Goal: Task Accomplishment & Management: Manage account settings

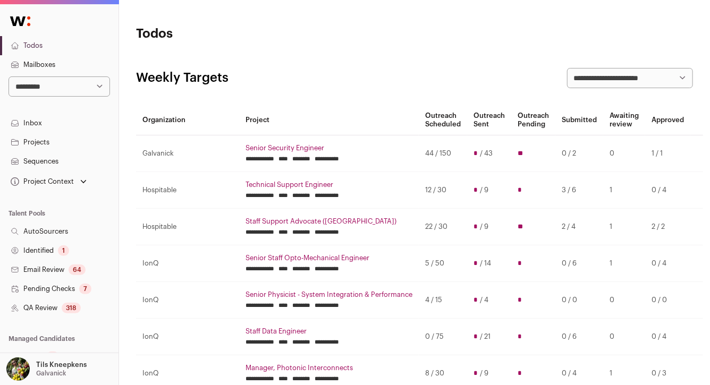
click at [93, 84] on select "**********" at bounding box center [60, 87] width 102 height 20
select select "**"
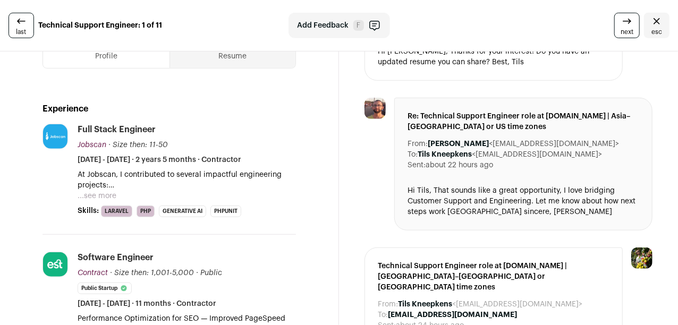
scroll to position [251, 0]
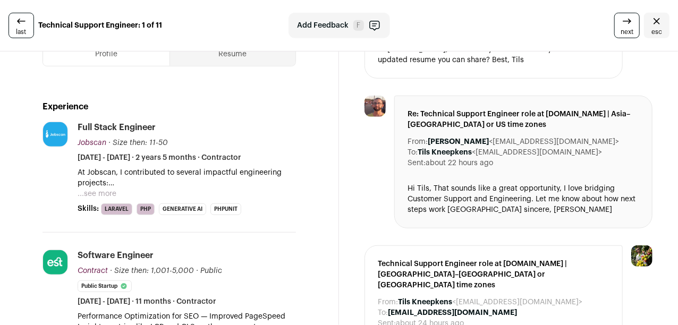
click at [110, 189] on button "...see more" at bounding box center [97, 194] width 39 height 11
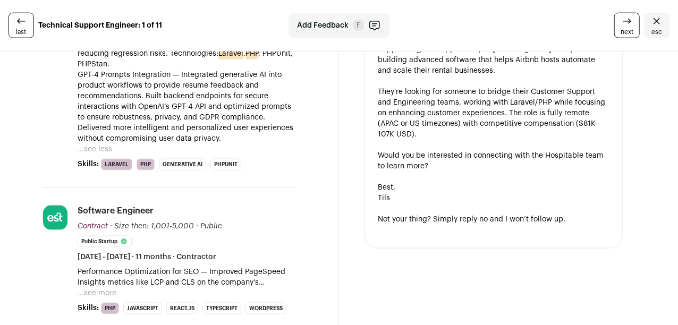
scroll to position [588, 0]
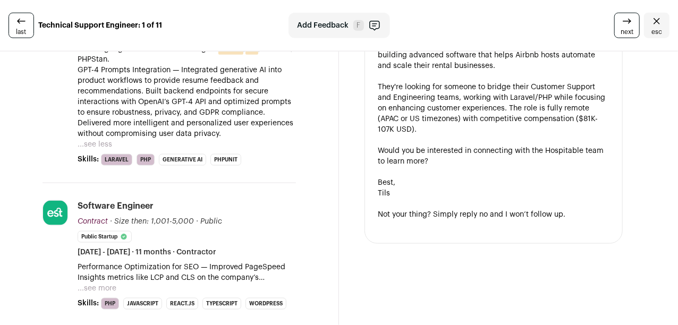
click at [104, 139] on button "...see less" at bounding box center [95, 144] width 35 height 11
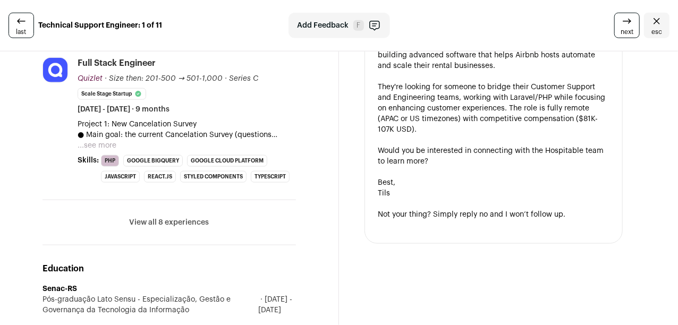
click at [101, 145] on button "...see more" at bounding box center [97, 145] width 39 height 11
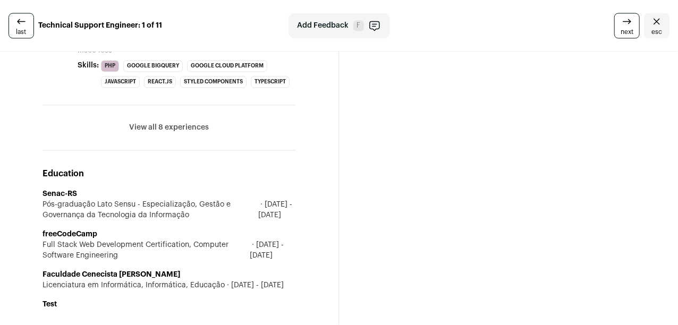
scroll to position [983, 0]
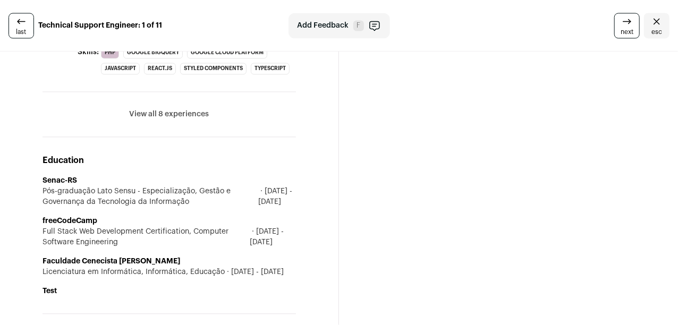
click at [151, 100] on li "View all 8 experiences View less" at bounding box center [170, 114] width 254 height 45
click at [145, 109] on button "View all 8 experiences" at bounding box center [170, 114] width 80 height 11
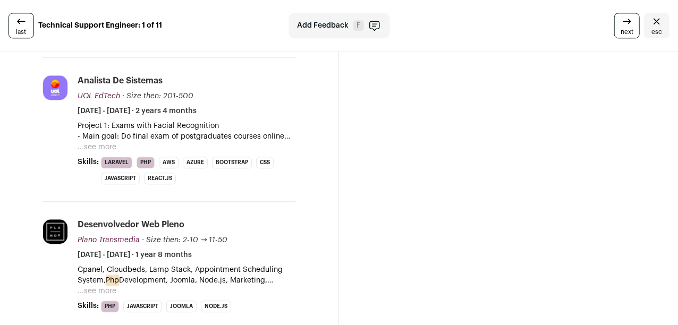
scroll to position [1162, 0]
click at [105, 152] on button "...see more" at bounding box center [97, 146] width 39 height 11
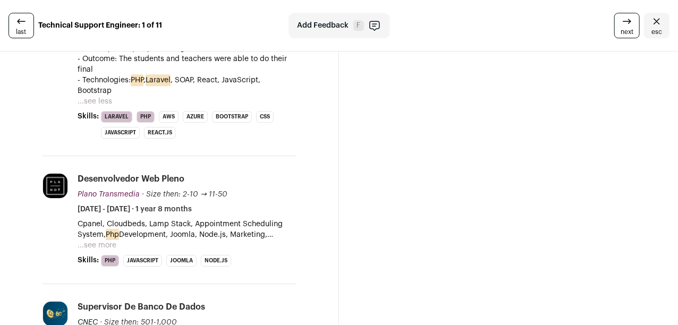
scroll to position [1625, 0]
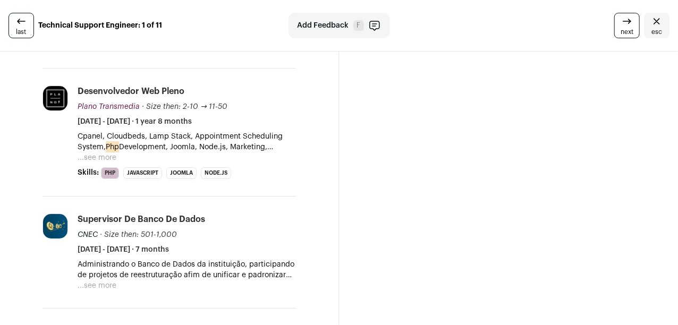
click at [105, 158] on button "...see more" at bounding box center [97, 158] width 39 height 11
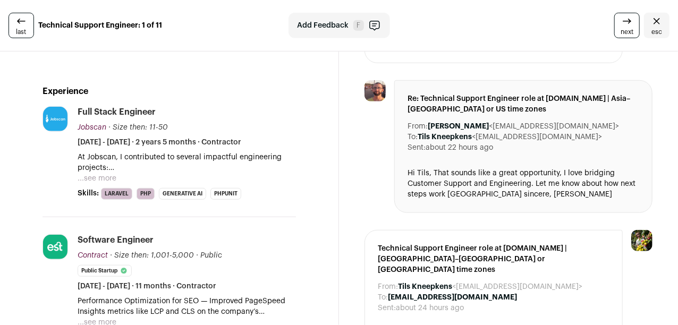
scroll to position [286, 0]
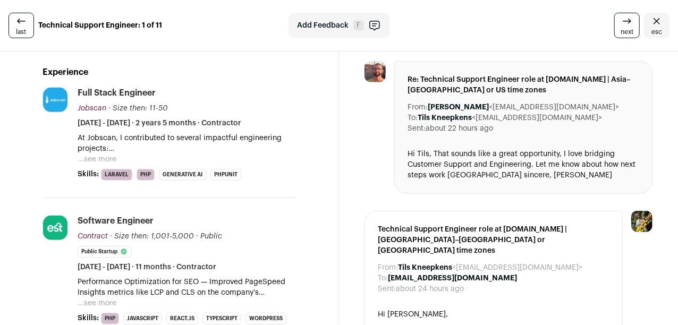
click at [102, 149] on p "At Jobscan, I contributed to several impactful engineering projects:" at bounding box center [187, 143] width 218 height 21
click at [97, 159] on button "...see more" at bounding box center [97, 159] width 39 height 11
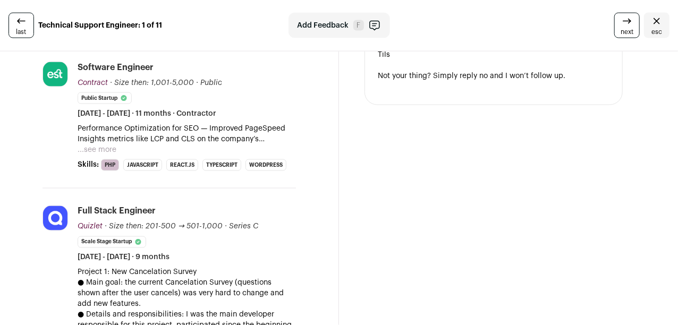
scroll to position [740, 0]
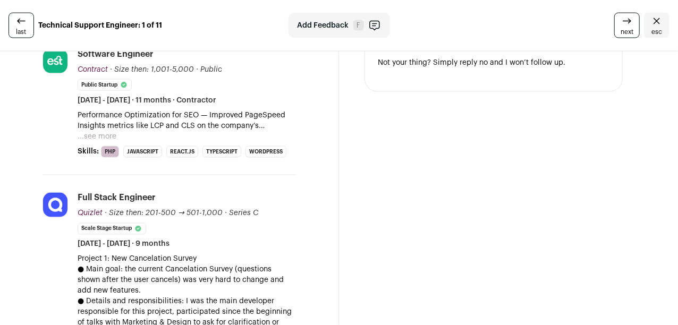
click at [98, 131] on button "...see more" at bounding box center [97, 136] width 39 height 11
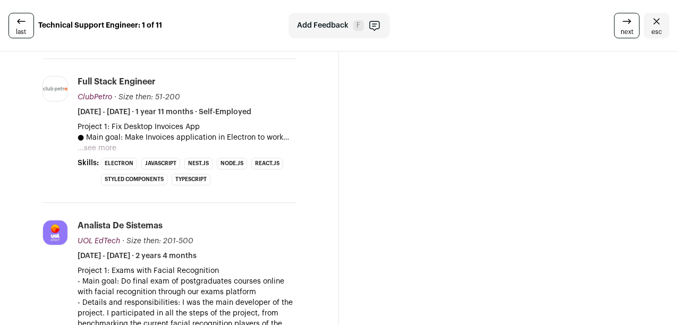
scroll to position [1441, 0]
click at [101, 144] on button "...see more" at bounding box center [97, 149] width 39 height 11
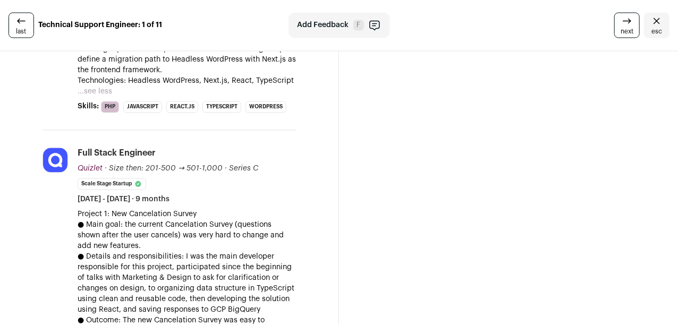
scroll to position [936, 0]
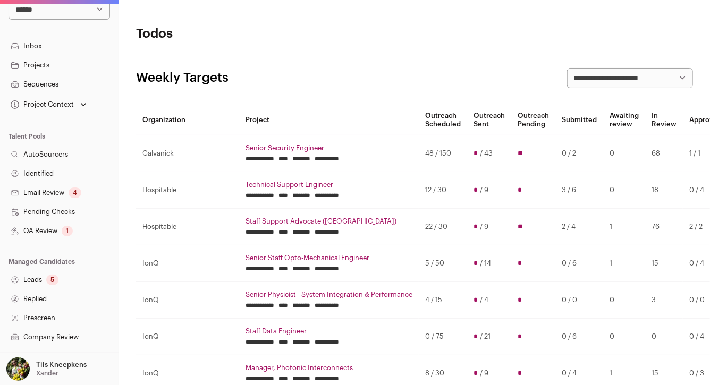
scroll to position [226, 0]
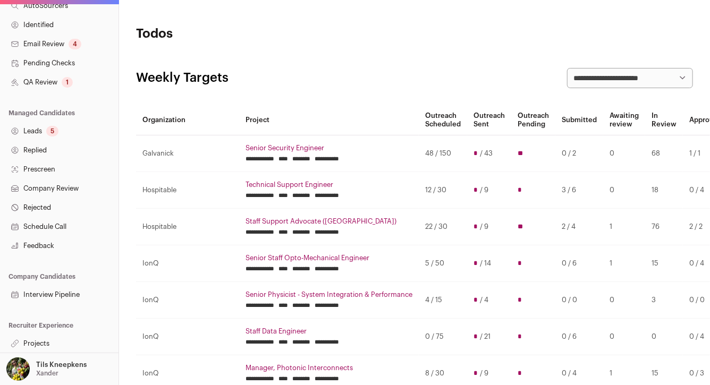
click at [63, 346] on link "Projects" at bounding box center [59, 343] width 119 height 19
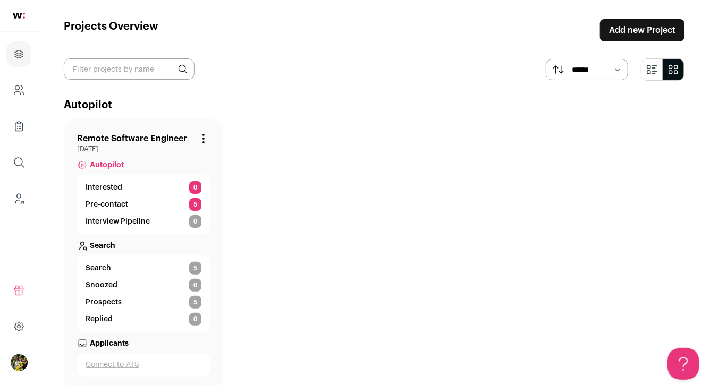
click at [132, 206] on link "Pre-contact 5" at bounding box center [144, 204] width 116 height 13
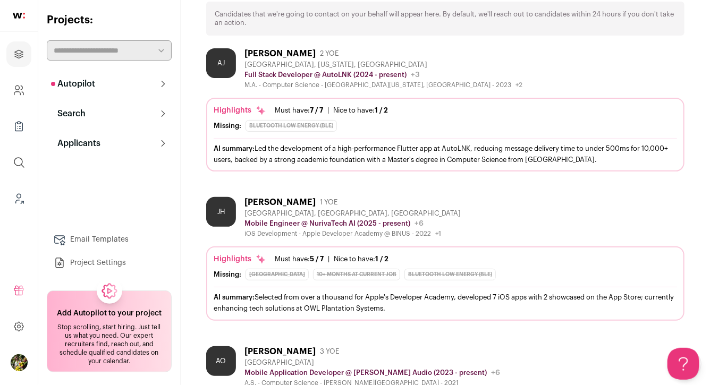
scroll to position [91, 0]
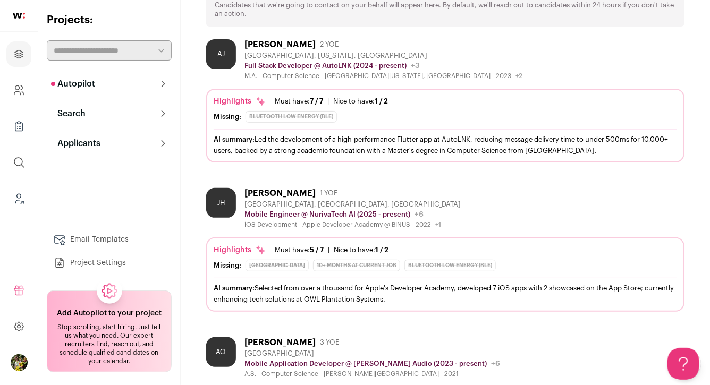
click at [350, 48] on div "Atishay Jain 2 YOE" at bounding box center [384, 44] width 278 height 11
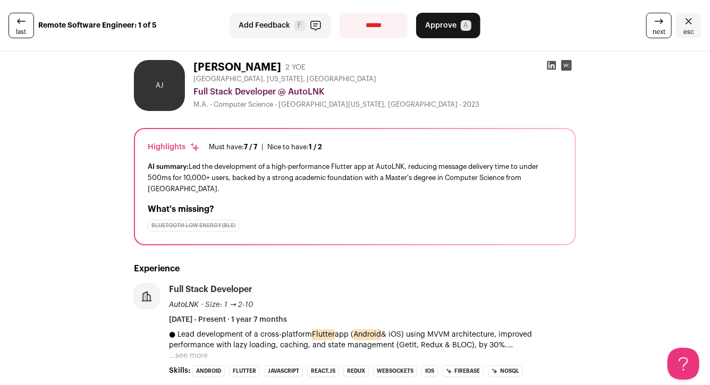
click at [659, 32] on span "next" at bounding box center [659, 32] width 13 height 9
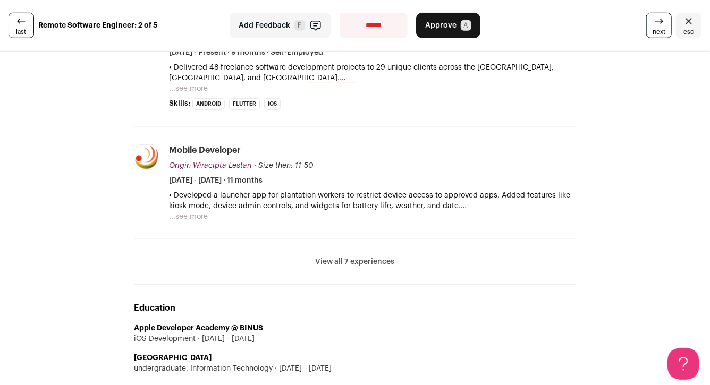
scroll to position [398, 0]
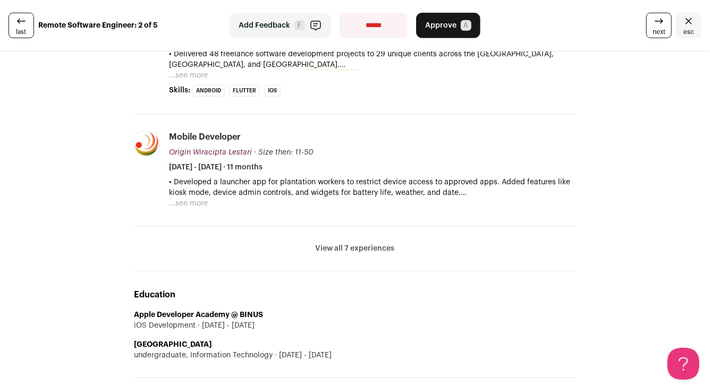
click at [359, 247] on button "View all 7 experiences" at bounding box center [355, 248] width 79 height 11
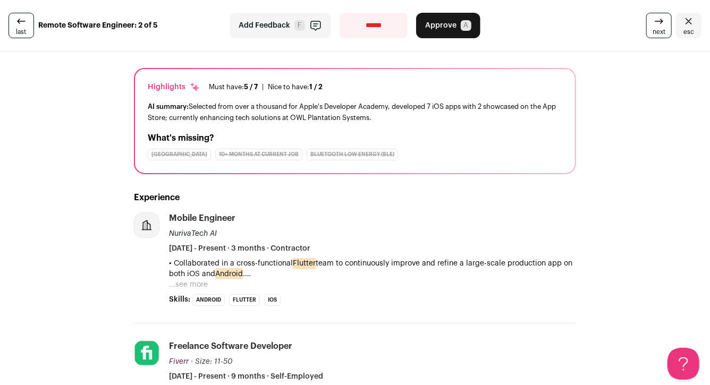
scroll to position [0, 0]
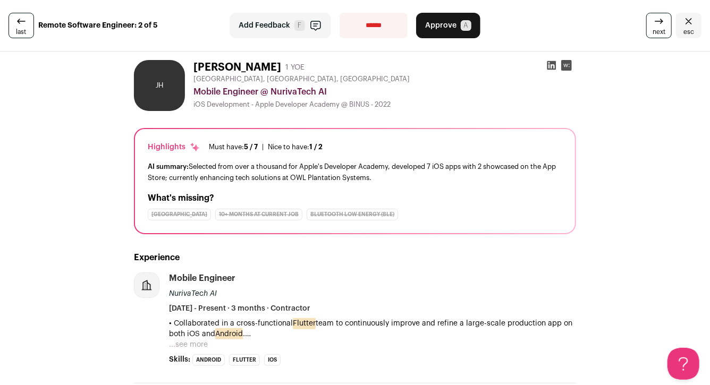
click at [372, 32] on select "**********" at bounding box center [374, 26] width 68 height 26
select select "**********"
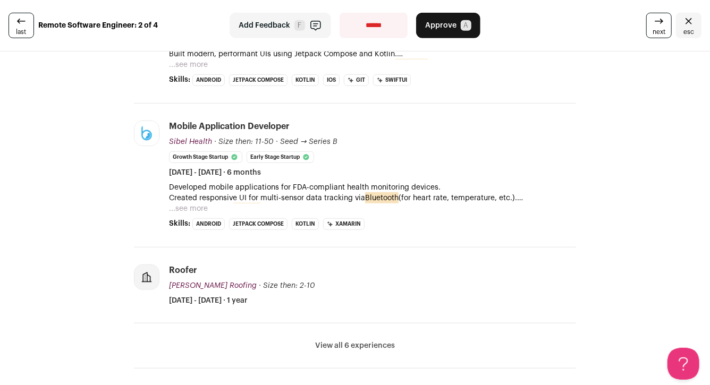
scroll to position [312, 0]
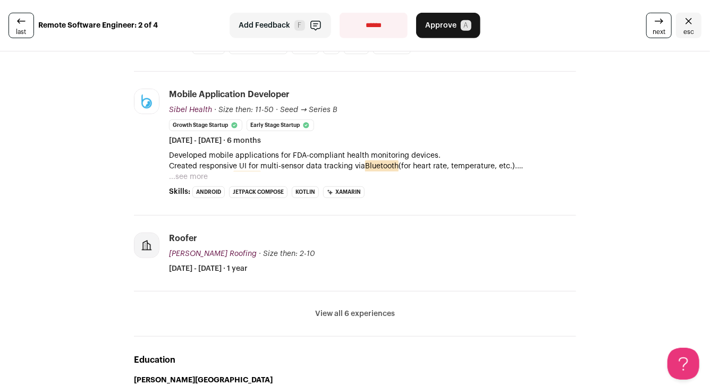
click at [652, 29] on link "next" at bounding box center [659, 26] width 26 height 26
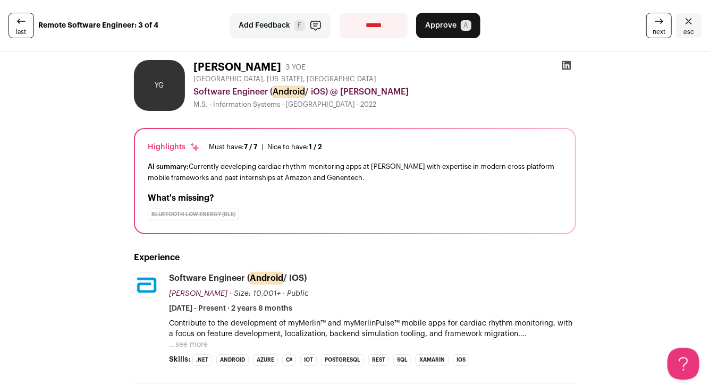
click at [654, 31] on span "next" at bounding box center [659, 32] width 13 height 9
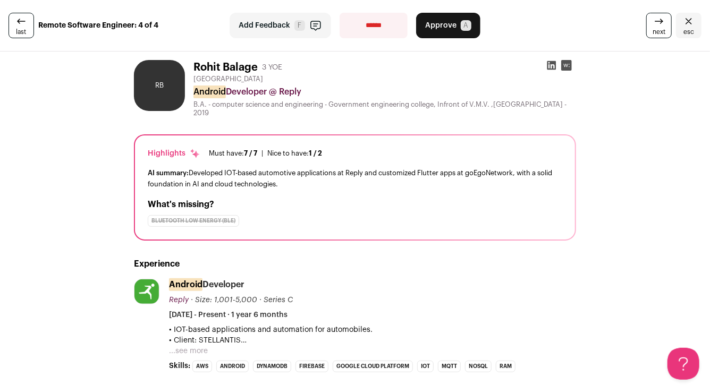
click at [654, 31] on span "next" at bounding box center [659, 32] width 13 height 9
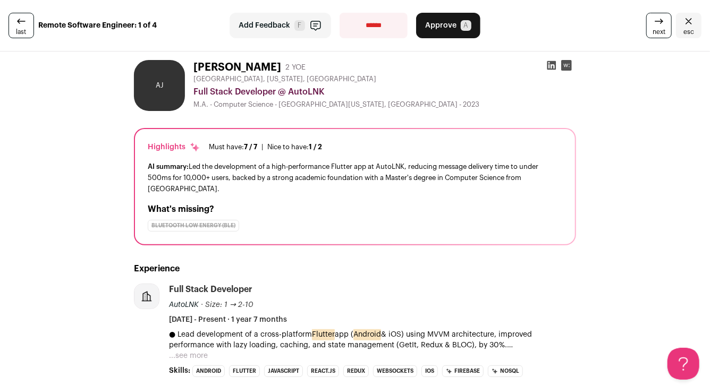
click at [654, 31] on span "next" at bounding box center [659, 32] width 13 height 9
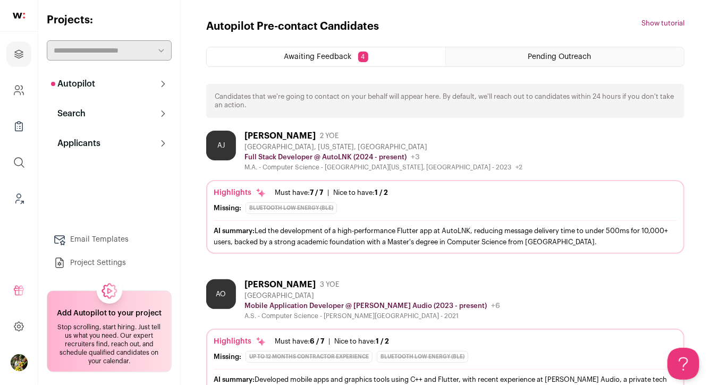
click at [128, 111] on button "Search" at bounding box center [109, 113] width 125 height 21
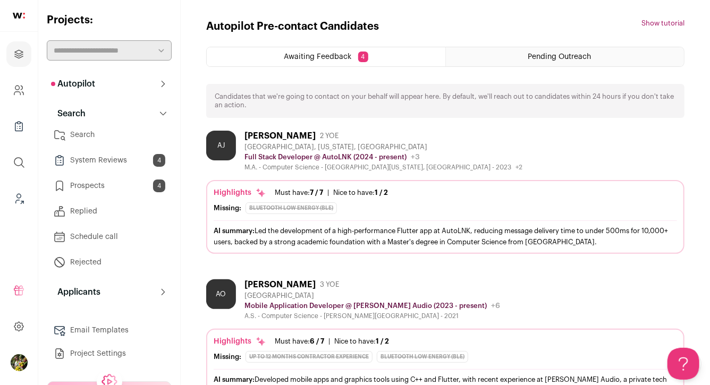
click at [119, 133] on link "Search" at bounding box center [109, 134] width 125 height 21
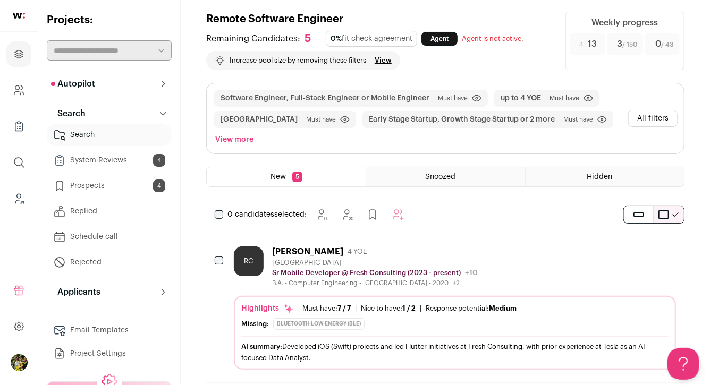
scroll to position [9, 0]
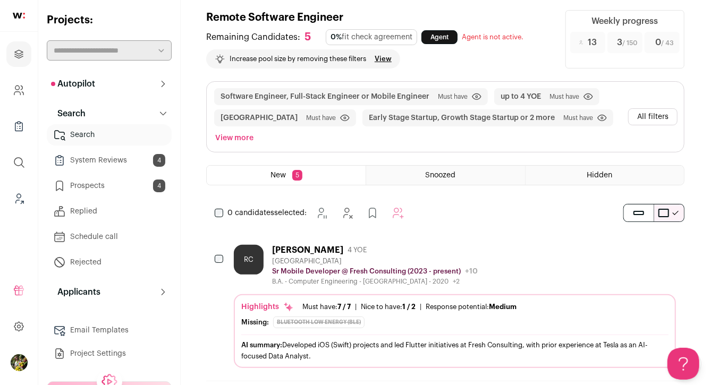
click at [232, 136] on button "View more" at bounding box center [234, 138] width 43 height 15
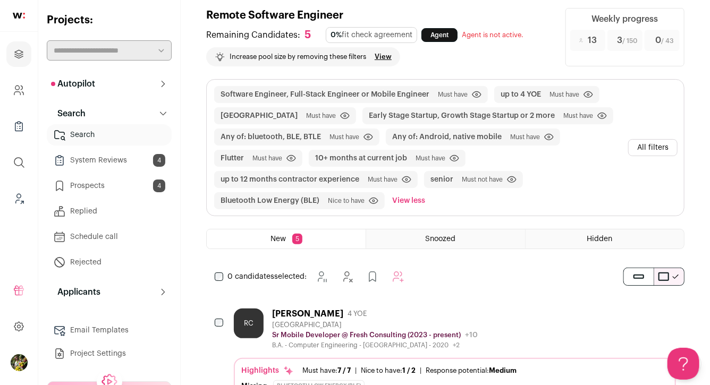
scroll to position [0, 0]
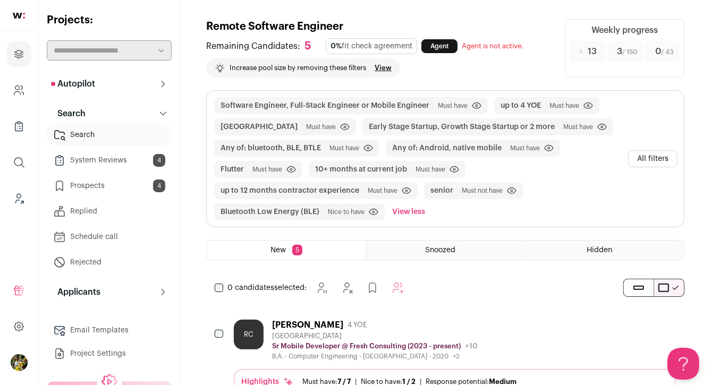
click at [662, 163] on button "All filters" at bounding box center [652, 158] width 49 height 17
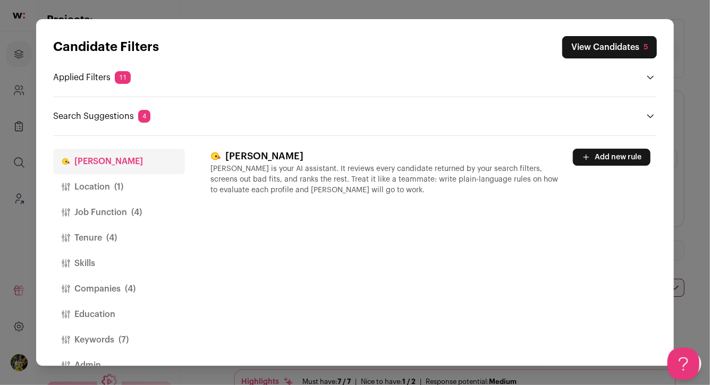
click at [137, 186] on button "Location (1)" at bounding box center [119, 187] width 132 height 26
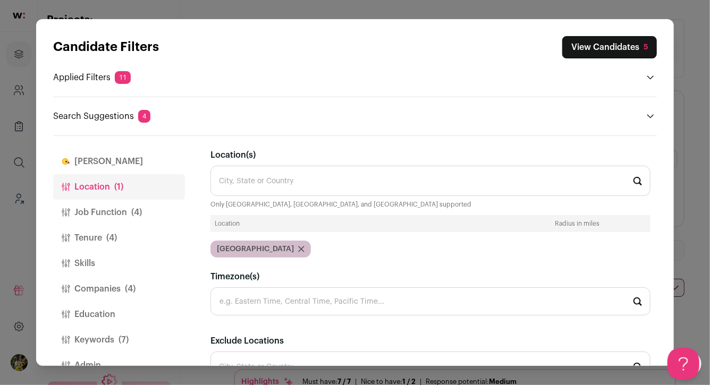
click at [290, 179] on input "Location(s)" at bounding box center [431, 181] width 440 height 30
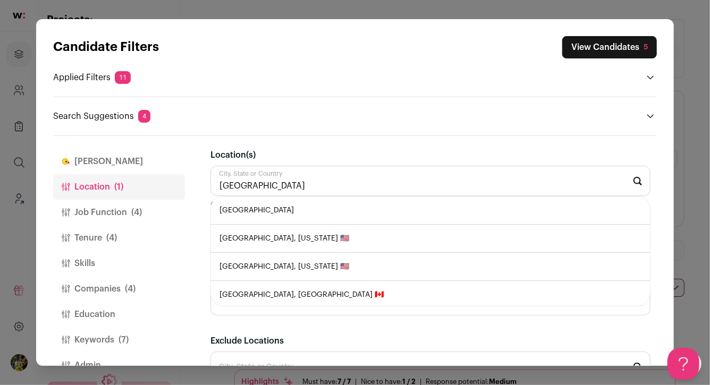
click at [282, 207] on li "[GEOGRAPHIC_DATA]" at bounding box center [430, 211] width 439 height 28
type input "[GEOGRAPHIC_DATA]"
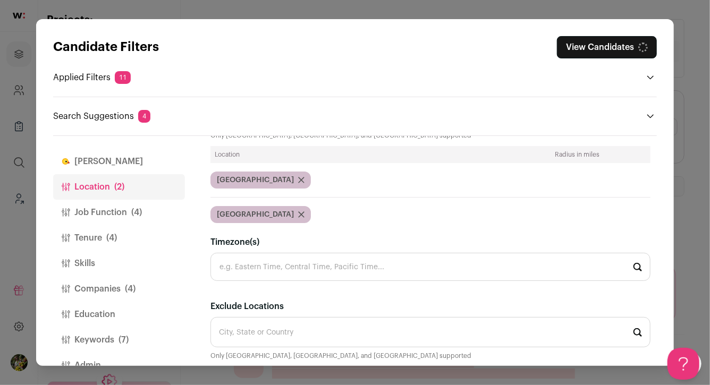
scroll to position [83, 0]
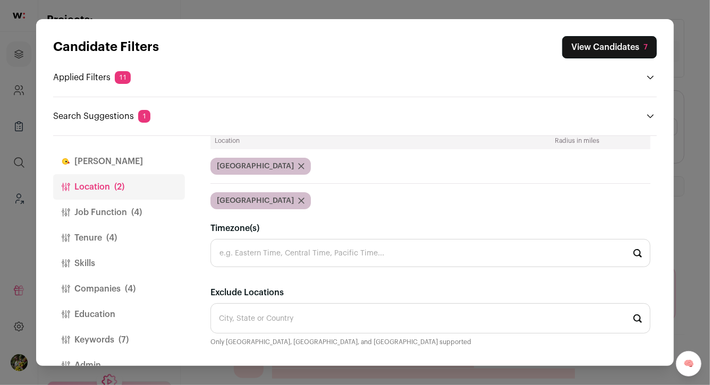
click at [143, 213] on button "Job Function (4)" at bounding box center [119, 213] width 132 height 26
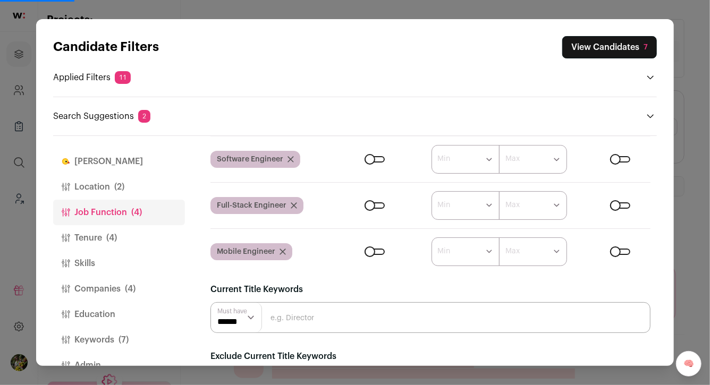
scroll to position [0, 0]
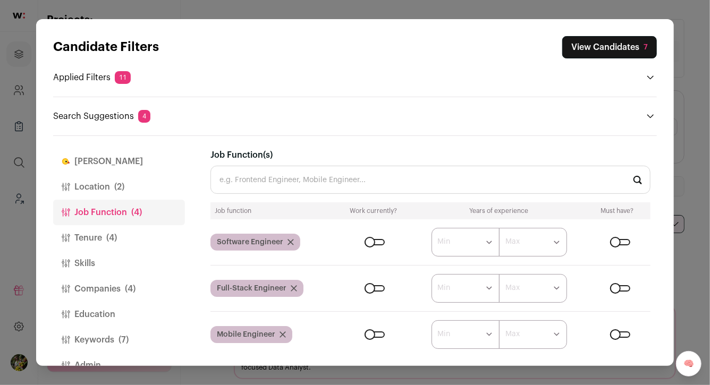
click at [138, 235] on button "Tenure (4)" at bounding box center [119, 238] width 132 height 26
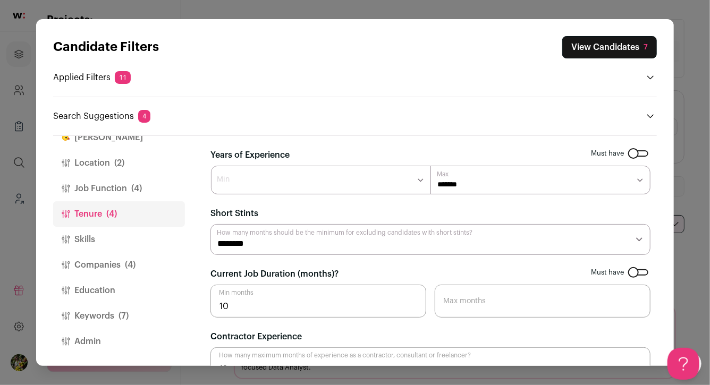
scroll to position [24, 0]
click at [152, 259] on button "Companies (4)" at bounding box center [119, 265] width 132 height 26
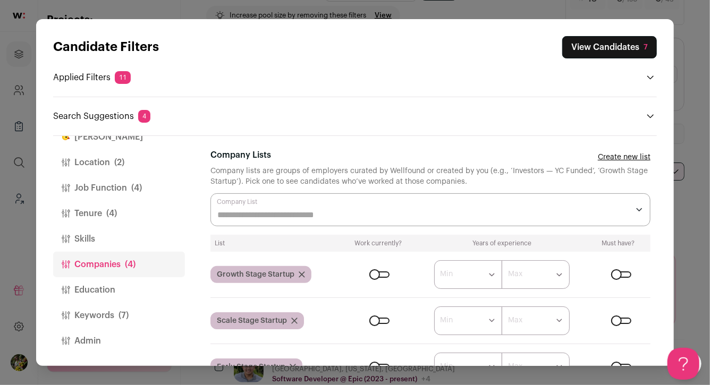
scroll to position [115, 0]
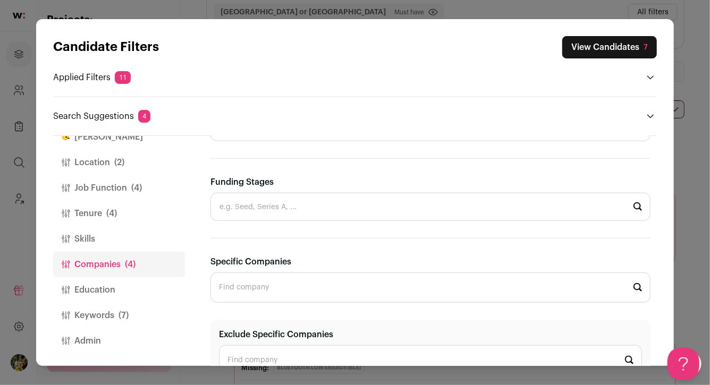
click at [147, 314] on button "Keywords (7)" at bounding box center [119, 316] width 132 height 26
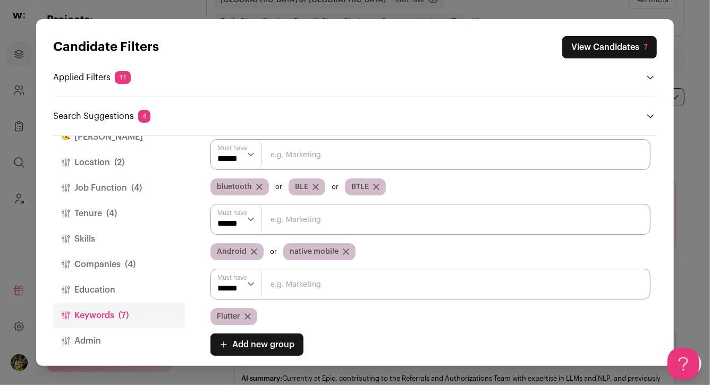
scroll to position [0, 0]
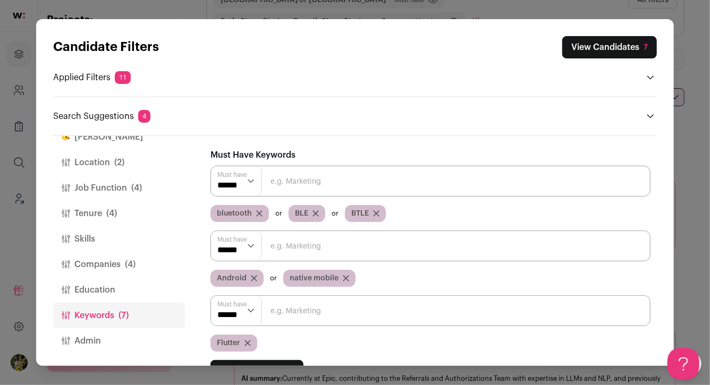
click at [605, 45] on button "View Candidates 7" at bounding box center [609, 47] width 95 height 22
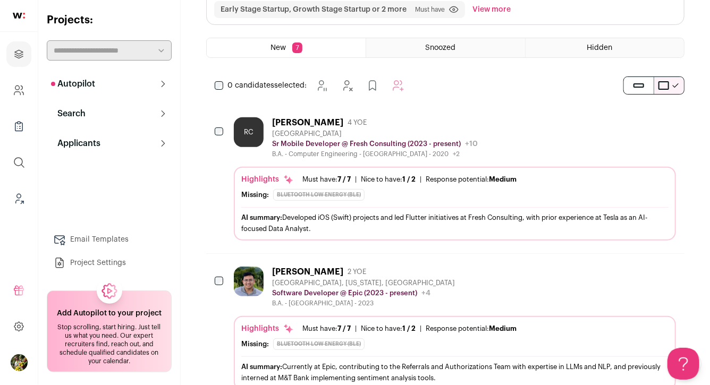
scroll to position [142, 0]
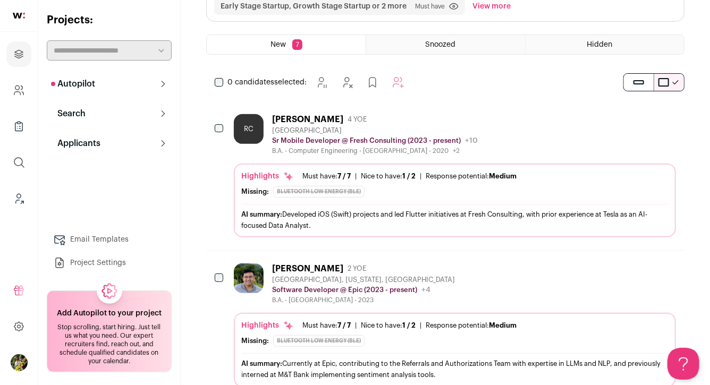
click at [556, 144] on div "RC Ricardo Colin 4 YOE San Francisco Bay Area Sr Mobile Developer @ Fresh Consu…" at bounding box center [455, 134] width 442 height 41
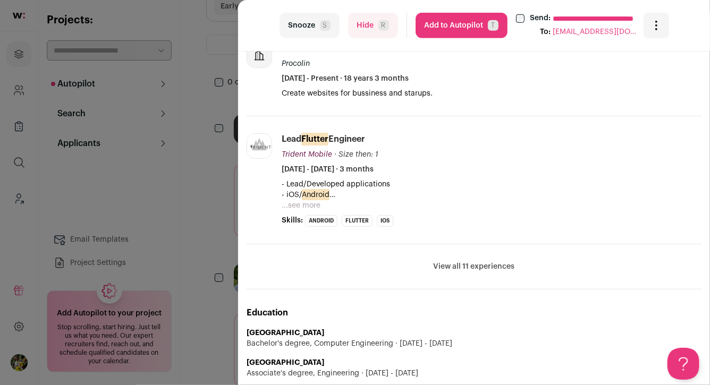
scroll to position [402, 0]
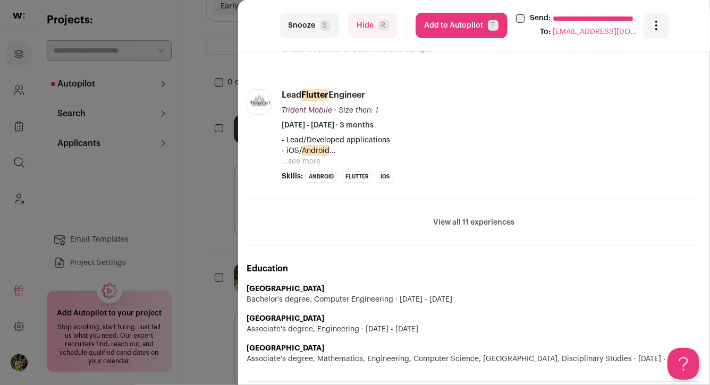
click at [376, 31] on button "Hide R" at bounding box center [373, 26] width 50 height 26
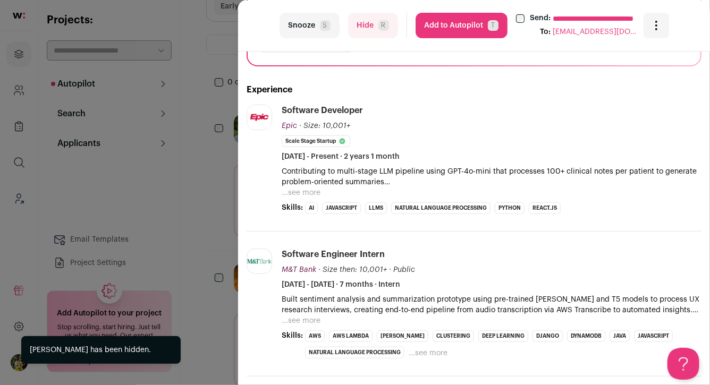
scroll to position [169, 0]
click at [291, 194] on button "...see more" at bounding box center [301, 192] width 39 height 11
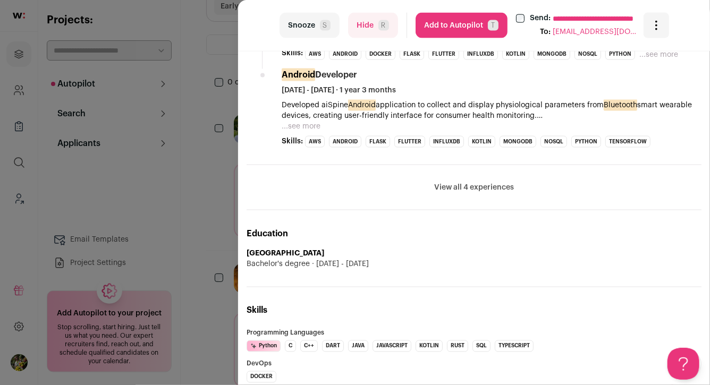
scroll to position [752, 0]
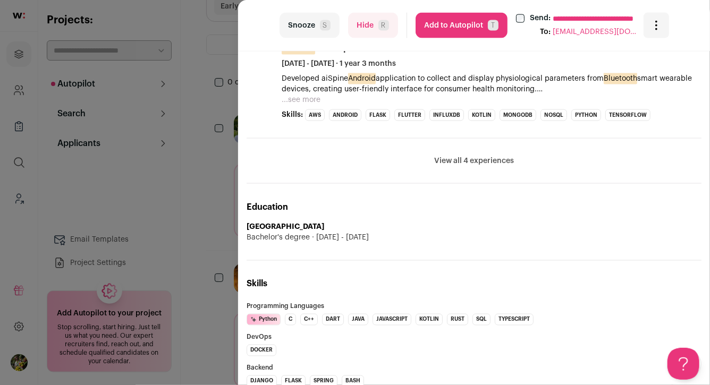
click at [235, 196] on div "**********" at bounding box center [355, 192] width 710 height 385
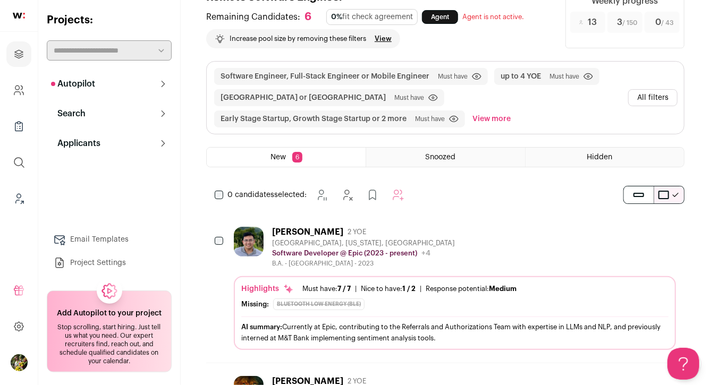
scroll to position [0, 0]
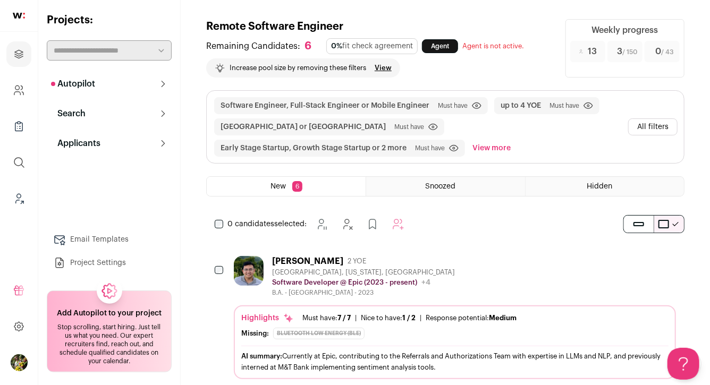
click at [660, 128] on button "All filters" at bounding box center [652, 127] width 49 height 17
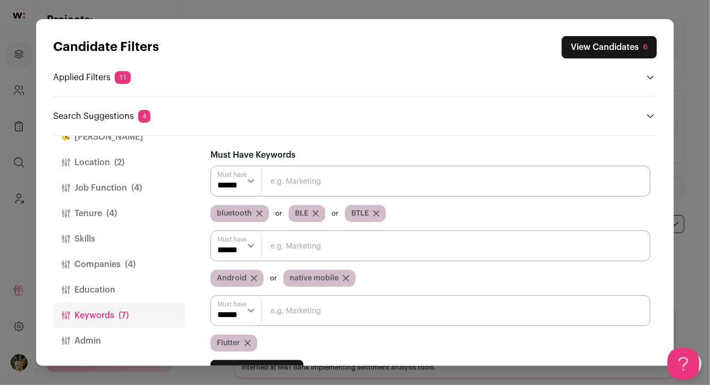
click at [134, 189] on span "(4)" at bounding box center [136, 188] width 11 height 13
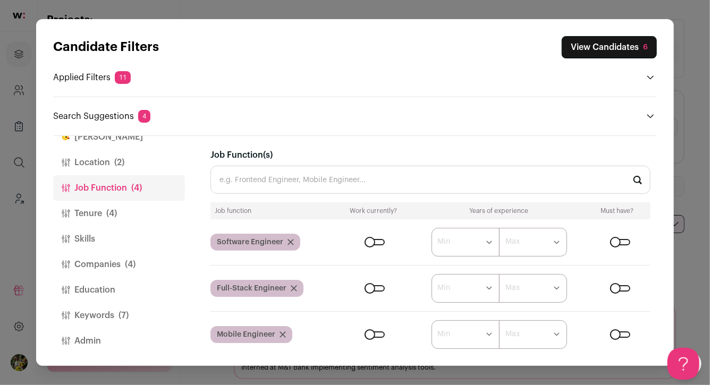
click at [124, 161] on span "(2)" at bounding box center [119, 162] width 10 height 13
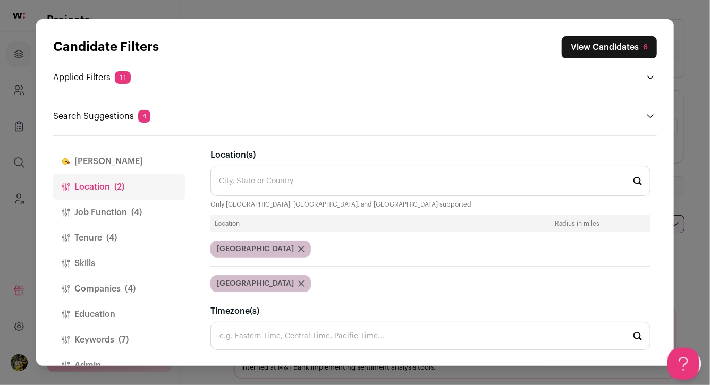
click at [129, 240] on button "Tenure (4)" at bounding box center [119, 238] width 132 height 26
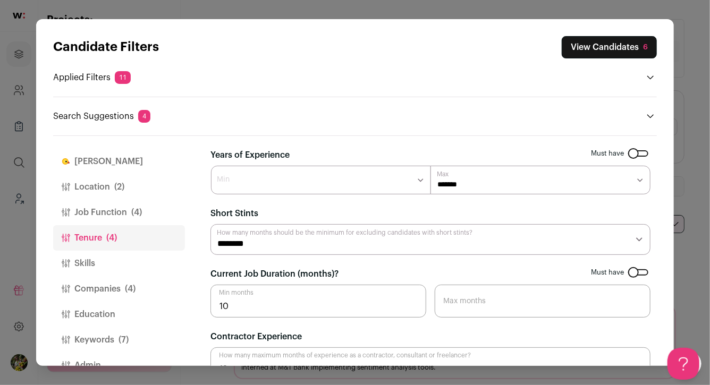
scroll to position [27, 0]
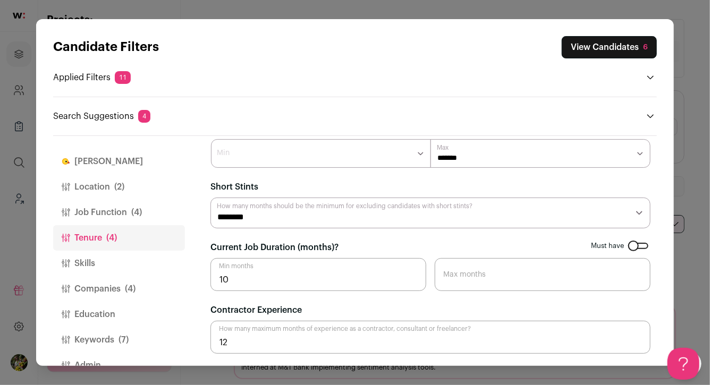
click at [251, 297] on form "Must have Years of Experience ******* ****** ******* ******* Min ******* ******…" at bounding box center [431, 238] width 440 height 232
click at [258, 282] on input "10" at bounding box center [319, 274] width 216 height 33
drag, startPoint x: 291, startPoint y: 270, endPoint x: 196, endPoint y: 279, distance: 95.6
click at [196, 280] on div "Finch Location (2) Job Function (4) Tenure (4) Skills Companies (4) Education K…" at bounding box center [355, 251] width 604 height 230
click at [223, 281] on input "10" at bounding box center [319, 274] width 216 height 33
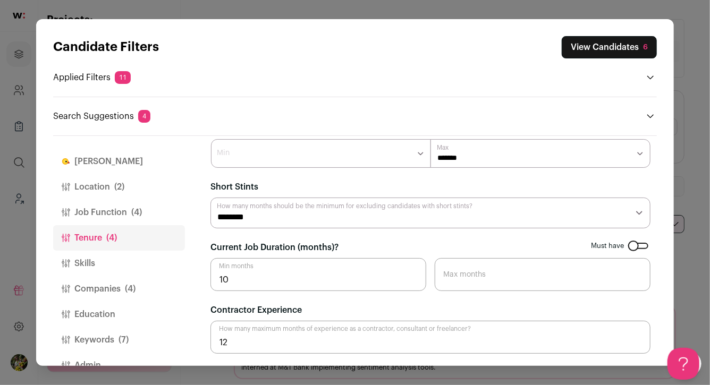
click at [223, 281] on input "10" at bounding box center [319, 274] width 216 height 33
type input "3"
click at [205, 246] on div "Finch Location (2) Job Function (4) Tenure (4) Skills Companies (4) Education K…" at bounding box center [355, 251] width 604 height 230
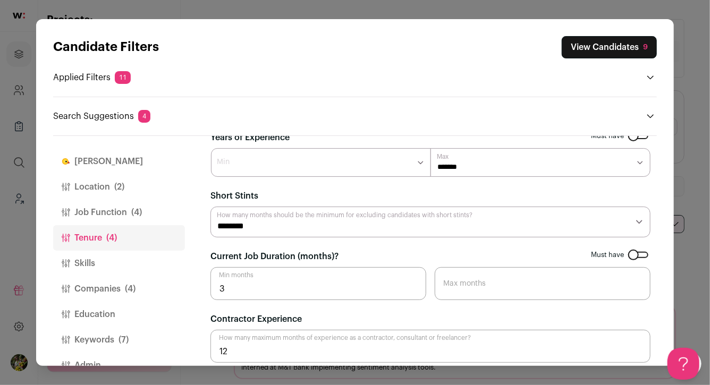
scroll to position [0, 0]
click at [125, 269] on button "Skills" at bounding box center [119, 264] width 132 height 26
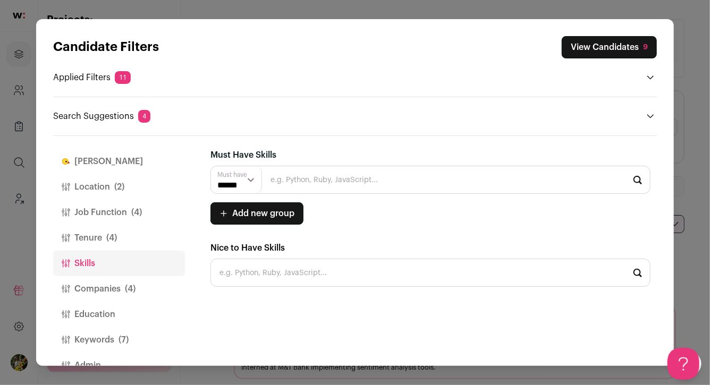
click at [121, 163] on button "Finch" at bounding box center [119, 162] width 132 height 26
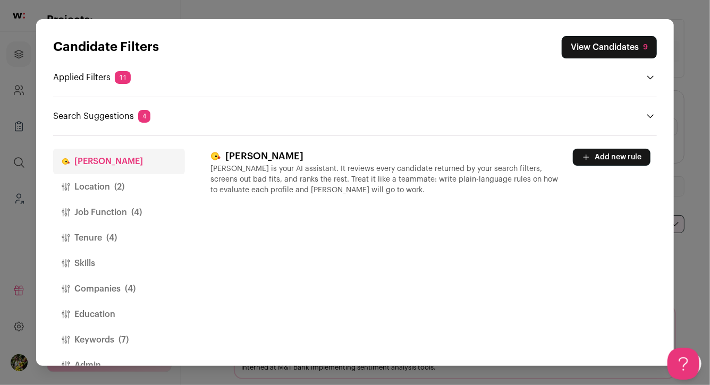
click at [124, 183] on span "(2)" at bounding box center [119, 187] width 10 height 13
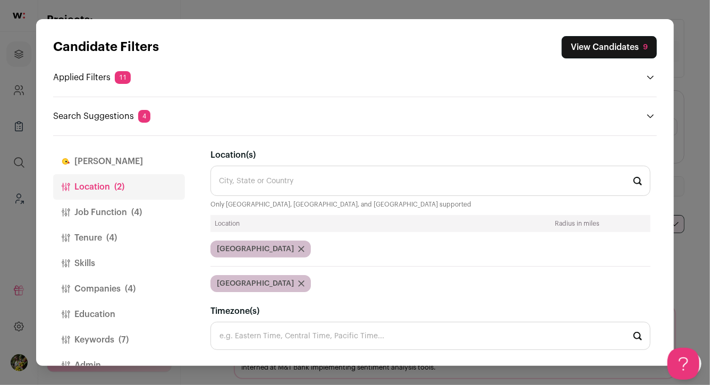
click at [124, 202] on button "Job Function (4)" at bounding box center [119, 213] width 132 height 26
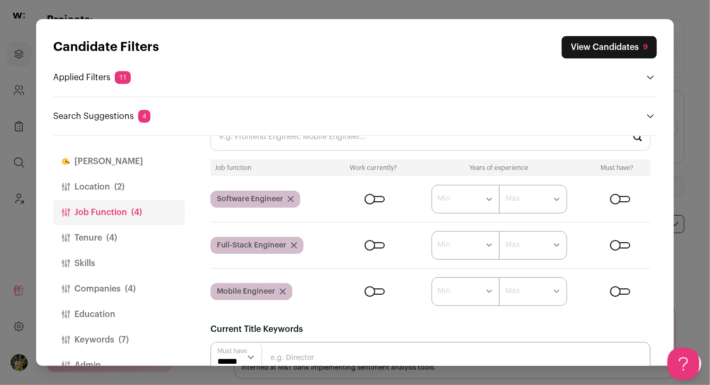
scroll to position [20, 0]
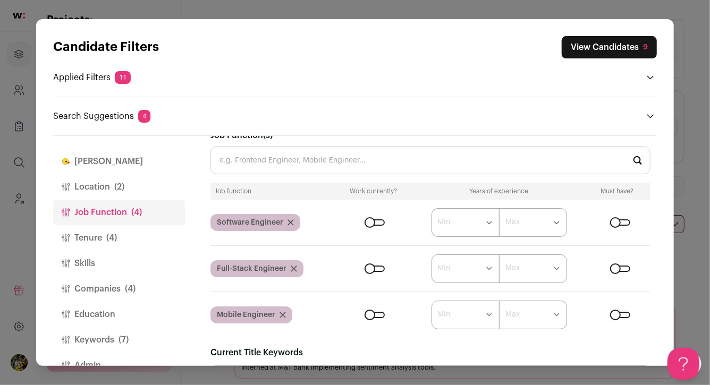
click at [281, 161] on input "Job Function(s)" at bounding box center [431, 160] width 440 height 28
type input "intern"
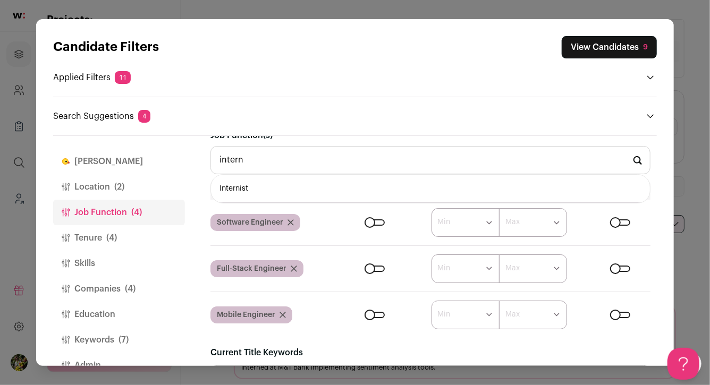
click at [281, 161] on input "intern" at bounding box center [431, 160] width 440 height 28
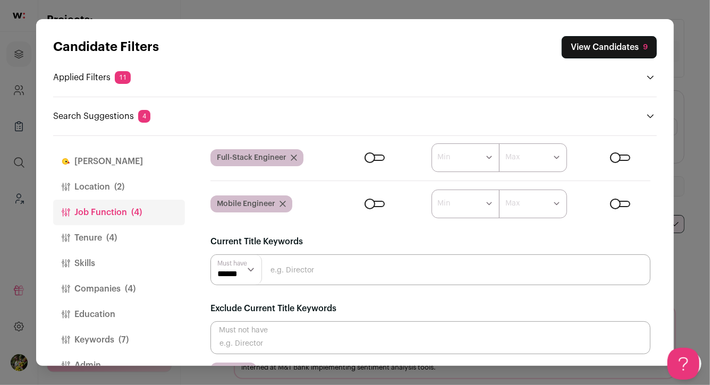
scroll to position [156, 0]
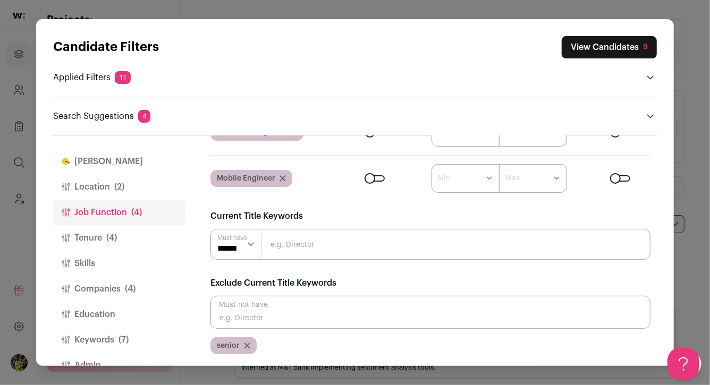
click at [276, 240] on input "Close modal via background" at bounding box center [431, 244] width 440 height 31
type input "intern"
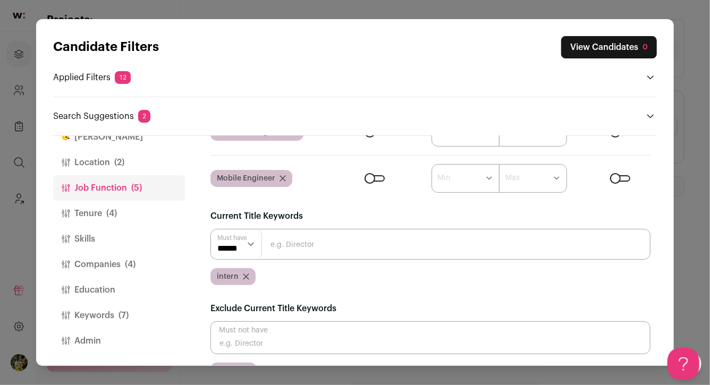
scroll to position [0, 0]
click at [115, 308] on button "Keywords (7)" at bounding box center [119, 316] width 132 height 26
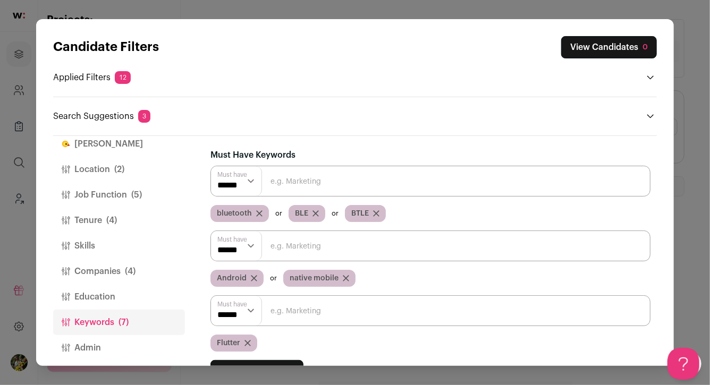
scroll to position [1, 0]
click at [267, 314] on input "Close modal via background" at bounding box center [431, 311] width 440 height 31
type input "Xamarin"
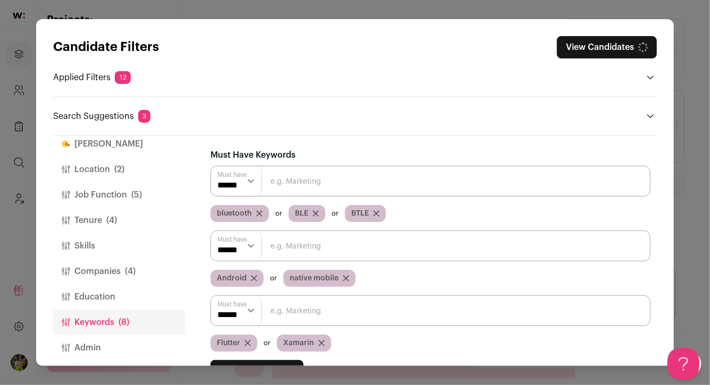
click at [281, 309] on input "Close modal via background" at bounding box center [431, 311] width 440 height 31
type input "mobile"
click at [343, 275] on icon "Close modal via background" at bounding box center [346, 278] width 6 height 6
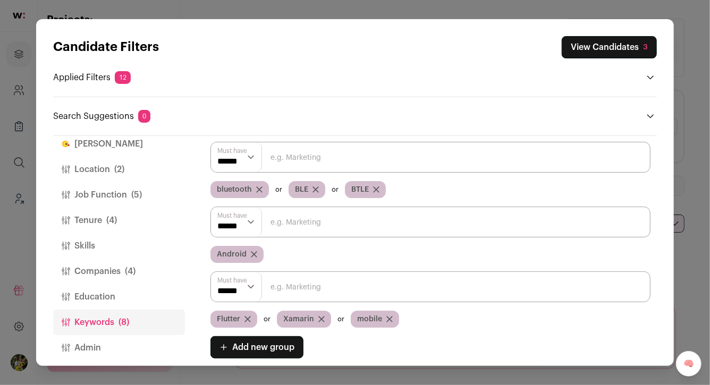
scroll to position [29, 0]
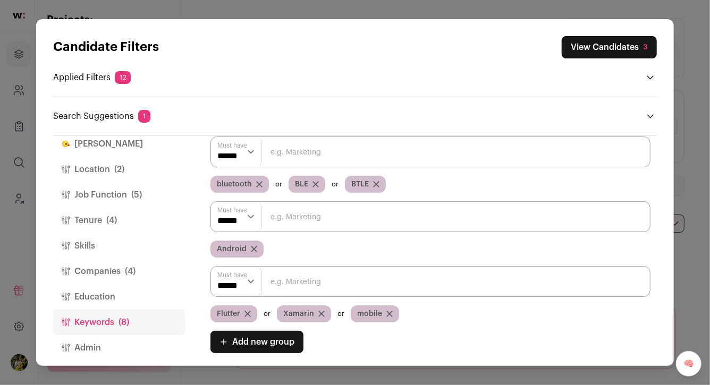
click at [609, 47] on button "View Candidates 3" at bounding box center [609, 47] width 95 height 22
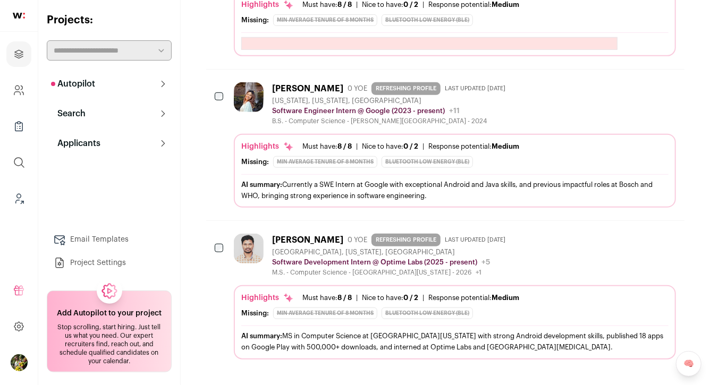
scroll to position [316, 0]
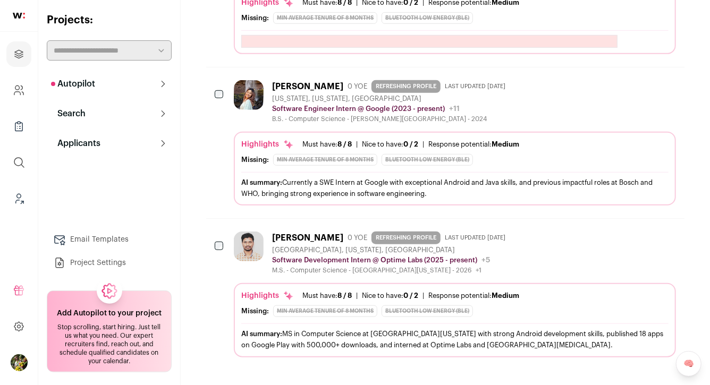
click at [491, 125] on div "Katie Le 0 YOE REFRESHING PROFILE Last updated 6/4/2025 New York, New York, Uni…" at bounding box center [455, 142] width 442 height 125
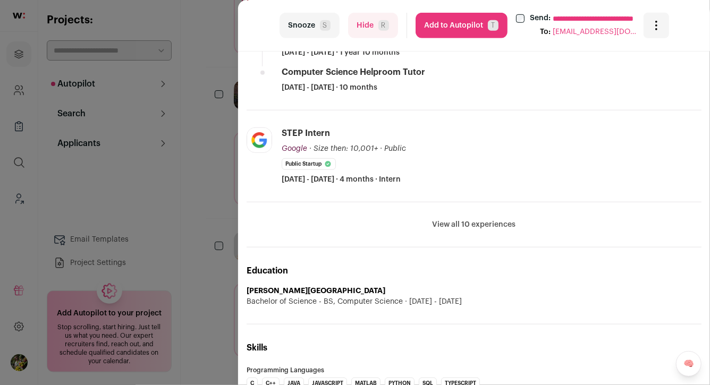
scroll to position [372, 0]
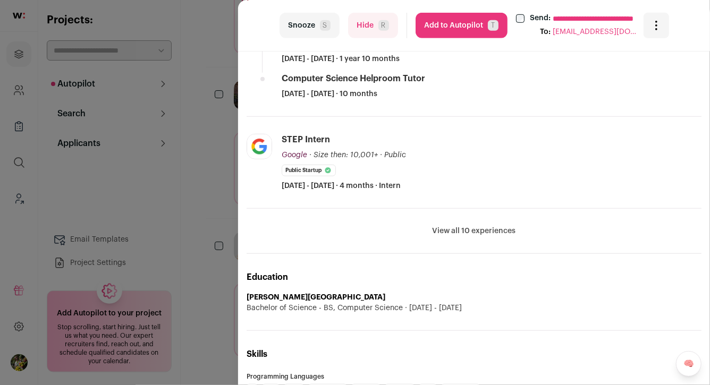
click at [488, 232] on button "View all 10 experiences" at bounding box center [474, 231] width 83 height 11
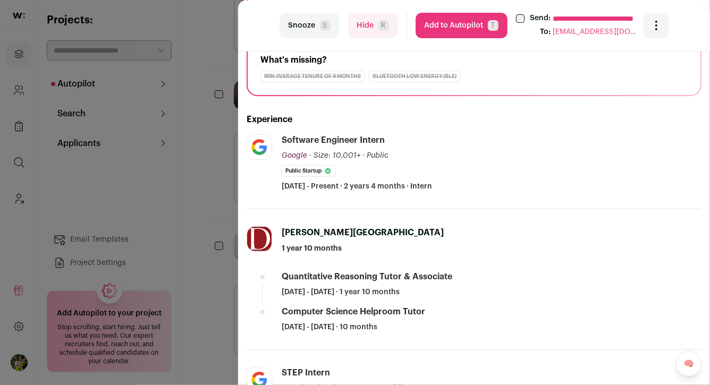
scroll to position [0, 0]
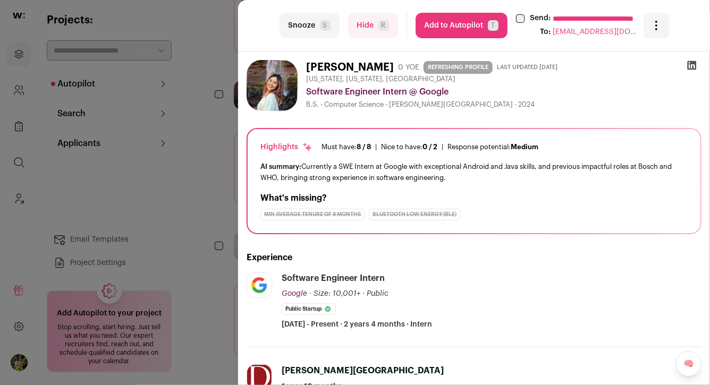
click at [693, 66] on icon at bounding box center [692, 65] width 11 height 11
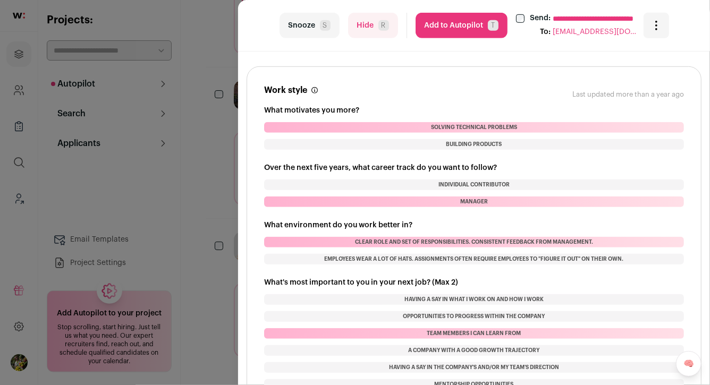
scroll to position [2352, 0]
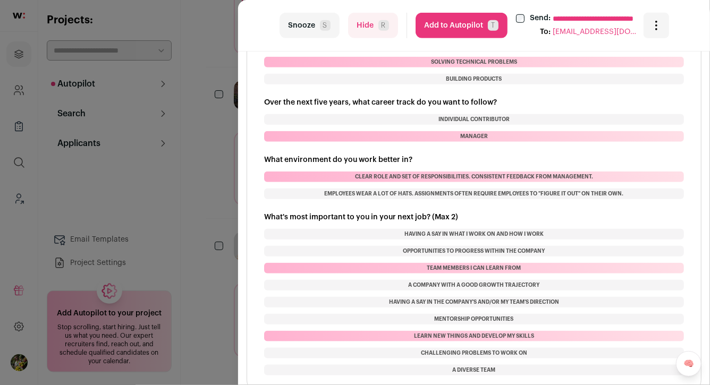
click at [215, 162] on div "**********" at bounding box center [355, 192] width 710 height 385
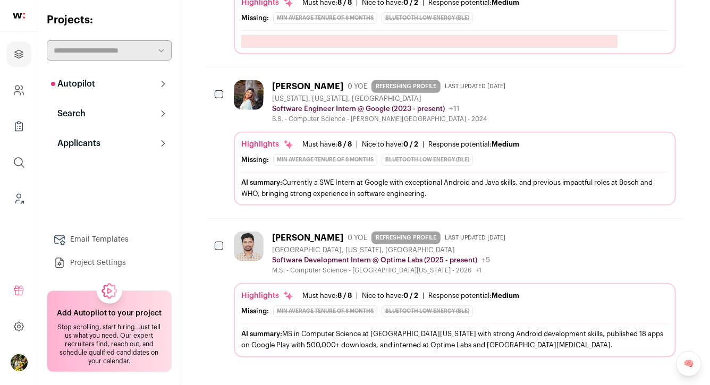
click at [323, 262] on div "Gunasekhar Athuluri 0 YOE REFRESHING PROFILE Last updated 6/26/2025 Salt Lake C…" at bounding box center [391, 253] width 238 height 43
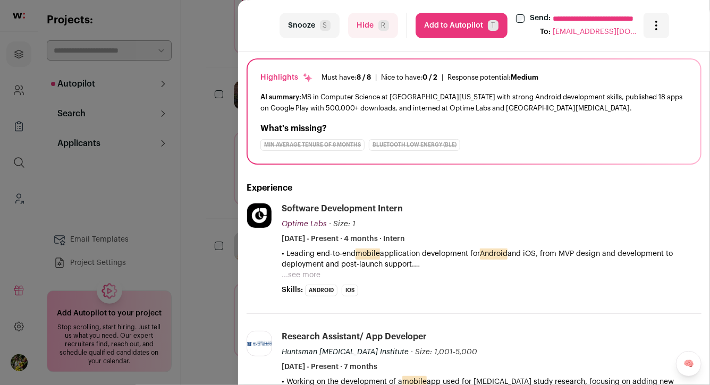
scroll to position [129, 0]
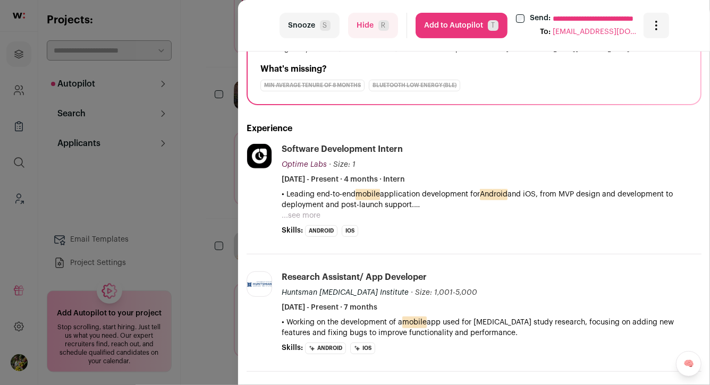
click at [309, 214] on button "...see more" at bounding box center [301, 216] width 39 height 11
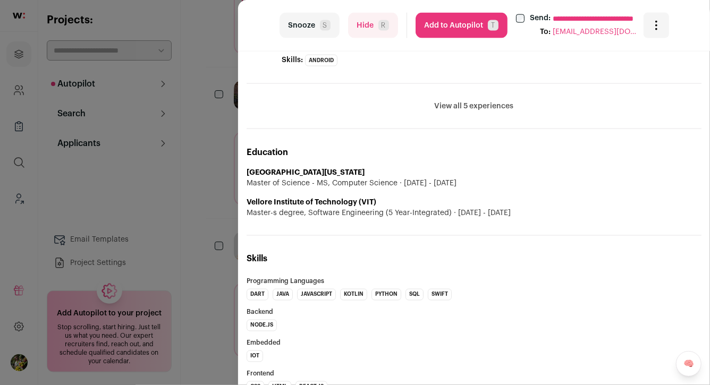
scroll to position [734, 0]
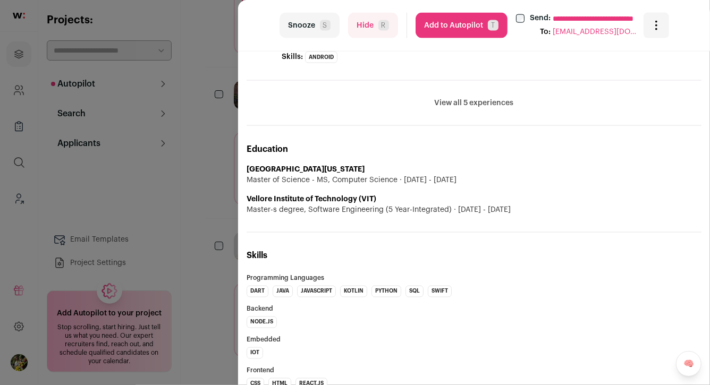
click at [431, 34] on button "Add to Autopilot T" at bounding box center [462, 26] width 92 height 26
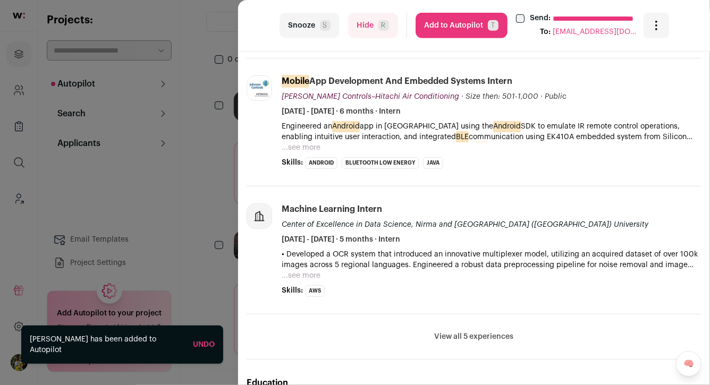
scroll to position [291, 0]
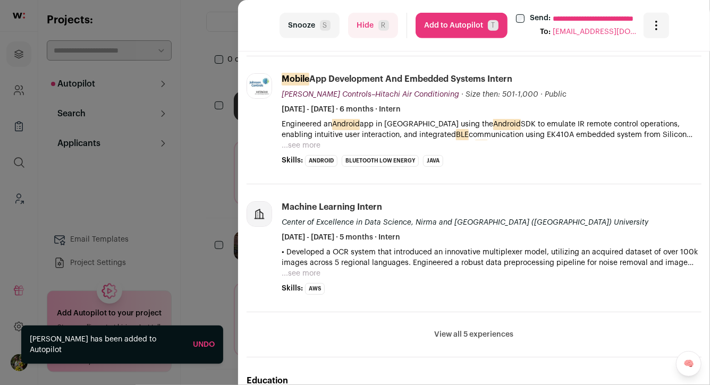
click at [299, 146] on button "...see more" at bounding box center [301, 145] width 39 height 11
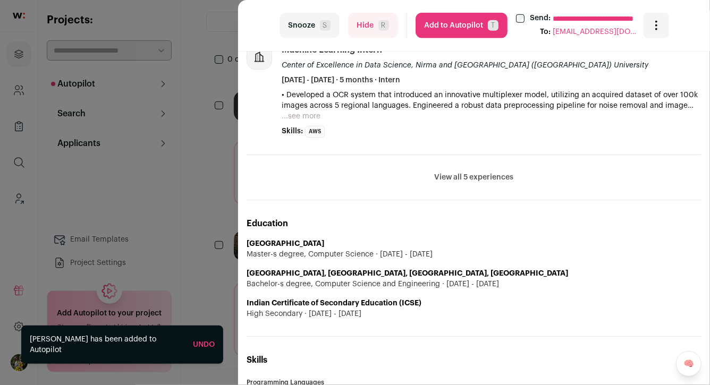
scroll to position [510, 0]
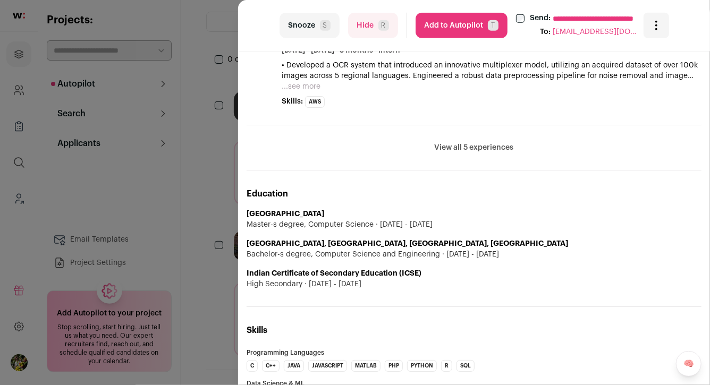
click at [465, 33] on button "Add to Autopilot T" at bounding box center [462, 26] width 92 height 26
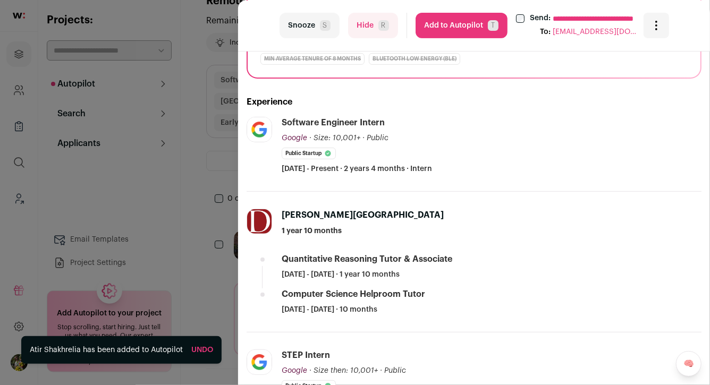
scroll to position [274, 0]
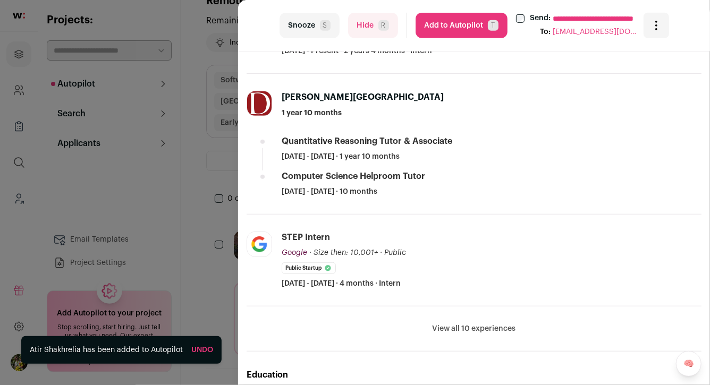
click at [374, 27] on button "Hide R" at bounding box center [373, 26] width 50 height 26
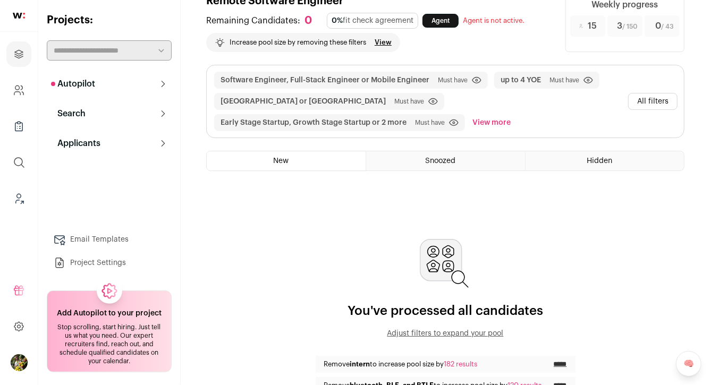
click at [643, 100] on button "All filters" at bounding box center [652, 101] width 49 height 17
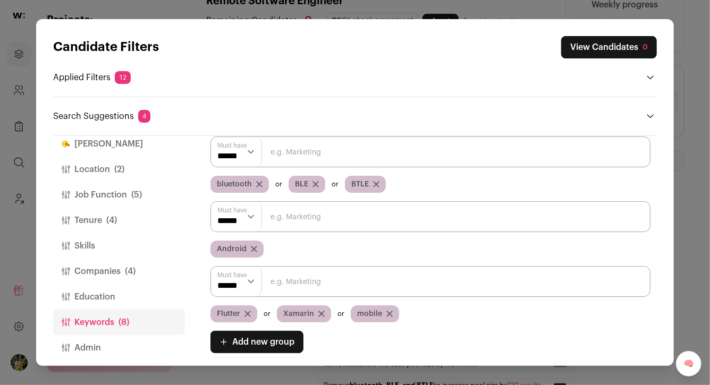
click at [153, 170] on button "Location (2)" at bounding box center [119, 170] width 132 height 26
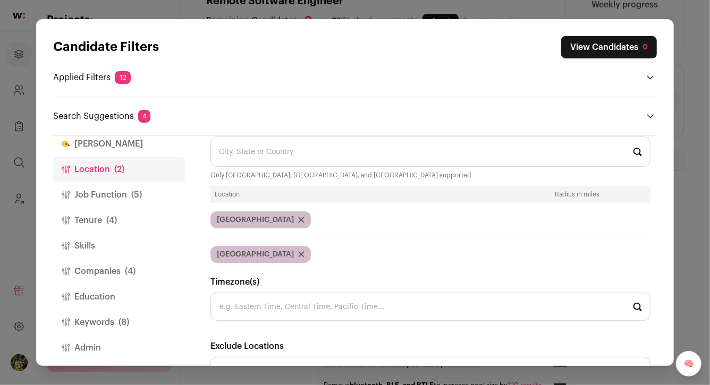
click at [299, 218] on icon "Close modal via background" at bounding box center [301, 219] width 5 height 5
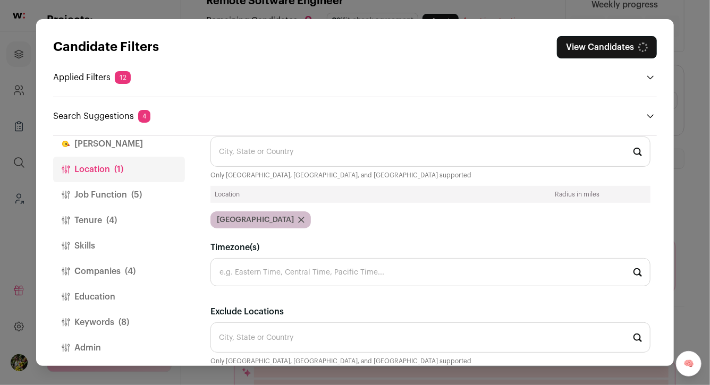
scroll to position [0, 0]
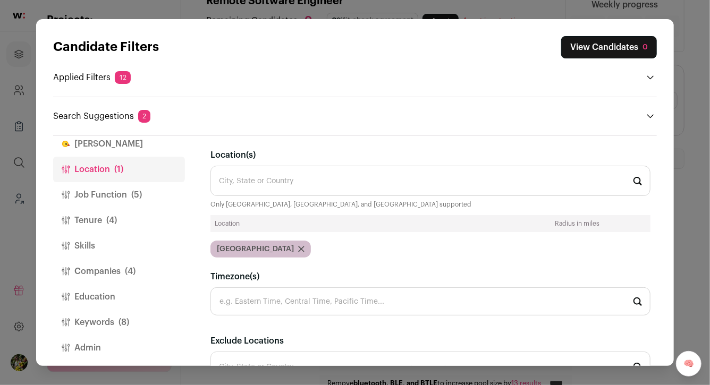
click at [139, 187] on button "Job Function (5)" at bounding box center [119, 195] width 132 height 26
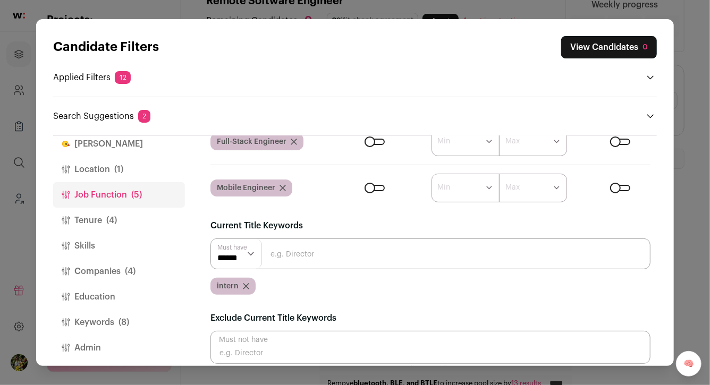
click at [130, 222] on button "Tenure (4)" at bounding box center [119, 221] width 132 height 26
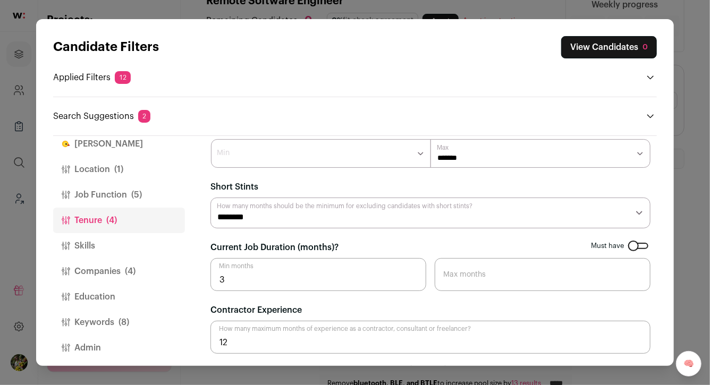
click at [126, 193] on button "Job Function (5)" at bounding box center [119, 195] width 132 height 26
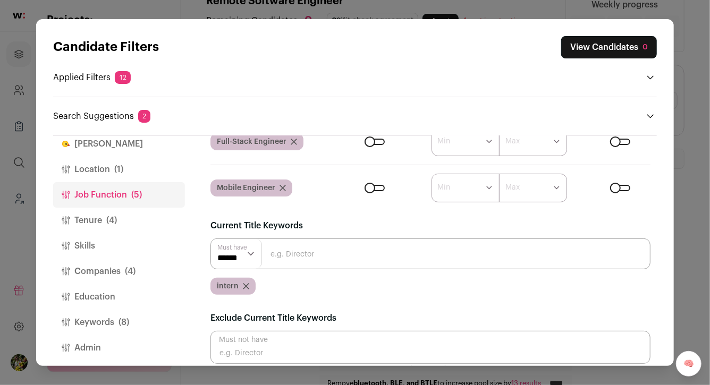
click at [248, 282] on div "intern" at bounding box center [233, 286] width 45 height 17
click at [246, 284] on icon "Close modal via background" at bounding box center [246, 286] width 6 height 6
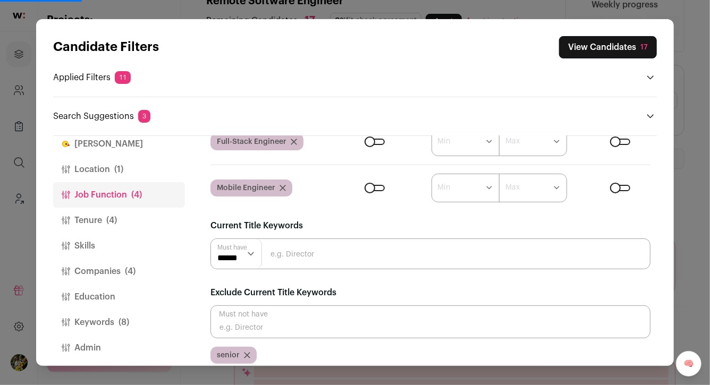
click at [611, 40] on button "View Candidates 17" at bounding box center [608, 47] width 98 height 22
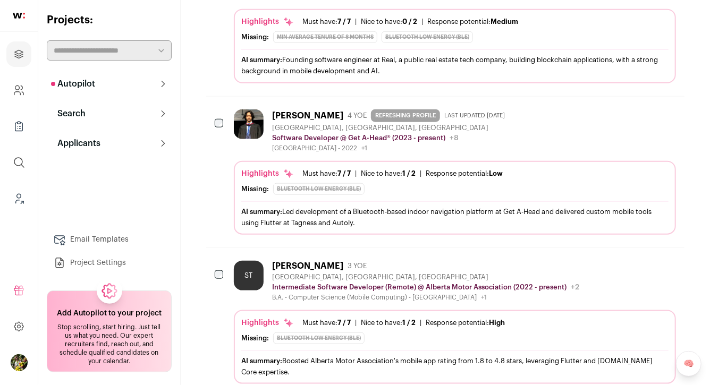
scroll to position [453, 0]
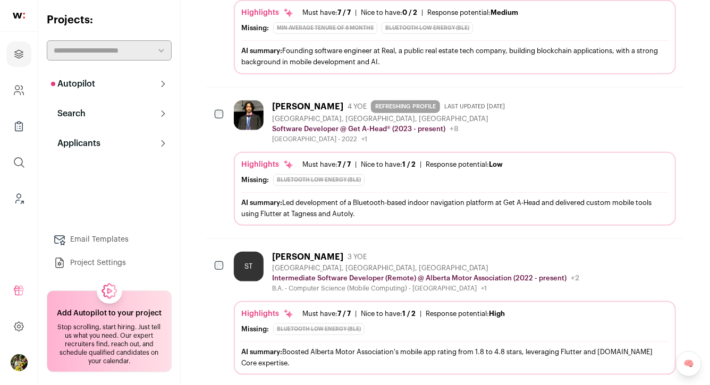
click at [557, 121] on div "Moiz Khan 4 YOE REFRESHING PROFILE Last updated 1/24/2024 Mississauga, Ontario,…" at bounding box center [455, 121] width 442 height 43
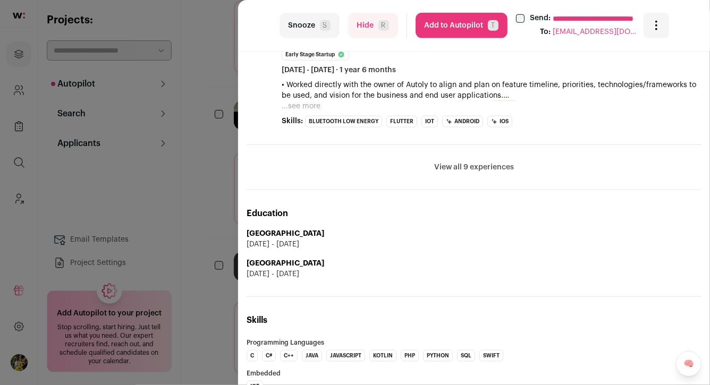
scroll to position [480, 0]
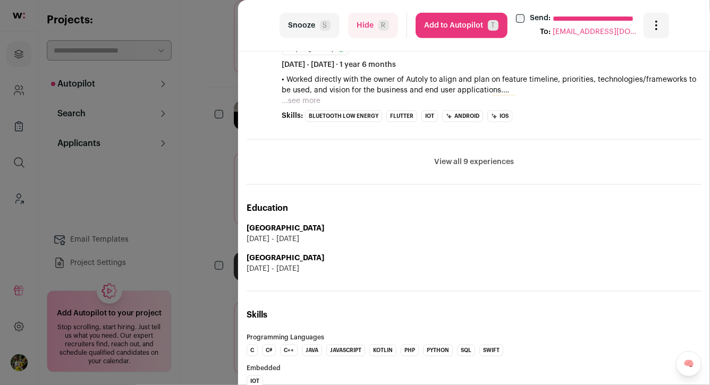
click at [460, 163] on button "View all 9 experiences" at bounding box center [474, 162] width 80 height 11
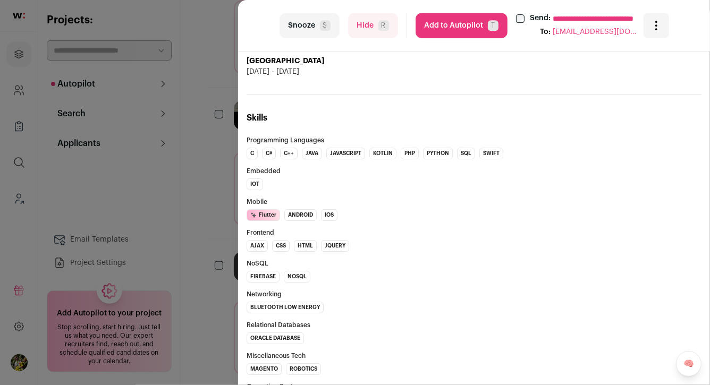
scroll to position [1694, 0]
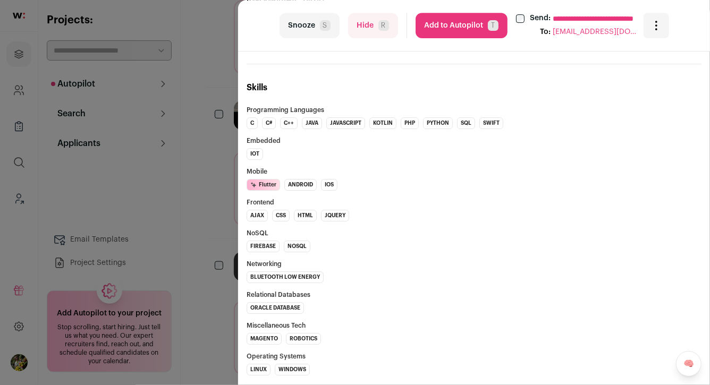
click at [463, 25] on button "Add to Autopilot T" at bounding box center [462, 26] width 92 height 26
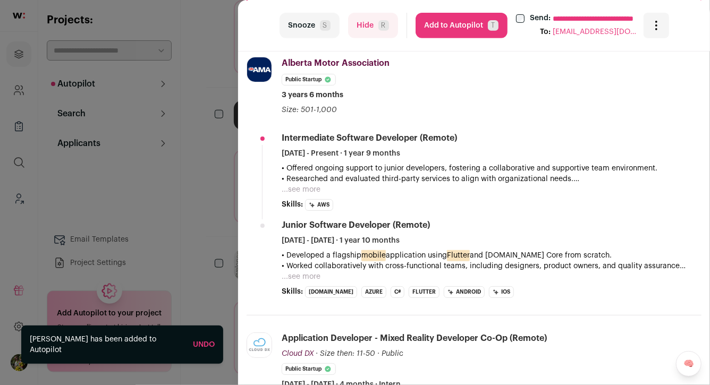
scroll to position [218, 0]
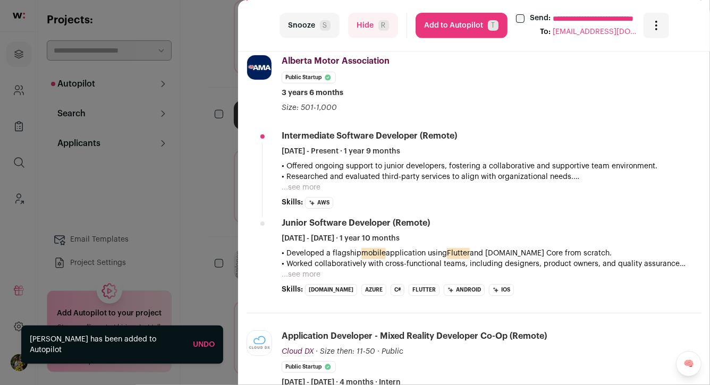
click at [308, 185] on button "...see more" at bounding box center [301, 187] width 39 height 11
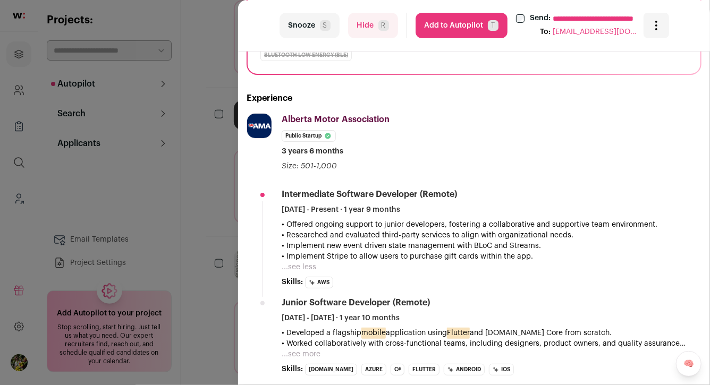
scroll to position [156, 0]
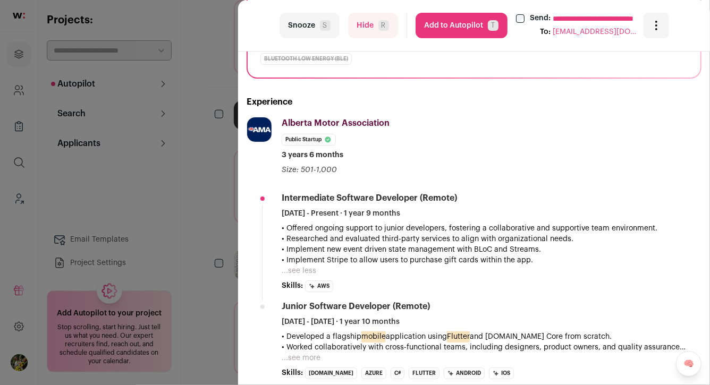
click at [312, 357] on button "...see more" at bounding box center [301, 358] width 39 height 11
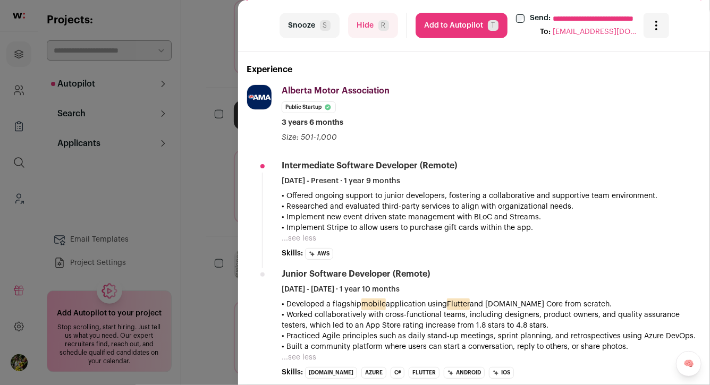
scroll to position [186, 0]
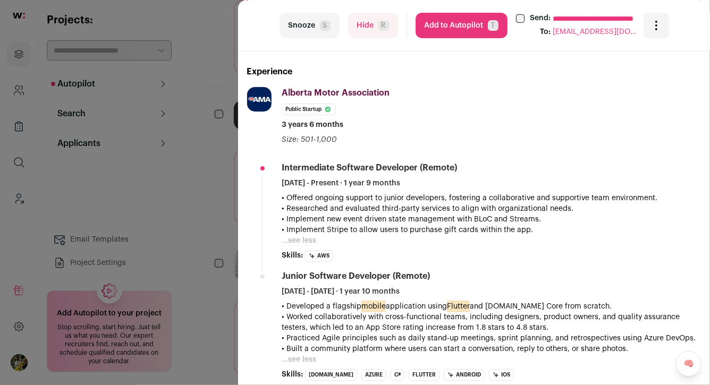
click at [203, 146] on div "**********" at bounding box center [355, 192] width 710 height 385
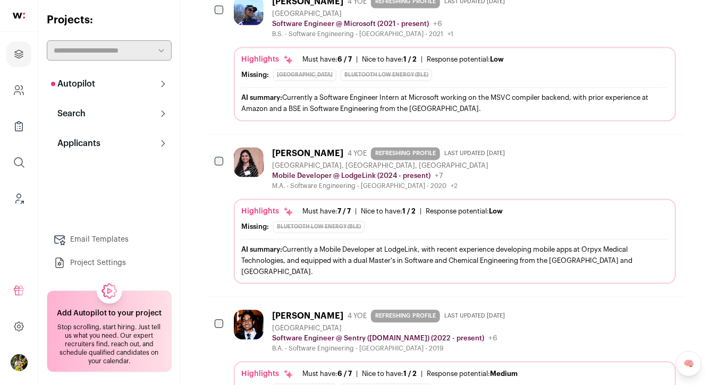
scroll to position [1018, 0]
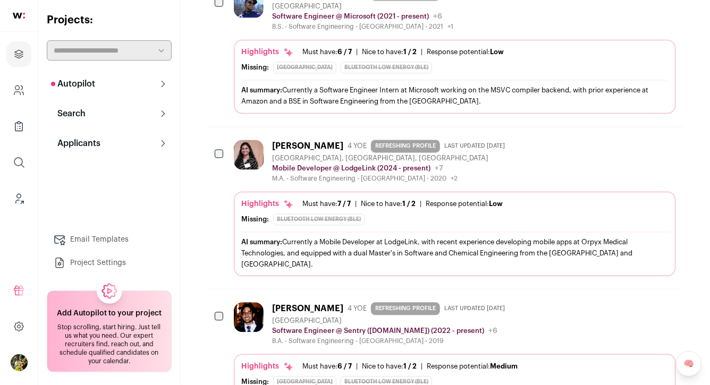
click at [332, 174] on div "M.A. - Software Engineering - University of Calgary - 2020 +2 2017 - 2019 Unive…" at bounding box center [390, 178] width 237 height 9
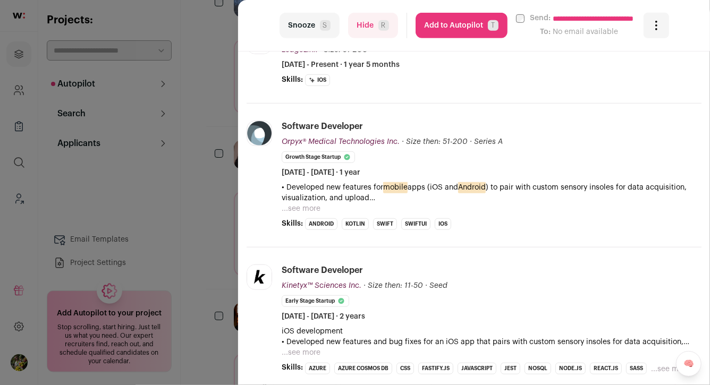
scroll to position [273, 0]
click at [299, 203] on button "...see more" at bounding box center [301, 208] width 39 height 11
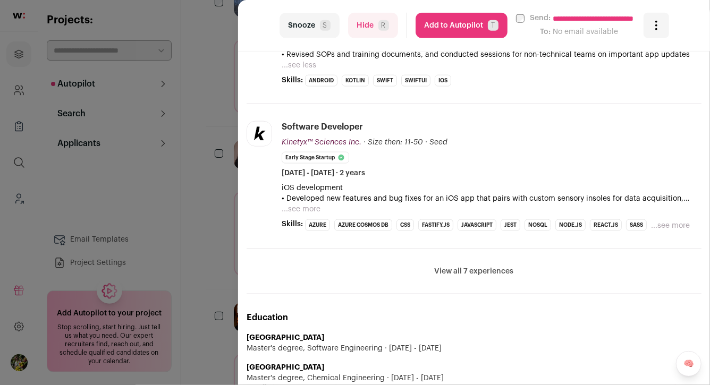
scroll to position [592, 0]
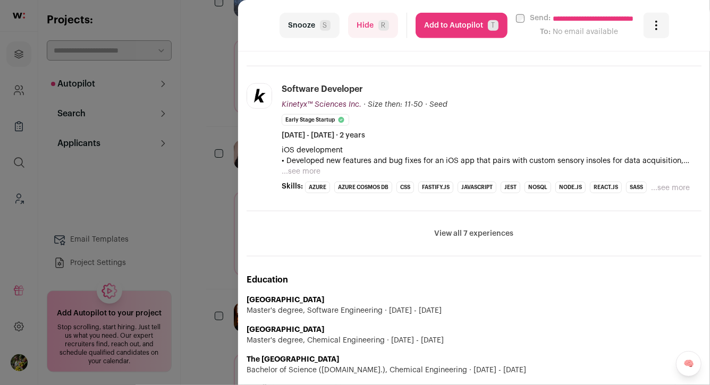
click at [308, 166] on button "...see more" at bounding box center [301, 171] width 39 height 11
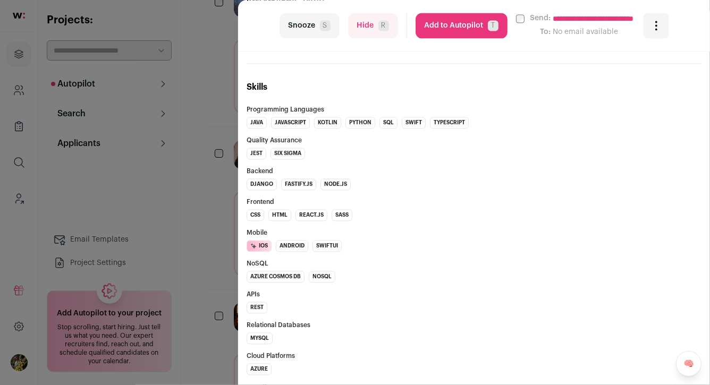
scroll to position [1113, 0]
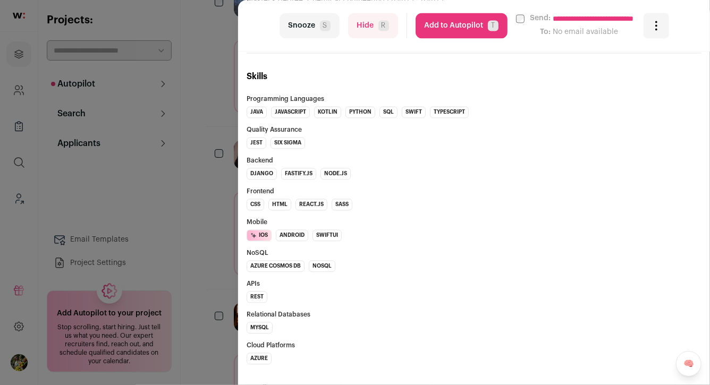
click at [221, 189] on div "**********" at bounding box center [355, 192] width 710 height 385
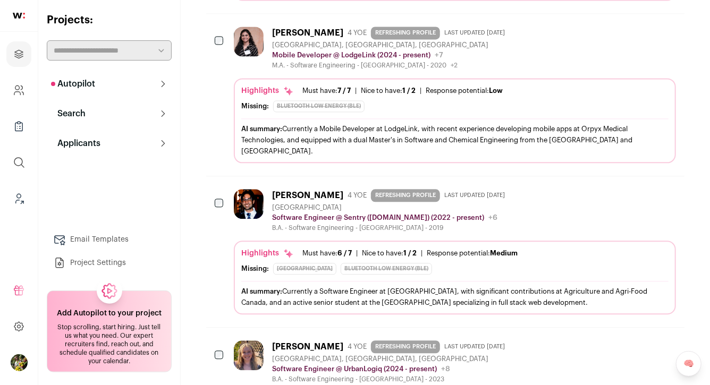
scroll to position [1254, 0]
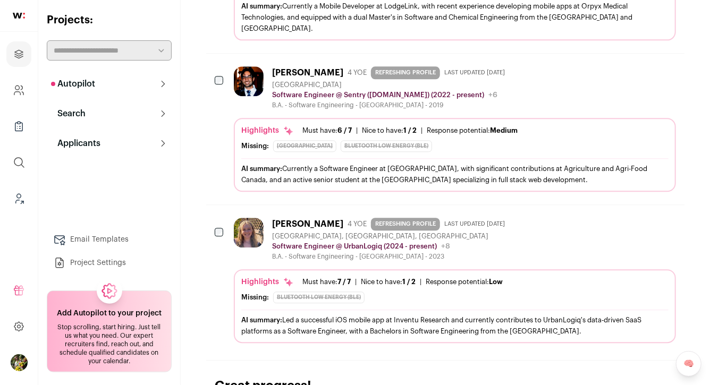
click at [275, 229] on div "Aleah Grymaloski 4 YOE REFRESHING PROFILE Last updated 2/10/2024 Victoria, Brit…" at bounding box center [455, 280] width 442 height 125
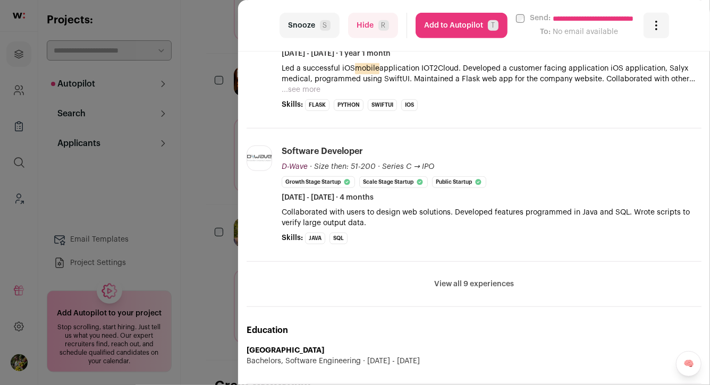
scroll to position [376, 0]
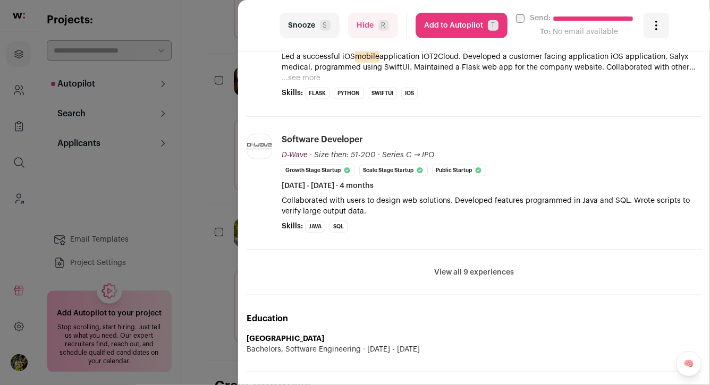
click at [464, 274] on button "View all 9 experiences" at bounding box center [474, 272] width 80 height 11
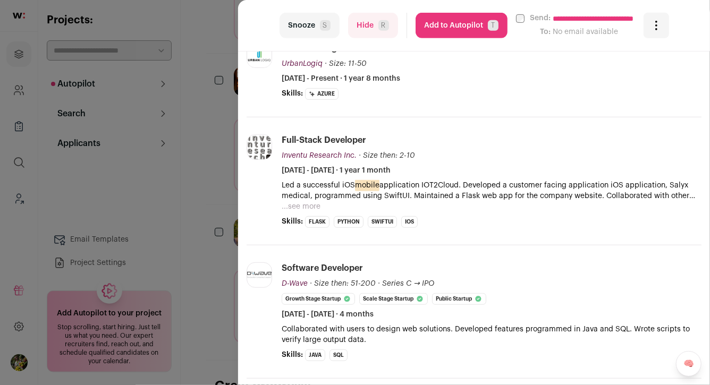
scroll to position [239, 0]
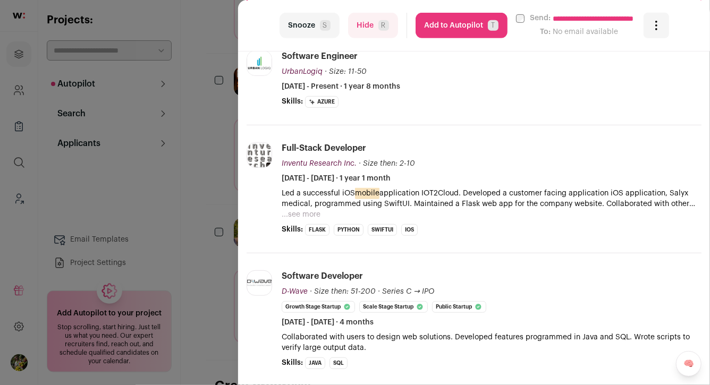
click at [299, 209] on button "...see more" at bounding box center [301, 214] width 39 height 11
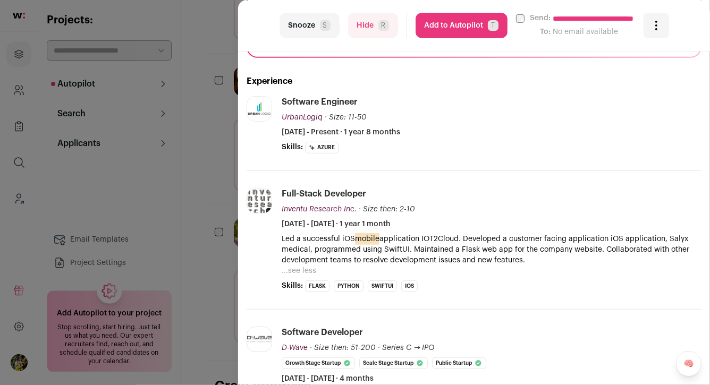
scroll to position [179, 0]
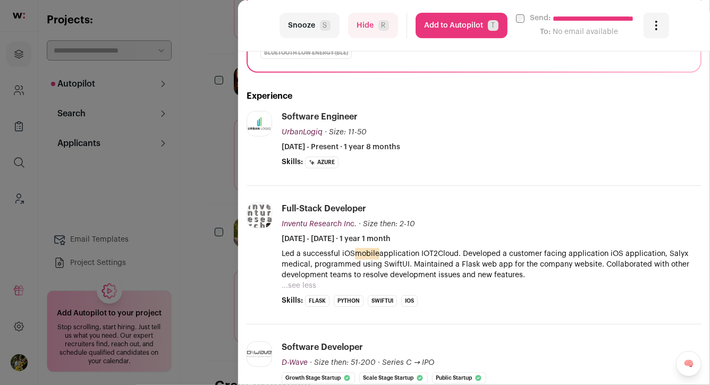
click at [223, 190] on div "**********" at bounding box center [355, 192] width 710 height 385
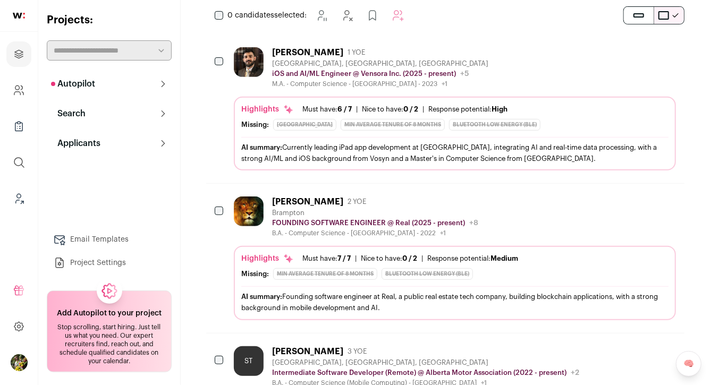
scroll to position [229, 0]
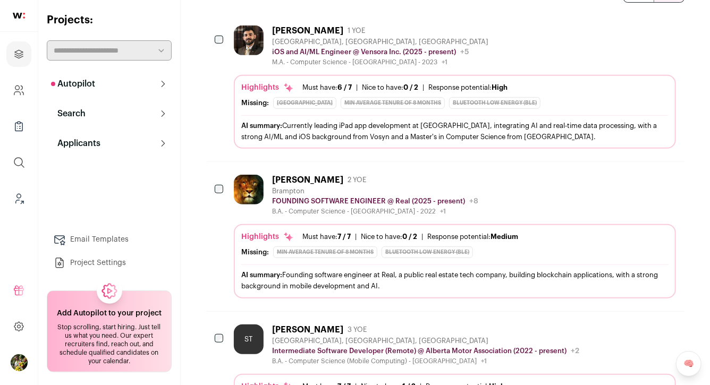
click at [308, 120] on div "AI summary: Currently leading iPad app development at Vensora, integrating AI a…" at bounding box center [454, 131] width 427 height 22
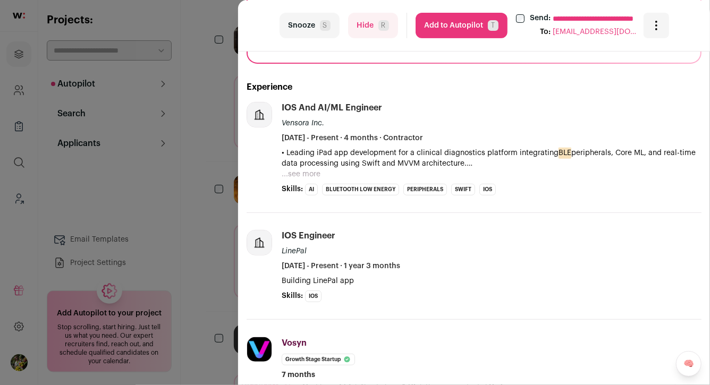
scroll to position [172, 0]
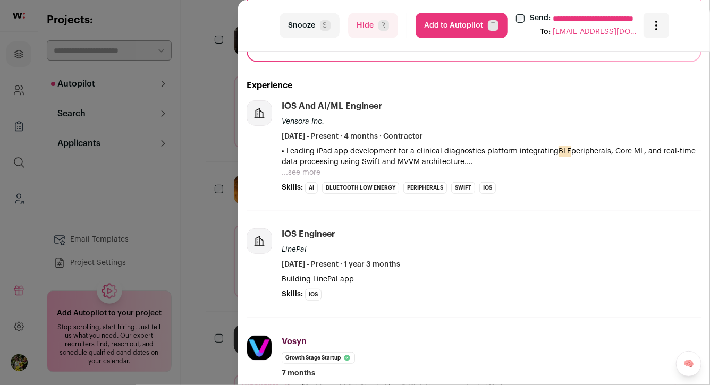
click at [303, 174] on button "...see more" at bounding box center [301, 172] width 39 height 11
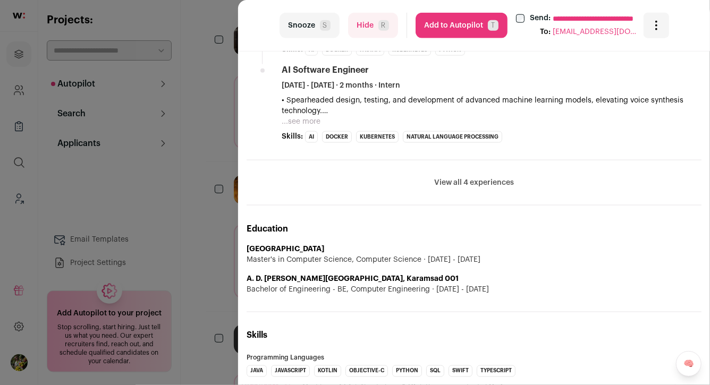
scroll to position [649, 0]
click at [479, 178] on button "View all 4 experiences" at bounding box center [474, 183] width 80 height 11
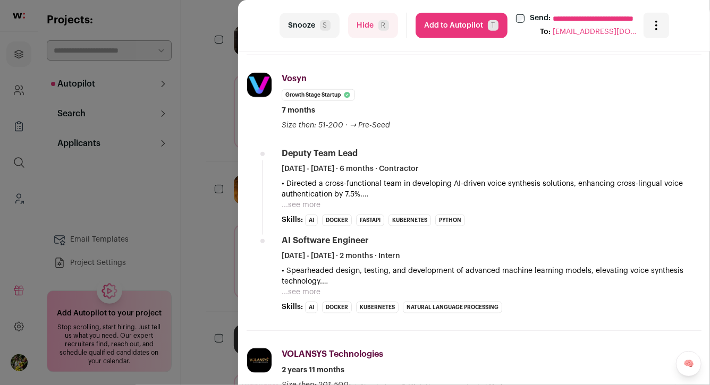
scroll to position [465, 0]
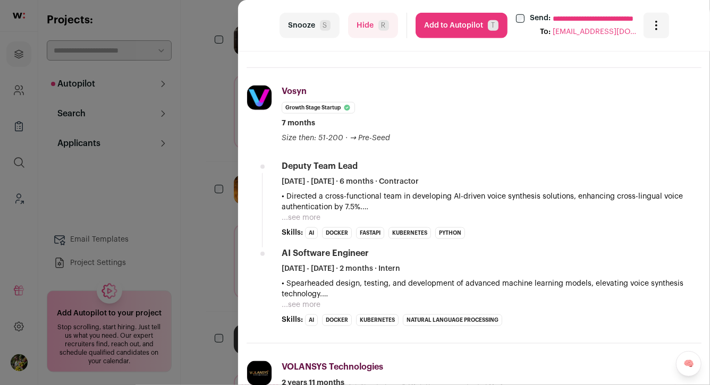
click at [309, 217] on button "...see more" at bounding box center [301, 218] width 39 height 11
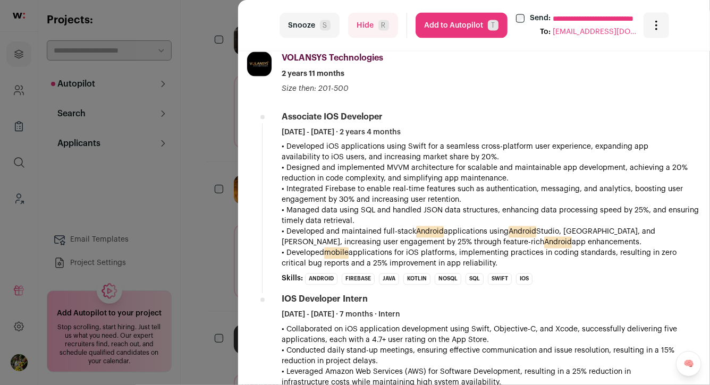
scroll to position [957, 0]
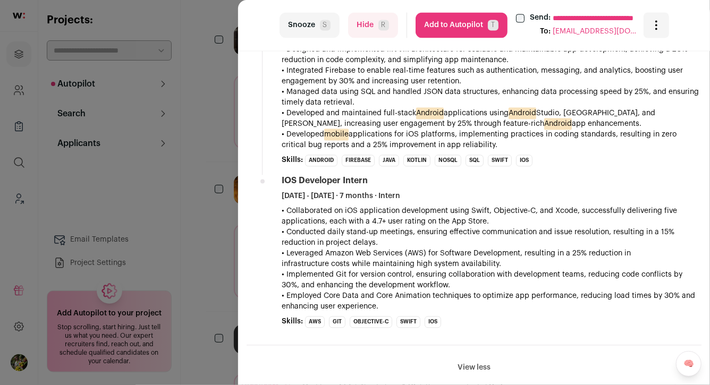
click at [471, 29] on button "Add to Autopilot T" at bounding box center [462, 26] width 92 height 26
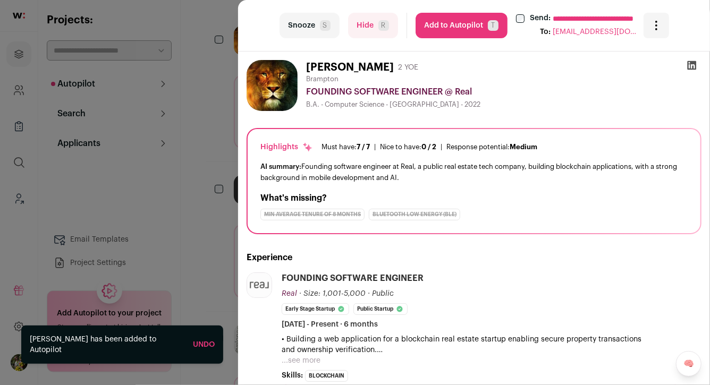
click at [220, 130] on div "**********" at bounding box center [355, 192] width 710 height 385
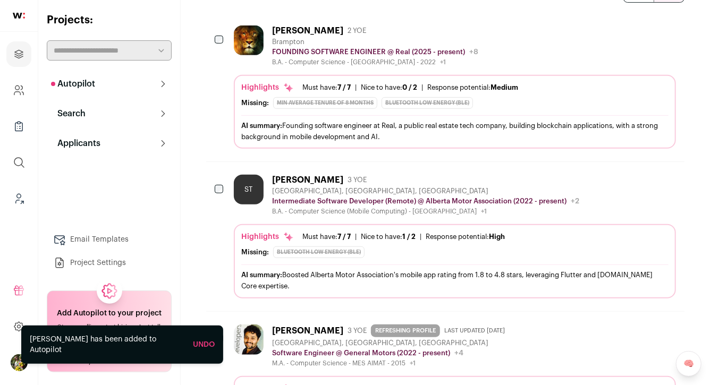
scroll to position [0, 0]
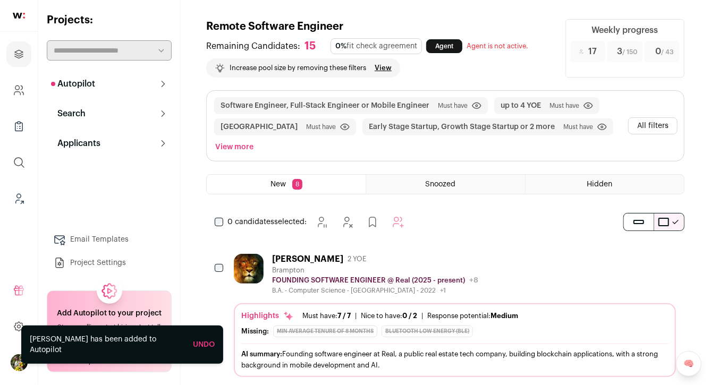
click at [256, 140] on button "View more" at bounding box center [234, 147] width 43 height 15
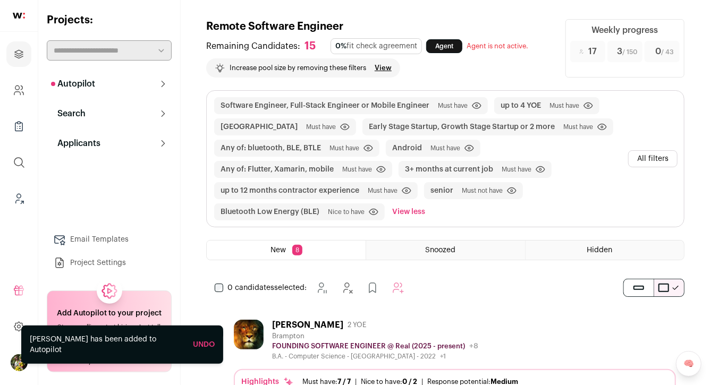
click at [636, 155] on button "All filters" at bounding box center [652, 158] width 49 height 17
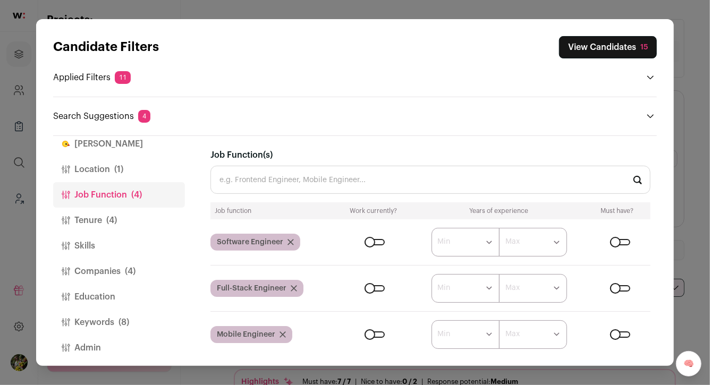
click at [112, 174] on button "Location (1)" at bounding box center [119, 170] width 132 height 26
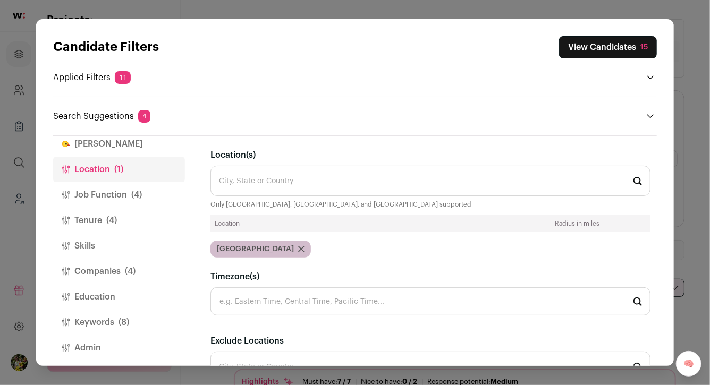
click at [298, 247] on icon "Close modal via background" at bounding box center [301, 249] width 6 height 6
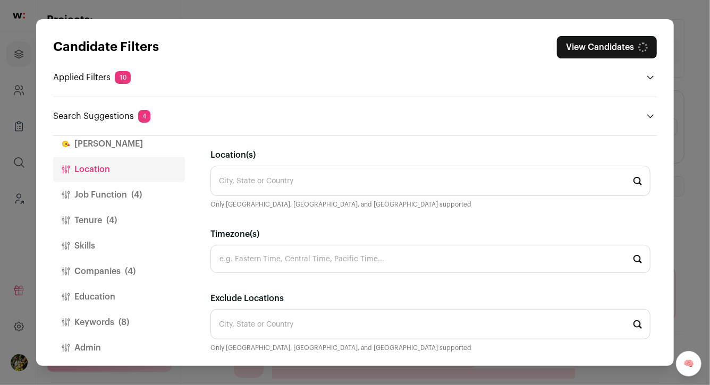
scroll to position [18, 0]
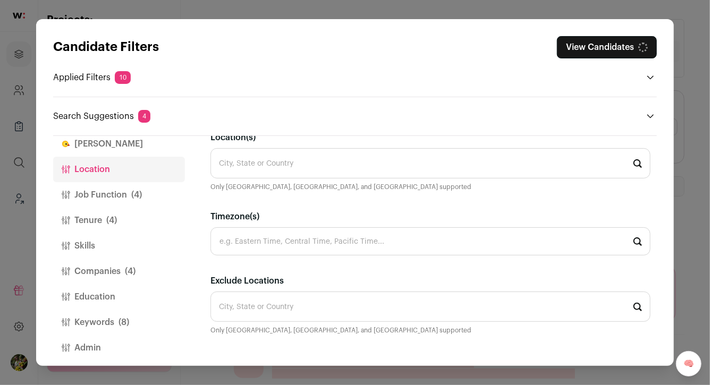
click at [248, 298] on input "Exclude Locations" at bounding box center [431, 307] width 440 height 30
type input "c"
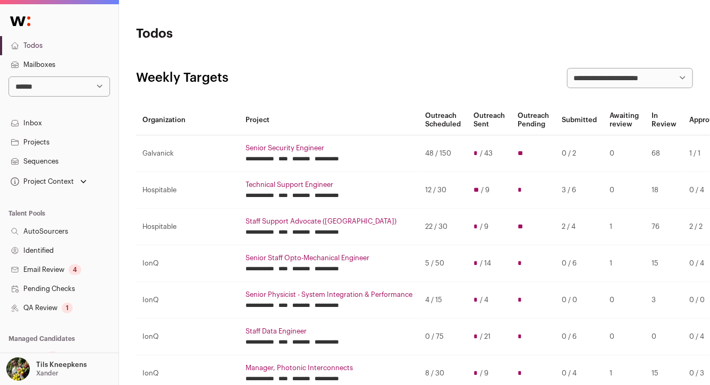
click at [36, 157] on link "Sequences" at bounding box center [59, 161] width 119 height 19
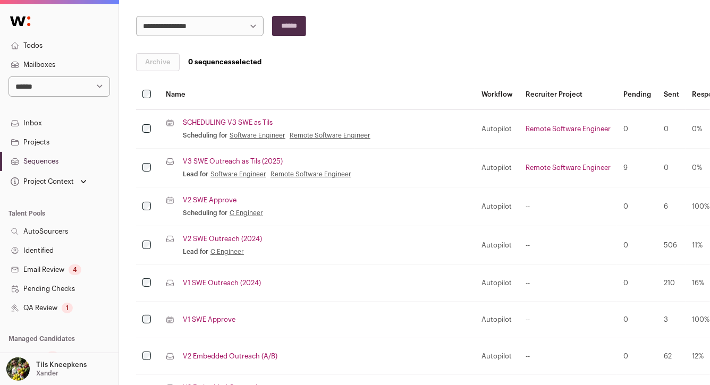
scroll to position [160, 0]
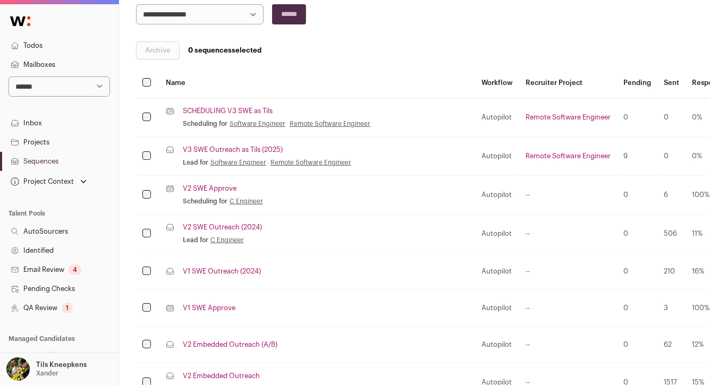
click at [187, 111] on link "SCHEDULING V3 SWE as Tils" at bounding box center [228, 111] width 90 height 9
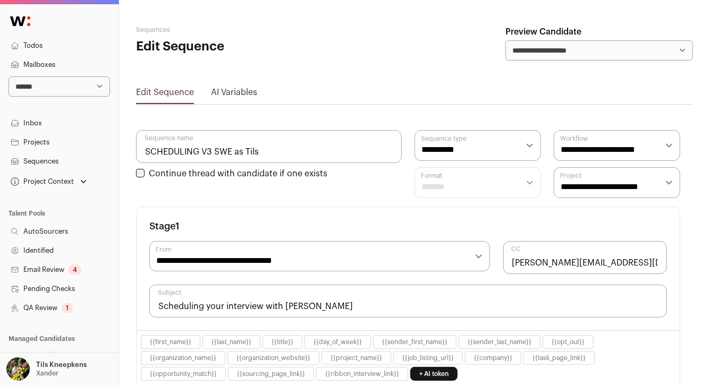
select select "****"
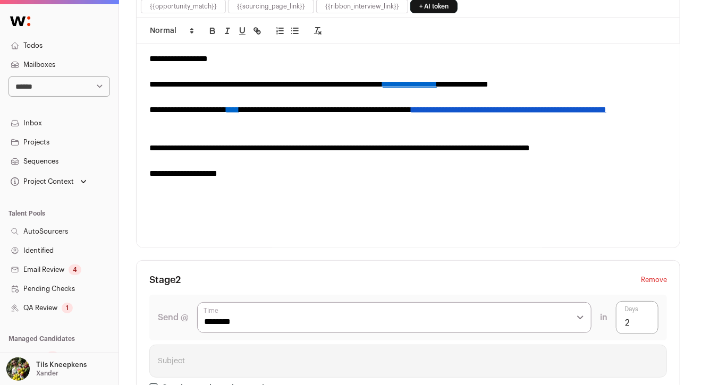
scroll to position [368, 0]
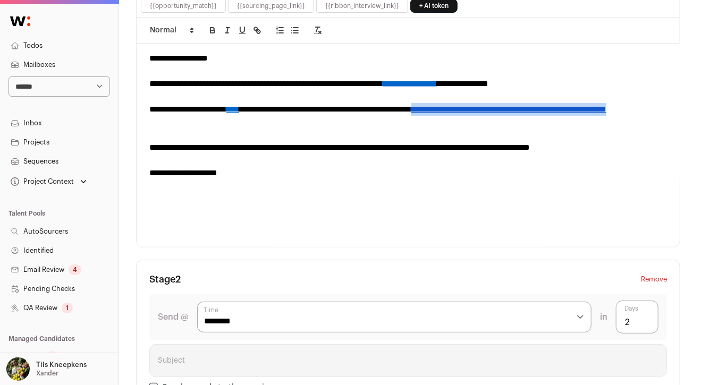
drag, startPoint x: 220, startPoint y: 121, endPoint x: 467, endPoint y: 107, distance: 247.6
click at [467, 107] on link "**********" at bounding box center [508, 109] width 195 height 8
copy link "**********"
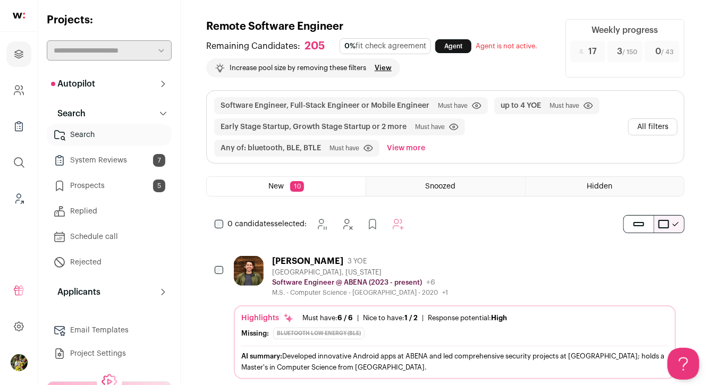
click at [642, 127] on button "All filters" at bounding box center [652, 127] width 49 height 17
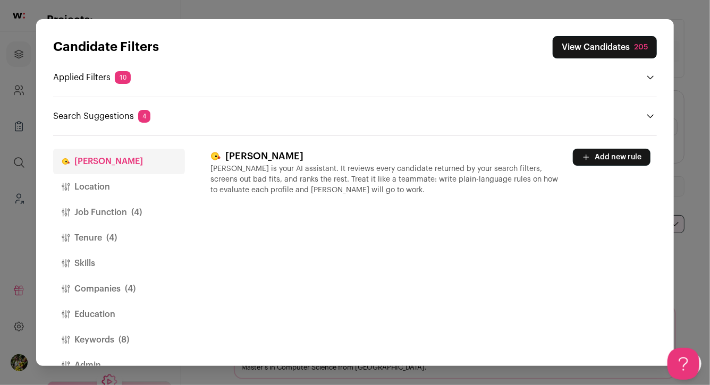
click at [134, 195] on button "Location" at bounding box center [119, 187] width 132 height 26
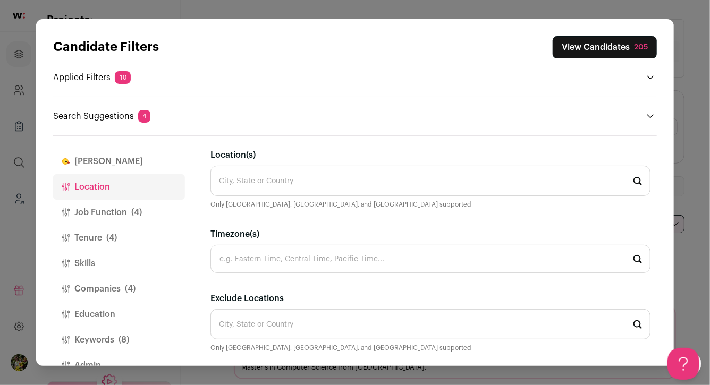
click at [252, 267] on input "Timezone(s)" at bounding box center [431, 259] width 440 height 28
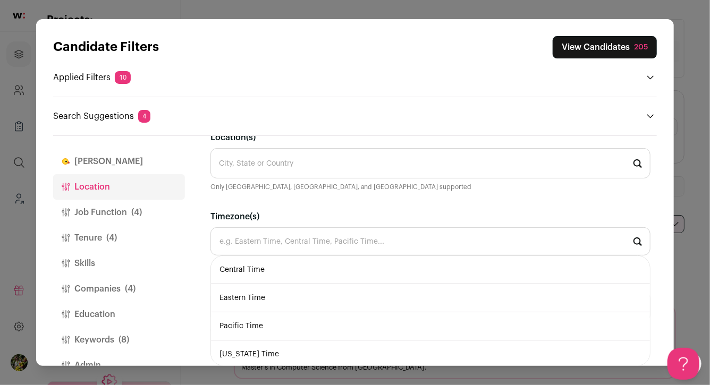
click at [260, 244] on input "Timezone(s)" at bounding box center [431, 242] width 440 height 28
click at [219, 199] on div "Location(s) City, State or Country Only United States, Canada, and United Kingd…" at bounding box center [431, 196] width 440 height 131
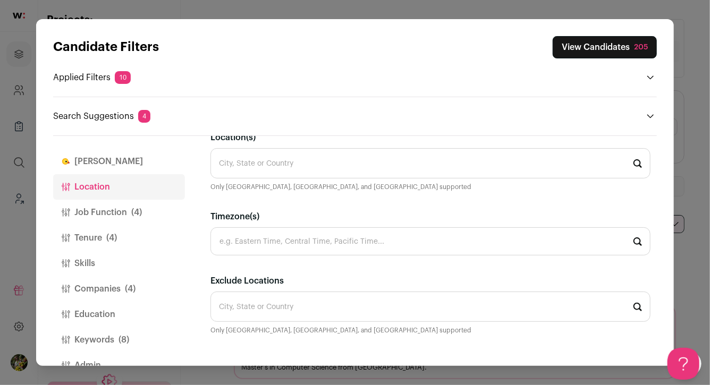
click at [238, 310] on input "Exclude Locations" at bounding box center [431, 307] width 440 height 30
click at [294, 309] on input "united states" at bounding box center [431, 307] width 440 height 30
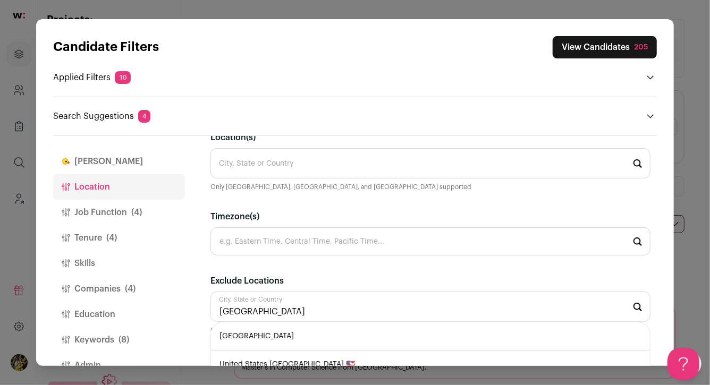
scroll to position [0, 0]
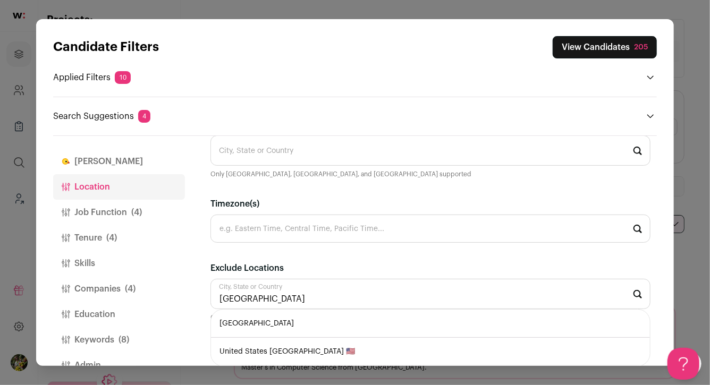
click at [290, 323] on li "United States" at bounding box center [430, 324] width 439 height 28
type input "United States"
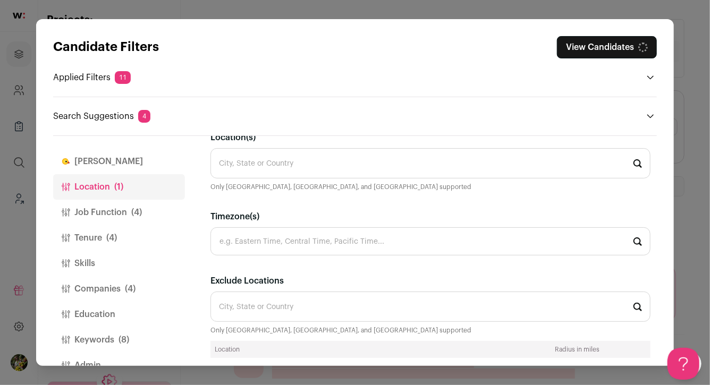
scroll to position [60, 0]
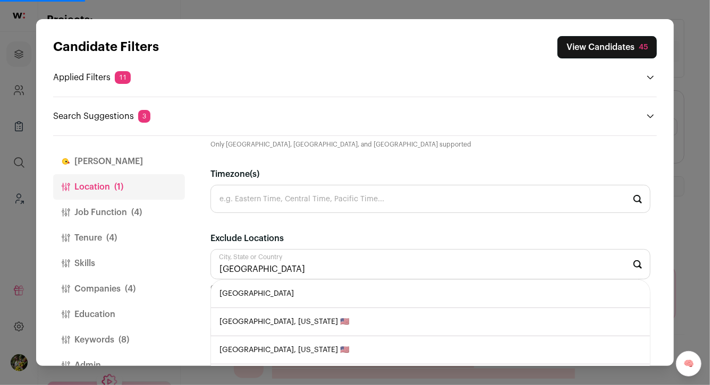
click at [281, 293] on li "Canada" at bounding box center [430, 294] width 439 height 28
type input "Canada"
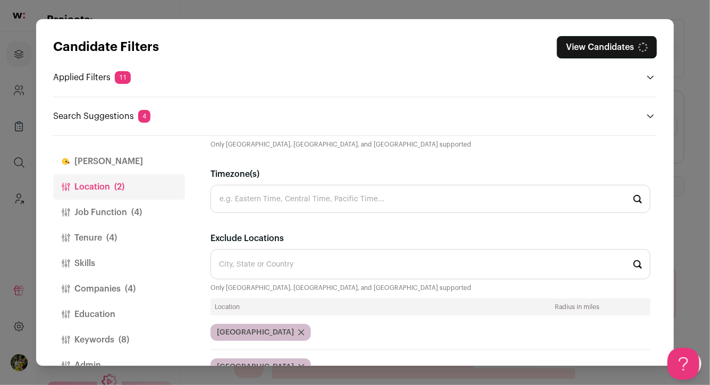
scroll to position [95, 0]
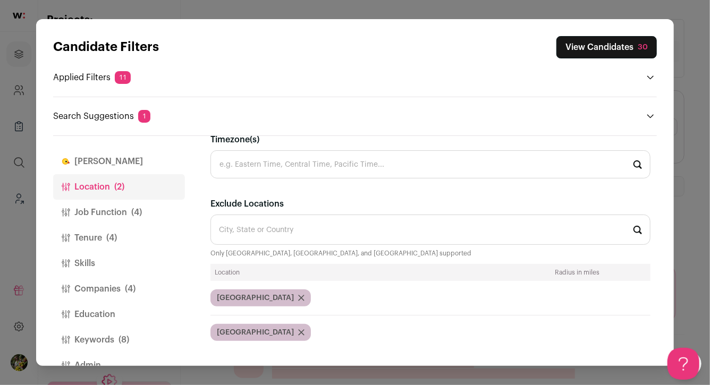
click at [586, 47] on button "View Candidates 30" at bounding box center [607, 47] width 100 height 22
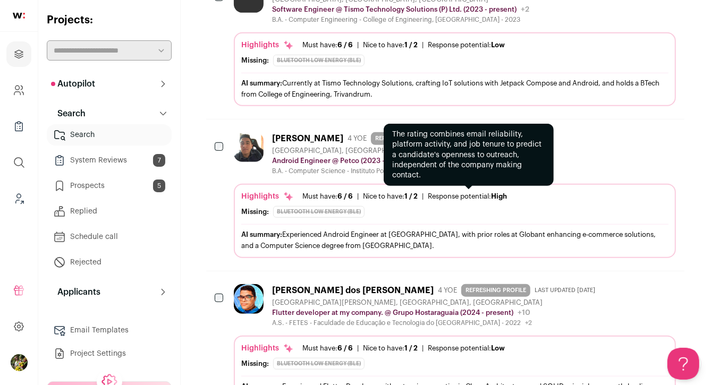
scroll to position [279, 0]
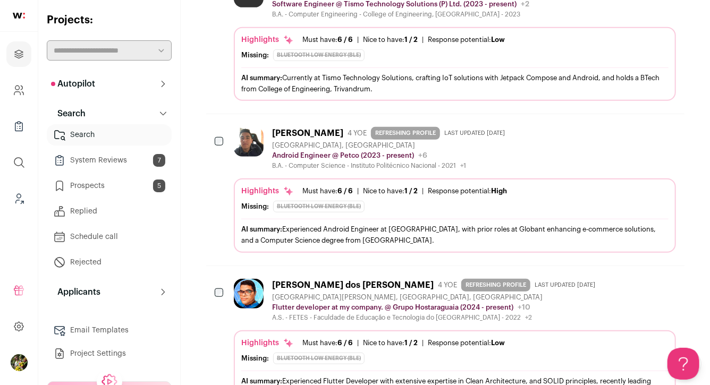
click at [401, 162] on div "B.A. - Computer Science - Instituto Politécnico Nacional - 2021 +1 2014 - 2019 …" at bounding box center [390, 166] width 237 height 9
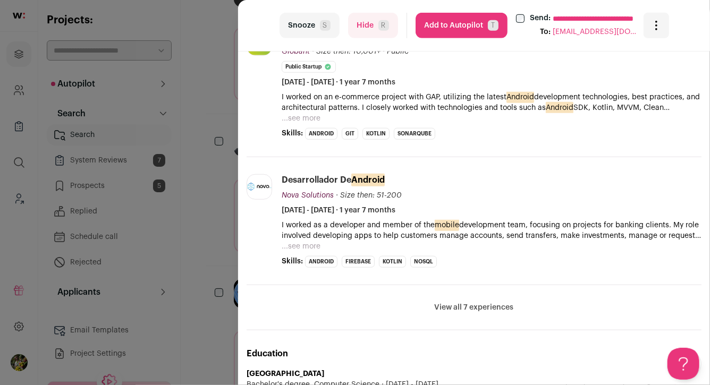
scroll to position [382, 0]
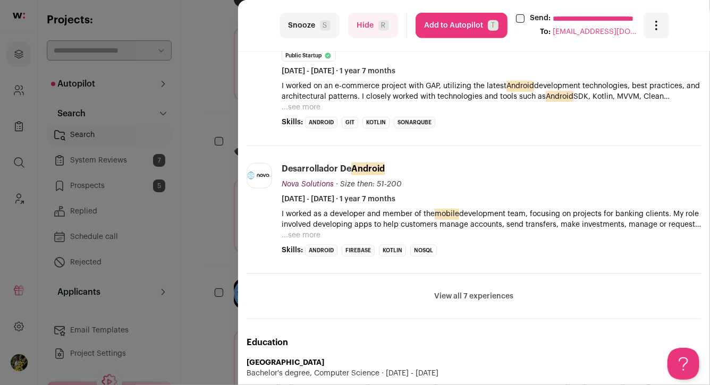
click at [478, 299] on button "View all 7 experiences" at bounding box center [474, 296] width 79 height 11
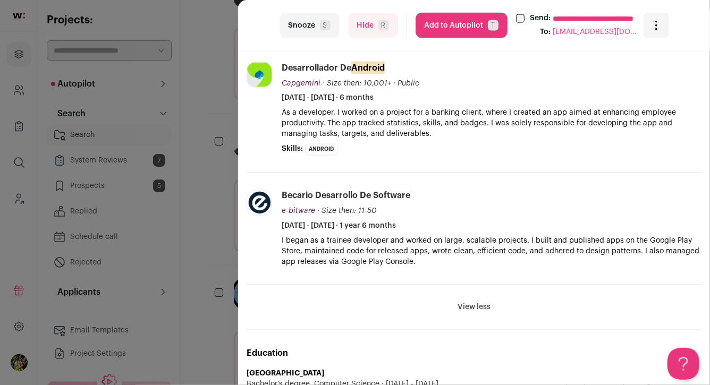
scroll to position [941, 0]
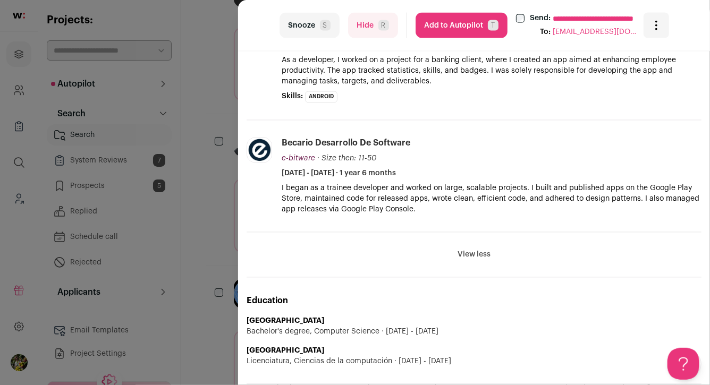
click at [457, 33] on button "Add to Autopilot T" at bounding box center [462, 26] width 92 height 26
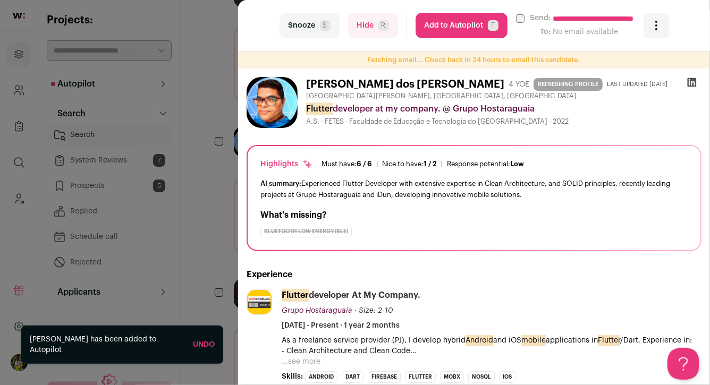
click at [219, 89] on div "**********" at bounding box center [355, 192] width 710 height 385
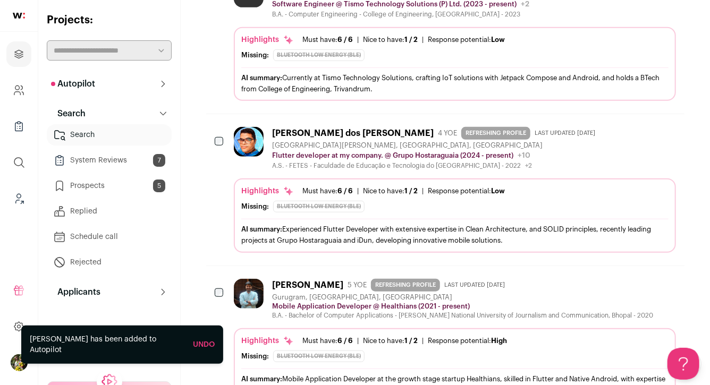
scroll to position [0, 0]
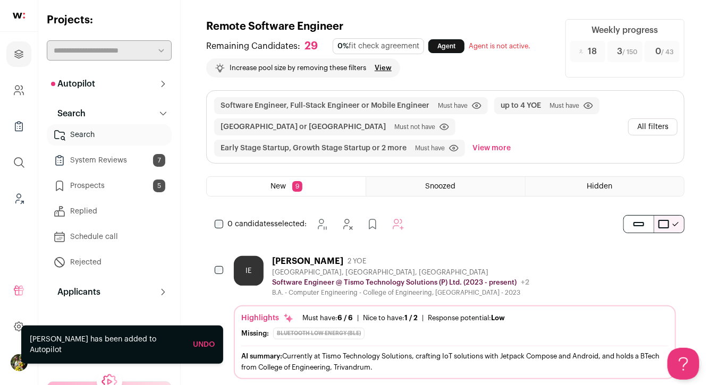
click at [643, 128] on button "All filters" at bounding box center [652, 127] width 49 height 17
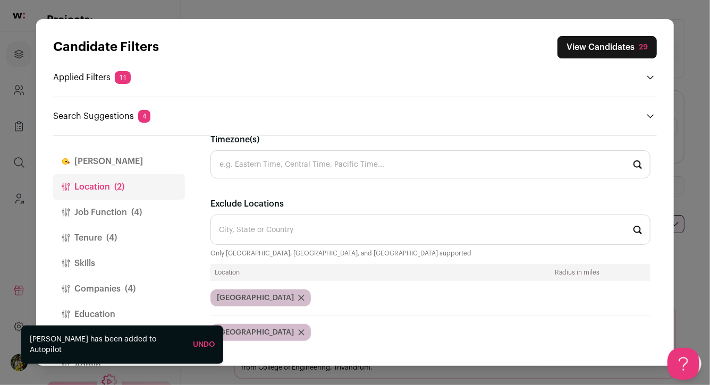
scroll to position [24, 0]
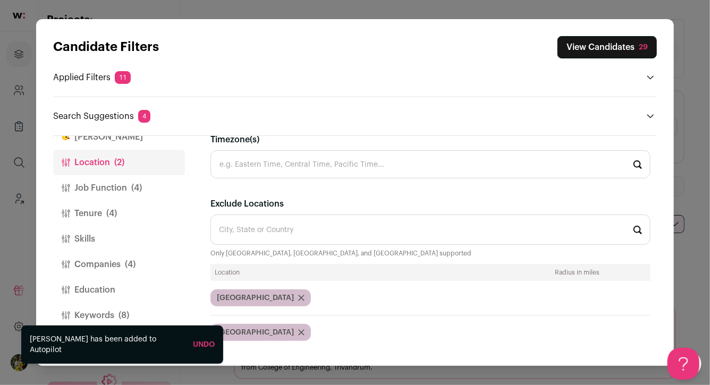
click at [113, 315] on button "Keywords (8)" at bounding box center [119, 316] width 132 height 26
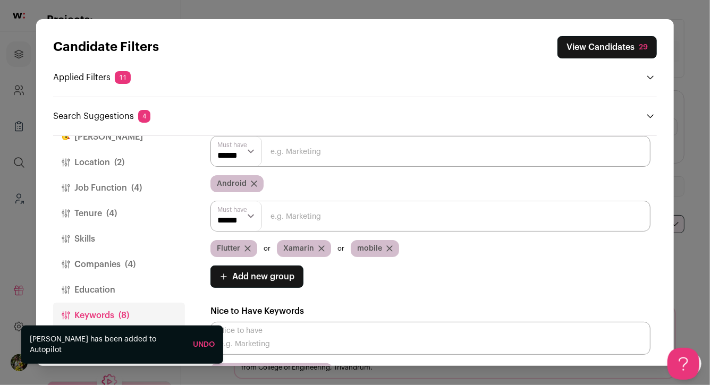
scroll to position [121, 0]
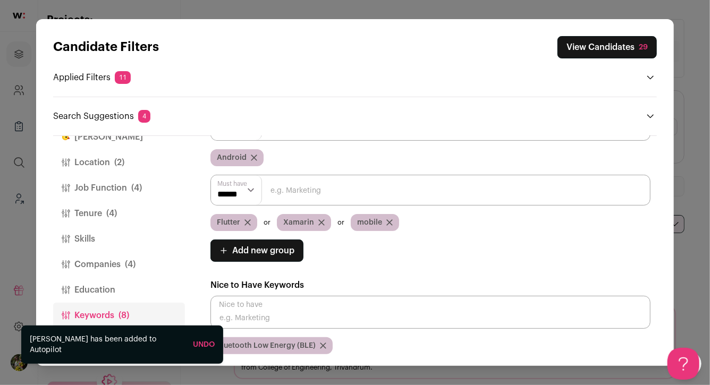
click at [269, 255] on span "Add new group" at bounding box center [263, 251] width 62 height 13
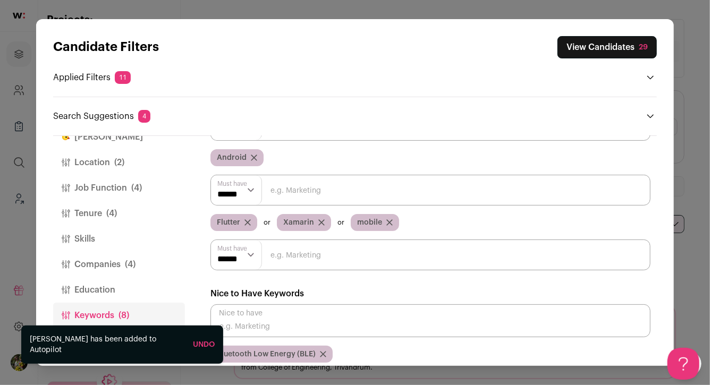
click at [269, 260] on input "Close modal via background" at bounding box center [431, 255] width 440 height 31
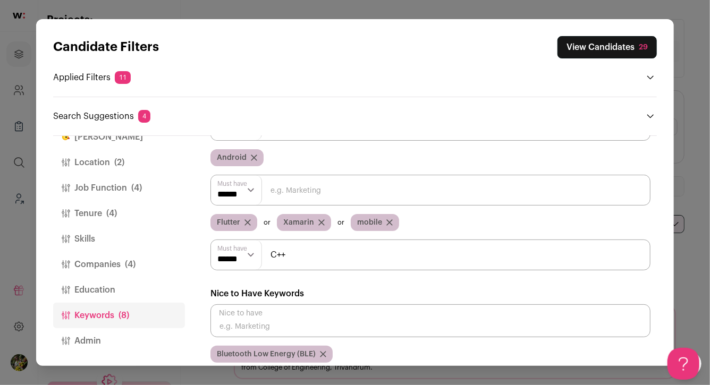
type input "C++"
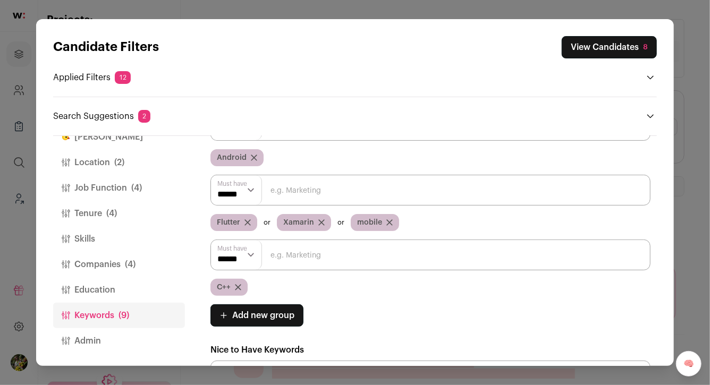
click at [606, 53] on button "View Candidates 8" at bounding box center [609, 47] width 95 height 22
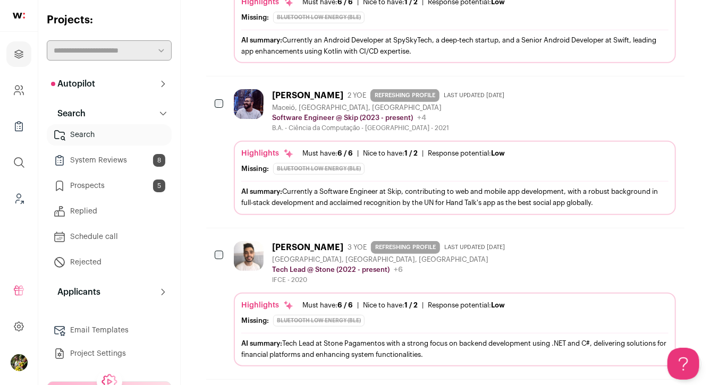
scroll to position [350, 0]
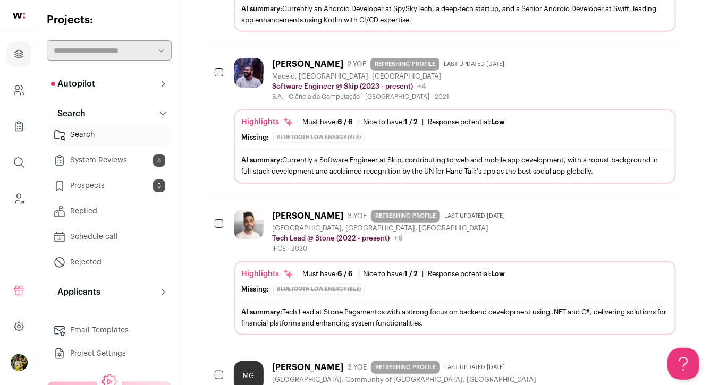
click at [334, 73] on div "Maceió, Alagoas, Brazil" at bounding box center [390, 76] width 237 height 9
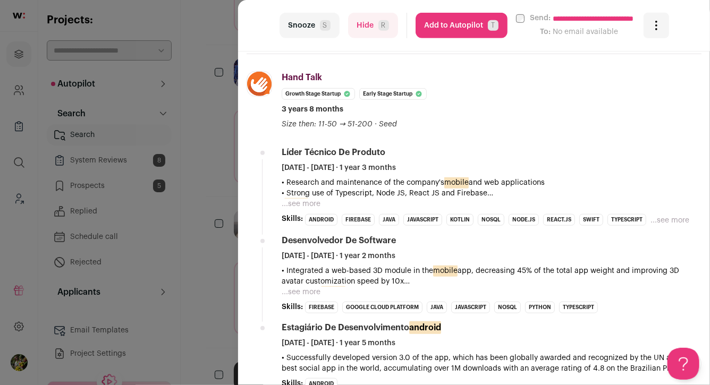
scroll to position [349, 0]
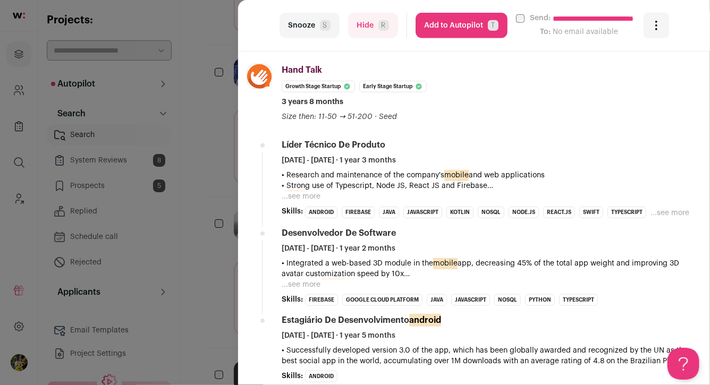
click at [300, 193] on button "...see more" at bounding box center [301, 196] width 39 height 11
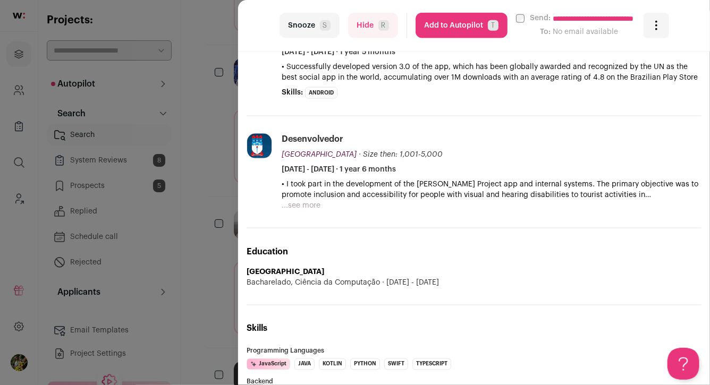
scroll to position [680, 0]
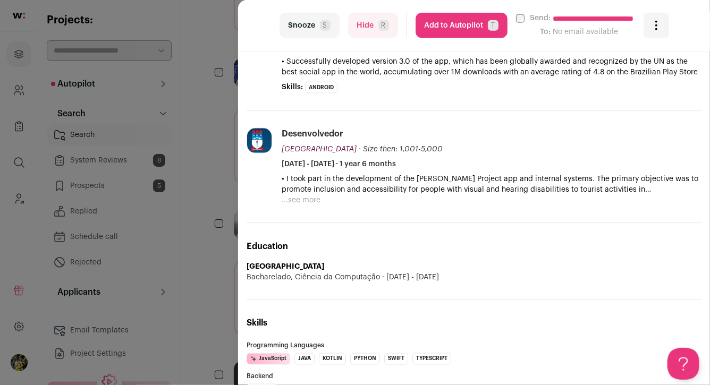
click at [217, 210] on div "**********" at bounding box center [355, 192] width 710 height 385
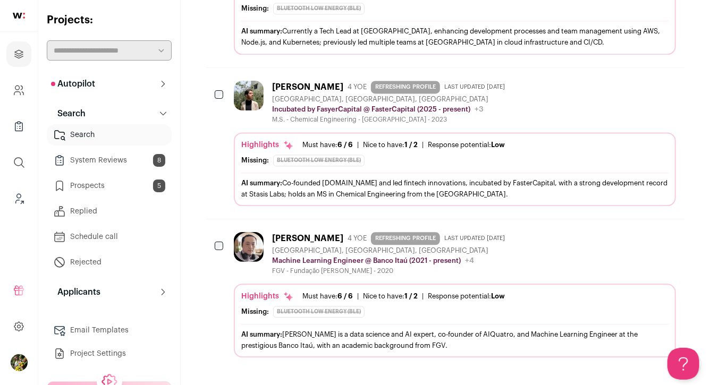
scroll to position [1014, 0]
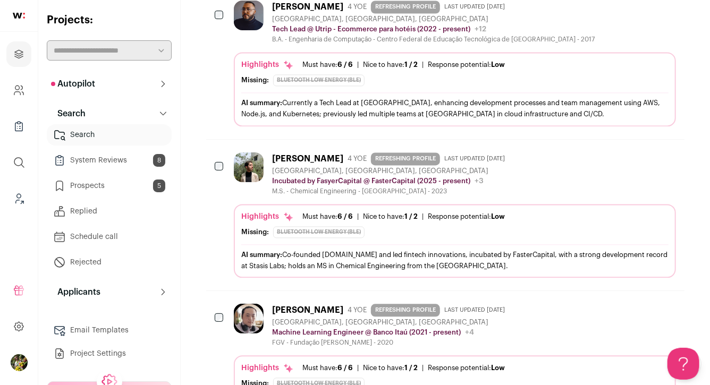
click at [381, 97] on div "AI summary: Currently a Tech Lead at Utrip, enhancing development processes and…" at bounding box center [454, 108] width 427 height 22
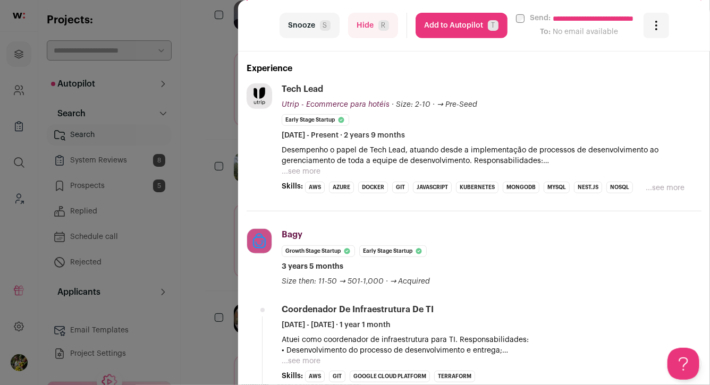
scroll to position [211, 0]
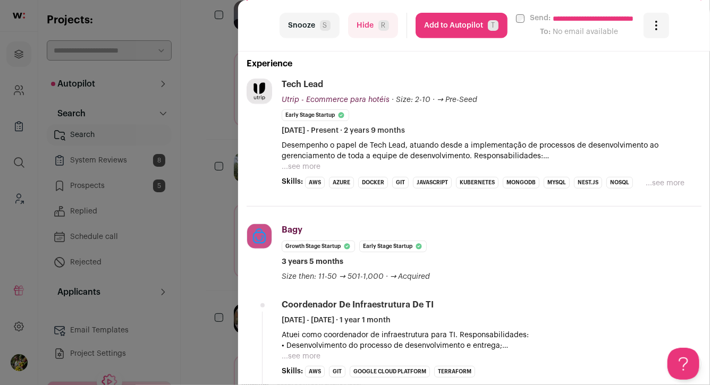
click at [294, 169] on button "...see more" at bounding box center [301, 167] width 39 height 11
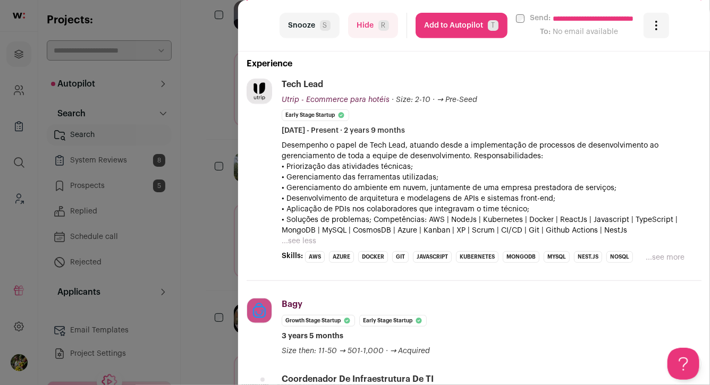
click at [229, 197] on div "**********" at bounding box center [355, 192] width 710 height 385
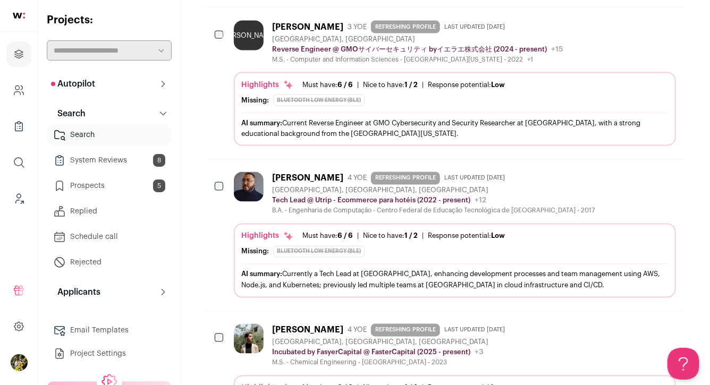
scroll to position [836, 0]
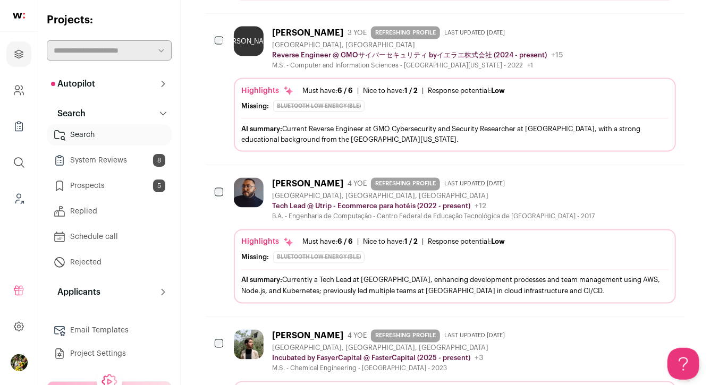
click at [587, 197] on div "Matheus Rodrigues Borges 4 YOE REFRESHING PROFILE Last updated 1/22/2024 Belo H…" at bounding box center [455, 199] width 442 height 43
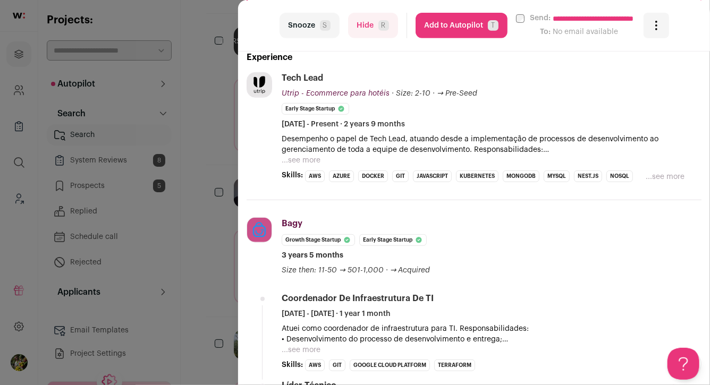
scroll to position [292, 0]
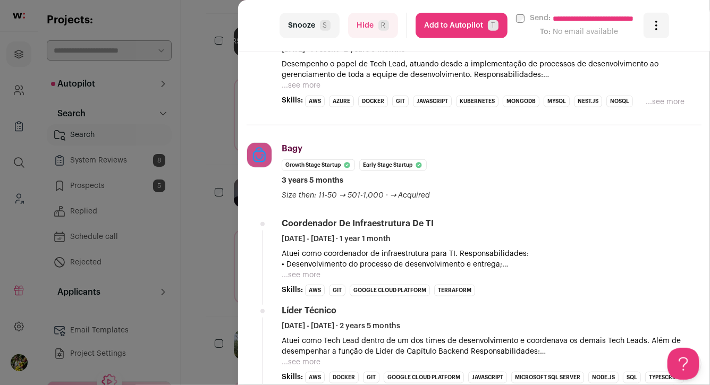
click at [358, 31] on button "Hide R" at bounding box center [373, 26] width 50 height 26
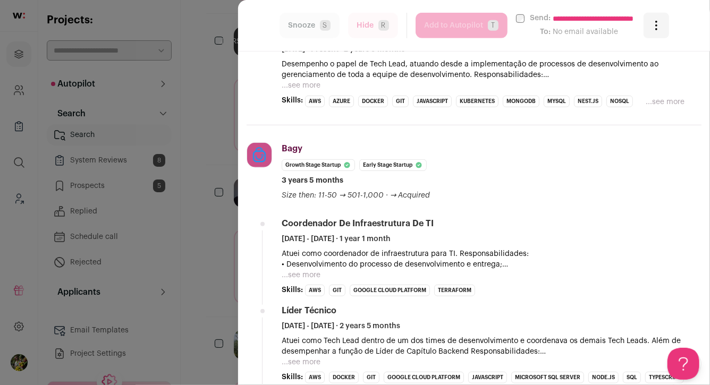
click at [225, 90] on div "**********" at bounding box center [355, 192] width 710 height 385
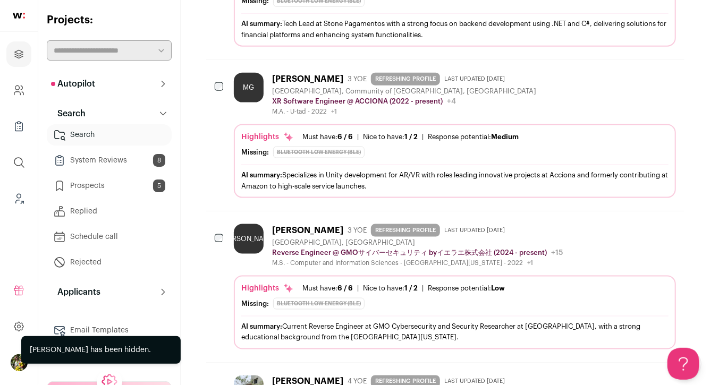
scroll to position [637, 0]
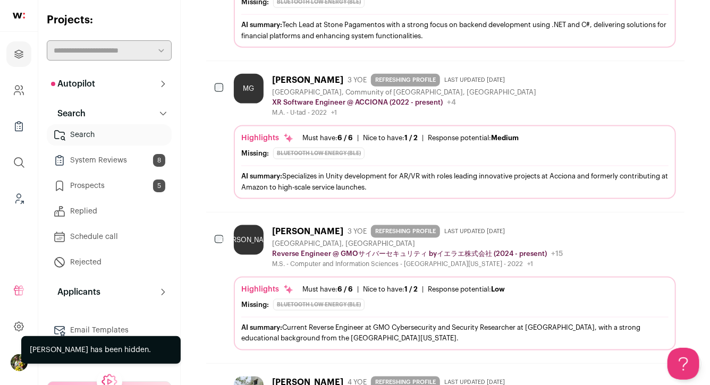
click at [311, 120] on div "MG Manuel Gómez 3 YOE REFRESHING PROFILE Last updated 4/2/2025 Madrid, Communit…" at bounding box center [455, 136] width 442 height 125
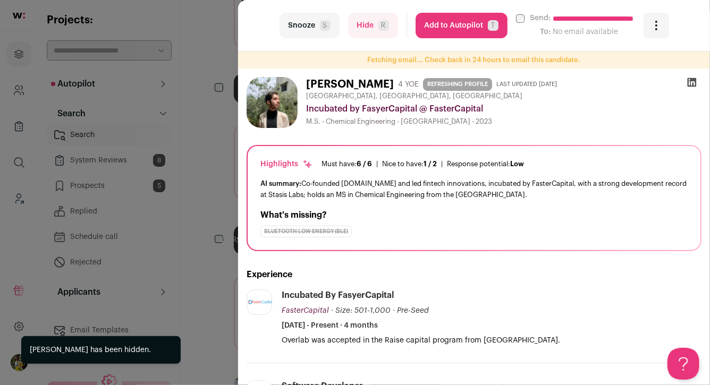
click at [211, 135] on div "**********" at bounding box center [355, 192] width 710 height 385
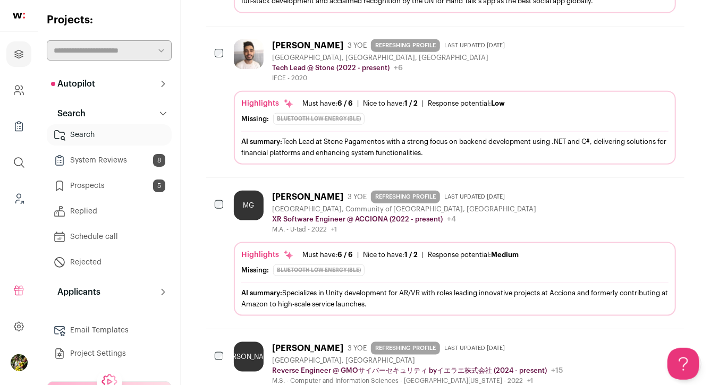
scroll to position [510, 0]
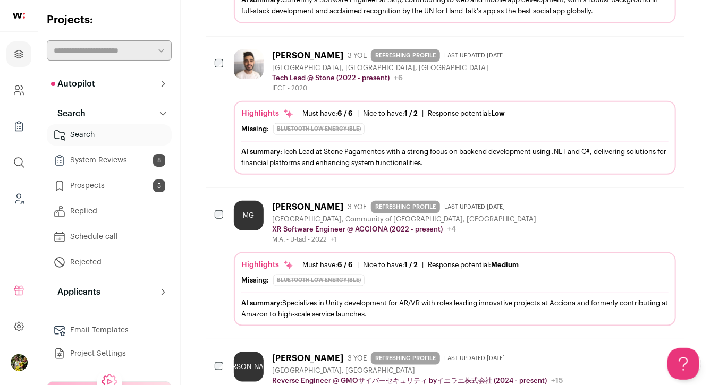
click at [614, 202] on icon "Hide" at bounding box center [609, 205] width 13 height 13
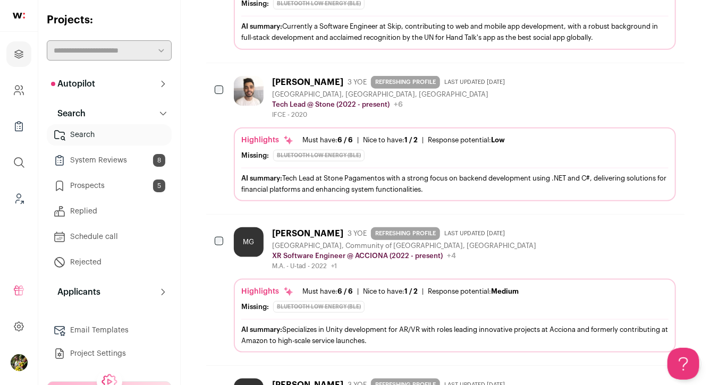
scroll to position [453, 0]
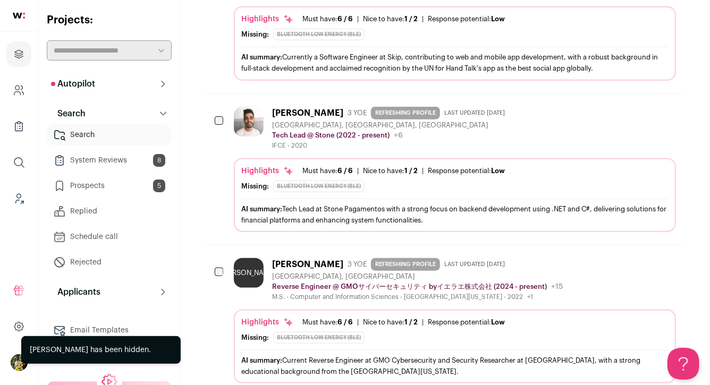
click at [613, 192] on div "Highlights Must have: 6 / 6 How many must haves have been fulfilled? | Nice to …" at bounding box center [454, 198] width 427 height 64
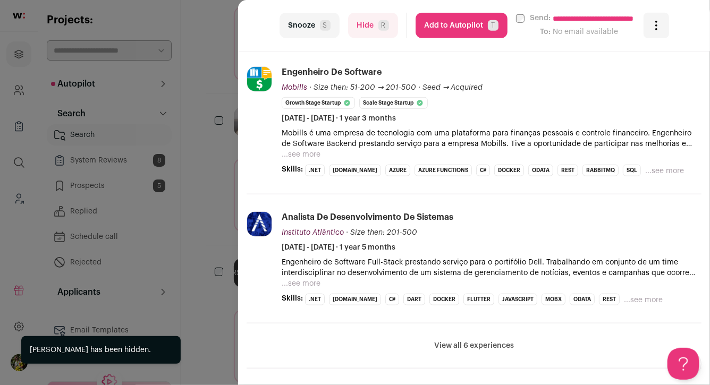
scroll to position [449, 0]
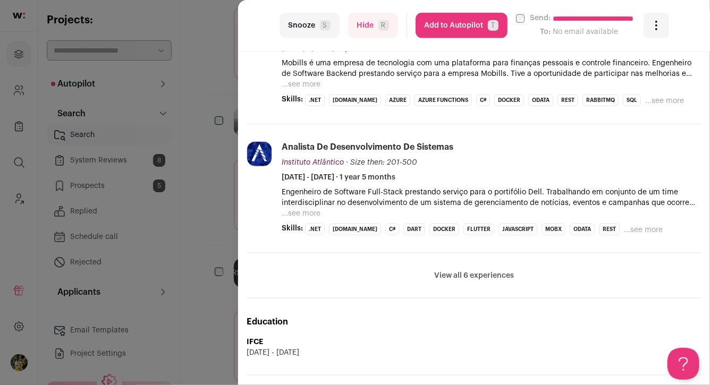
click at [381, 22] on span "R" at bounding box center [383, 25] width 11 height 11
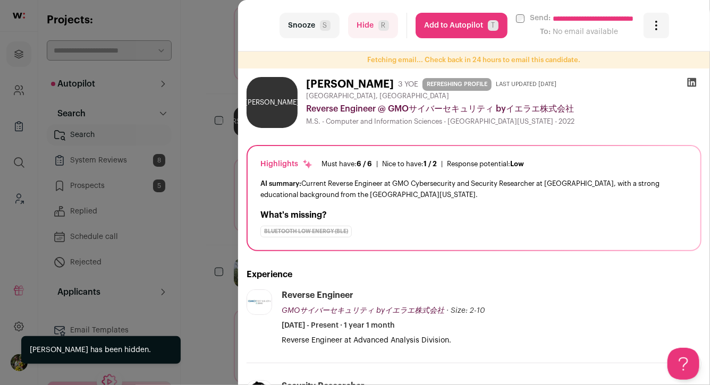
click at [210, 125] on div "**********" at bounding box center [355, 192] width 710 height 385
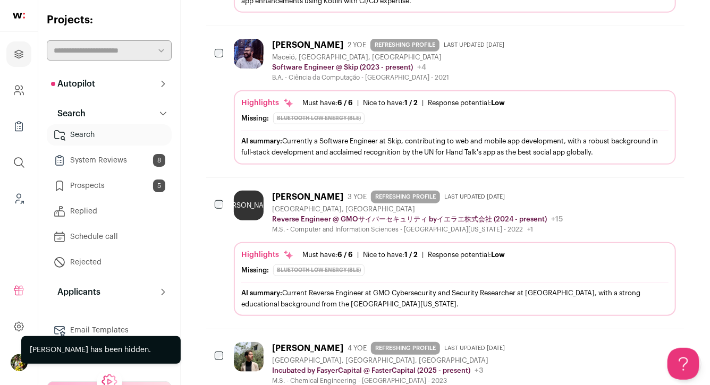
scroll to position [361, 0]
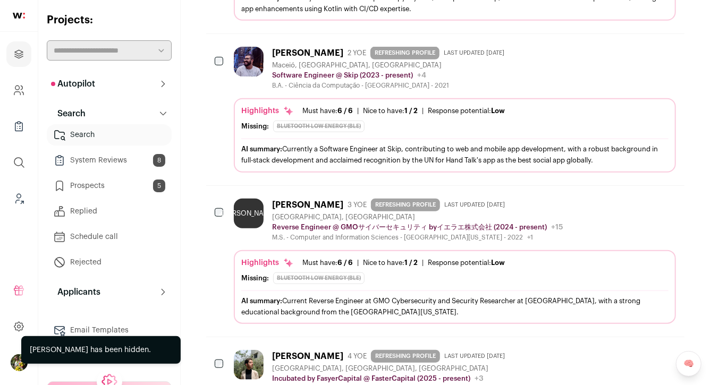
click at [290, 77] on p "Software Engineer @ Skip (2023 - present)" at bounding box center [342, 75] width 141 height 9
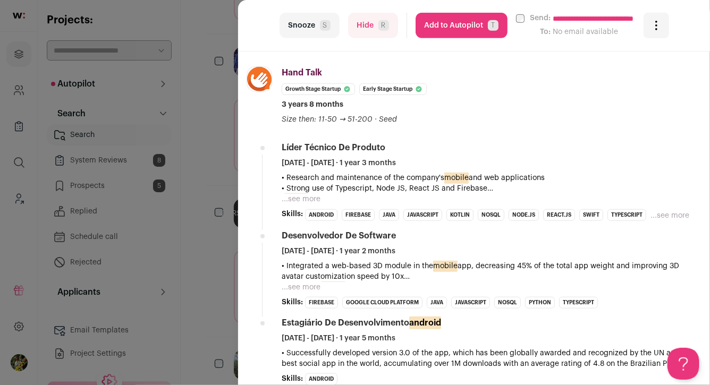
scroll to position [396, 0]
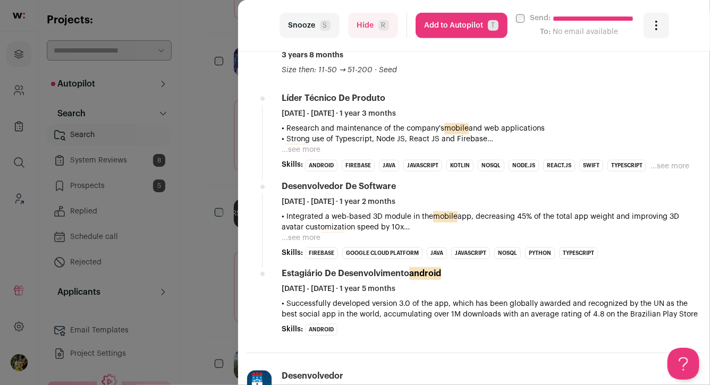
click at [444, 25] on button "Add to Autopilot T" at bounding box center [462, 26] width 92 height 26
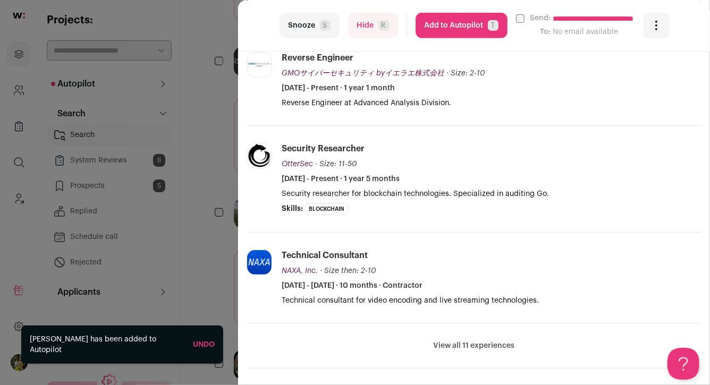
scroll to position [247, 0]
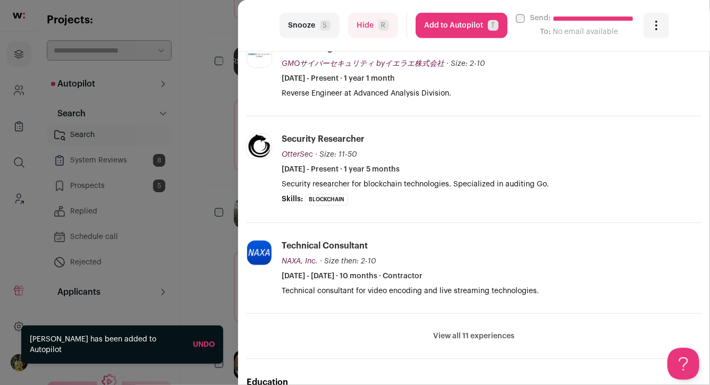
click at [362, 21] on button "Hide R" at bounding box center [373, 26] width 50 height 26
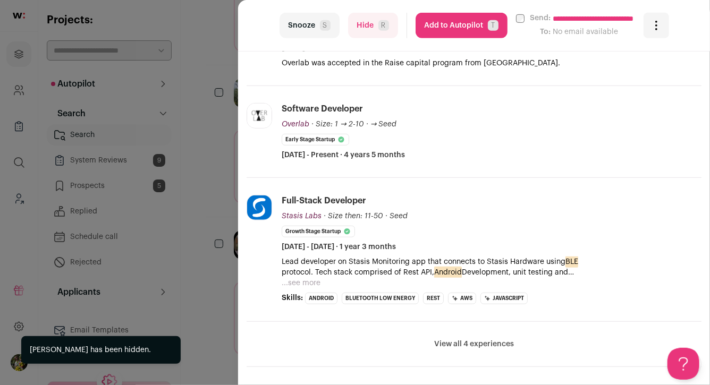
scroll to position [300, 0]
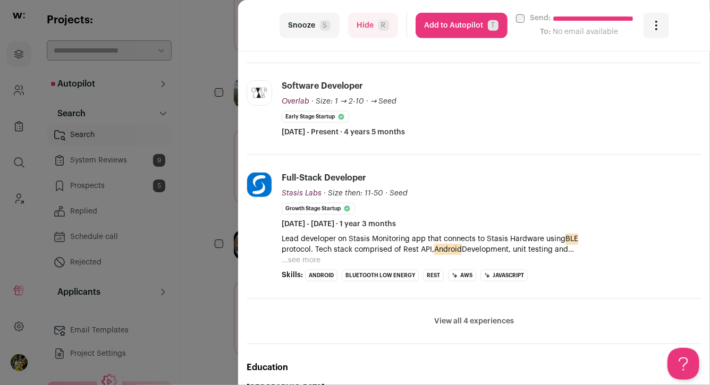
click at [306, 259] on button "...see more" at bounding box center [301, 260] width 39 height 11
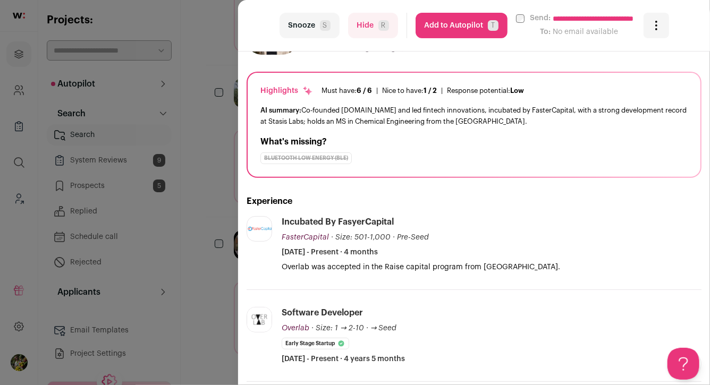
scroll to position [0, 0]
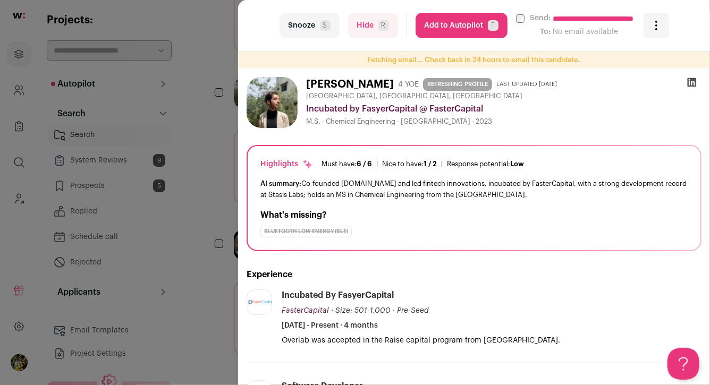
click at [211, 160] on div "**********" at bounding box center [355, 192] width 710 height 385
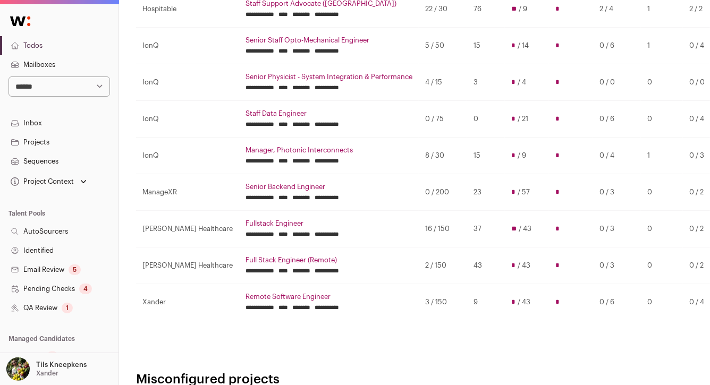
scroll to position [221, 0]
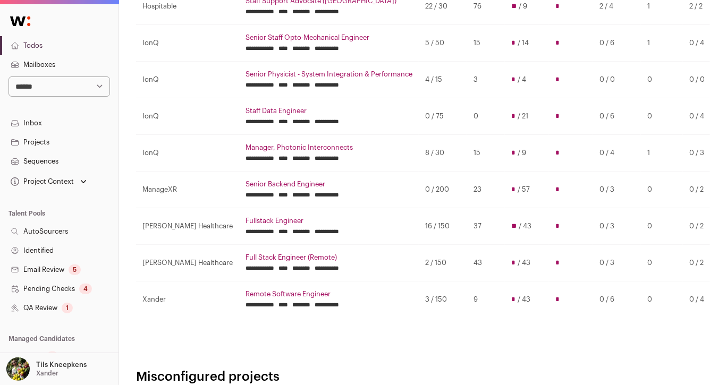
click at [66, 289] on link "Pending Checks 4" at bounding box center [59, 289] width 119 height 19
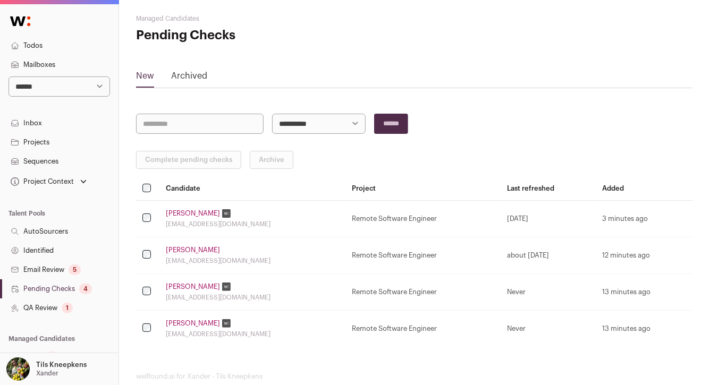
scroll to position [13, 0]
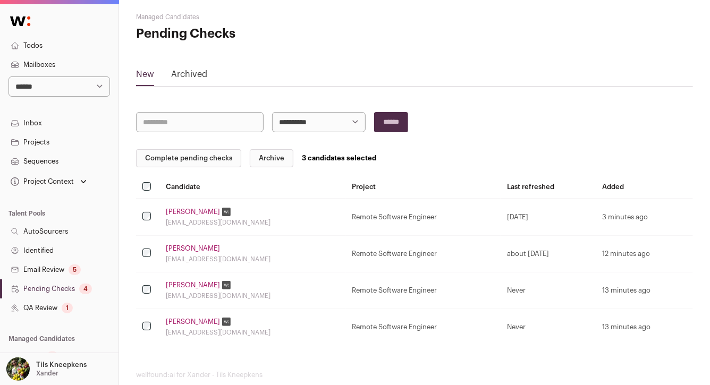
click at [220, 161] on button "Complete pending checks" at bounding box center [188, 158] width 105 height 18
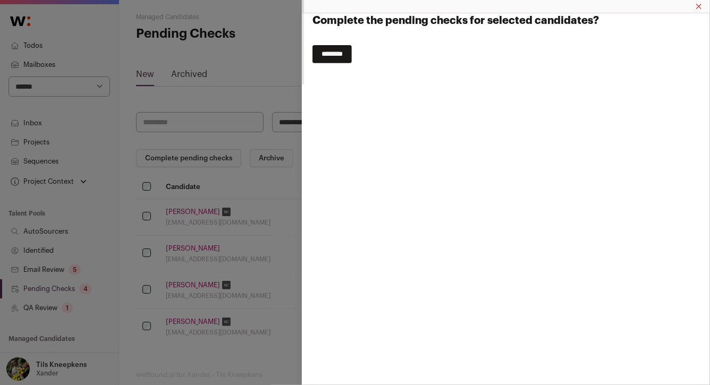
click at [349, 55] on input "********" at bounding box center [332, 54] width 39 height 18
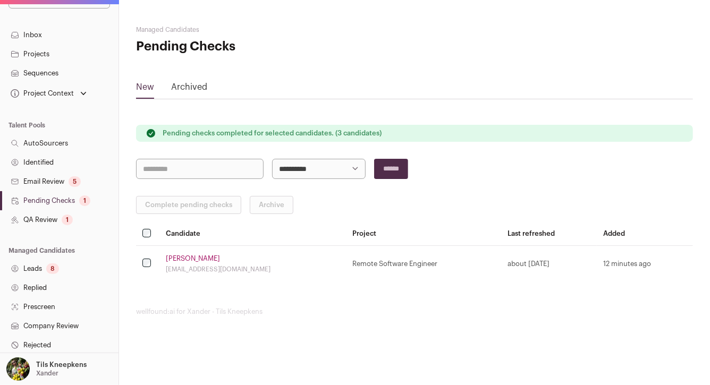
scroll to position [0, 0]
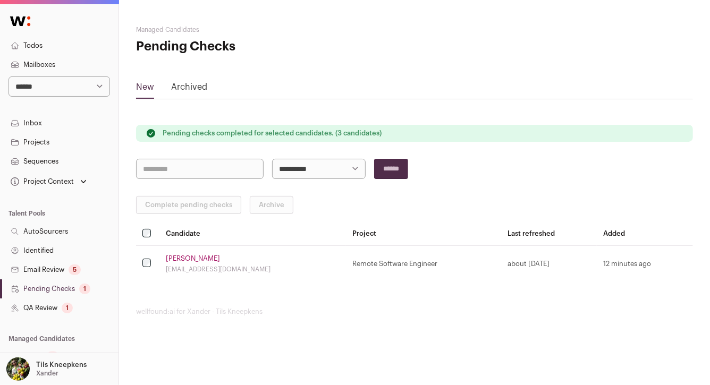
click at [182, 251] on td "Moiz Khan khan-moiz1@hotmail.com" at bounding box center [252, 264] width 187 height 37
click at [181, 255] on link "Moiz Khan" at bounding box center [193, 259] width 54 height 9
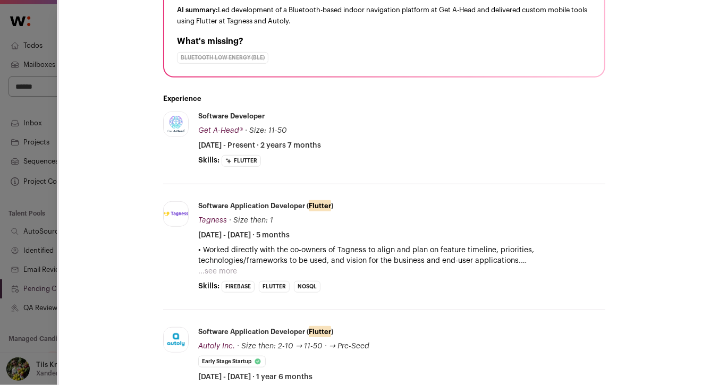
scroll to position [81, 0]
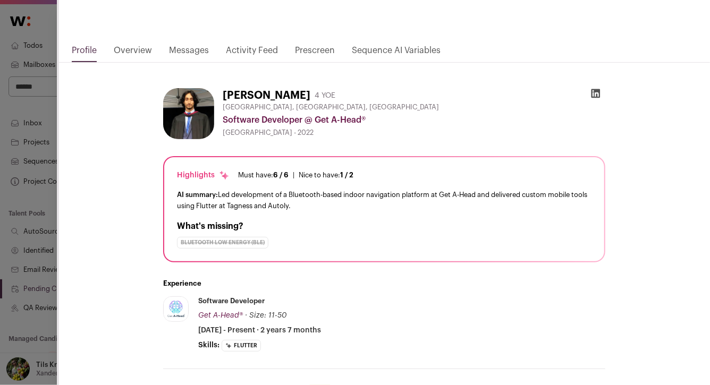
click at [46, 169] on div "**********" at bounding box center [355, 192] width 710 height 385
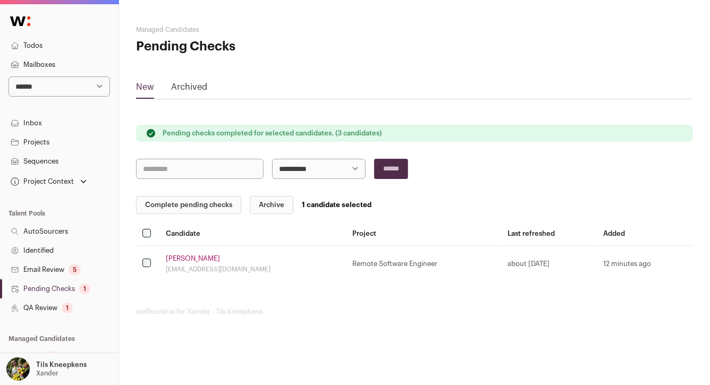
click at [190, 208] on button "Complete pending checks" at bounding box center [188, 205] width 105 height 18
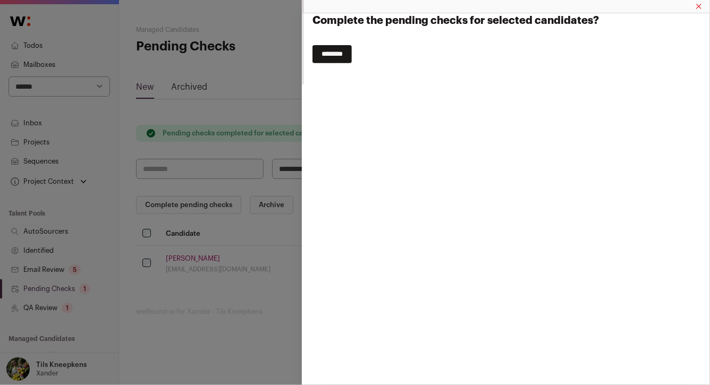
click at [348, 60] on input "********" at bounding box center [332, 54] width 39 height 18
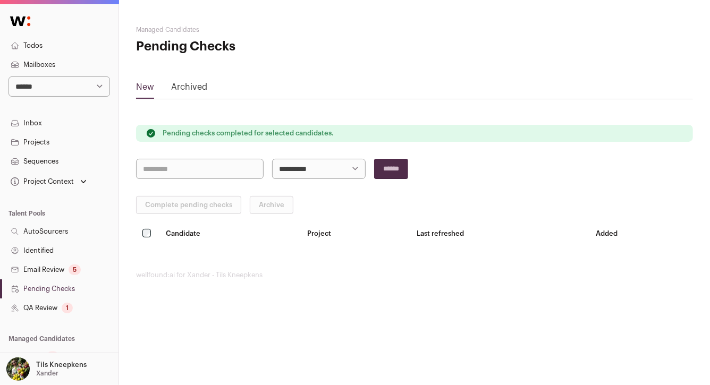
click at [61, 48] on link "Todos" at bounding box center [59, 45] width 119 height 19
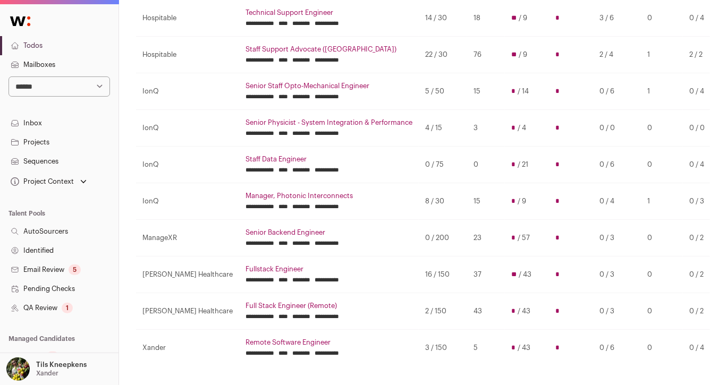
scroll to position [173, 0]
click at [263, 47] on link "Staff Support Advocate (North America)" at bounding box center [329, 49] width 167 height 9
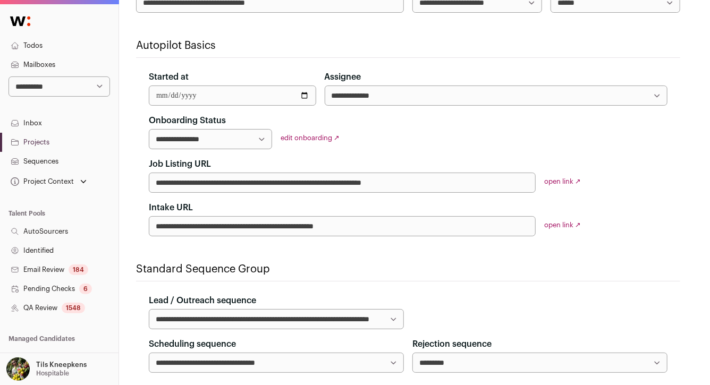
select select "*****"
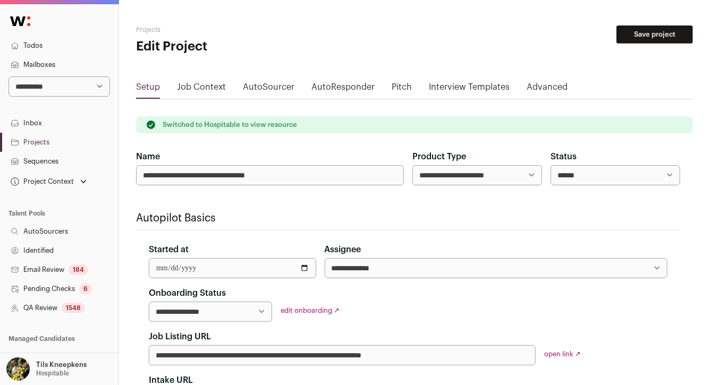
click at [70, 309] on div "1548" at bounding box center [73, 308] width 23 height 11
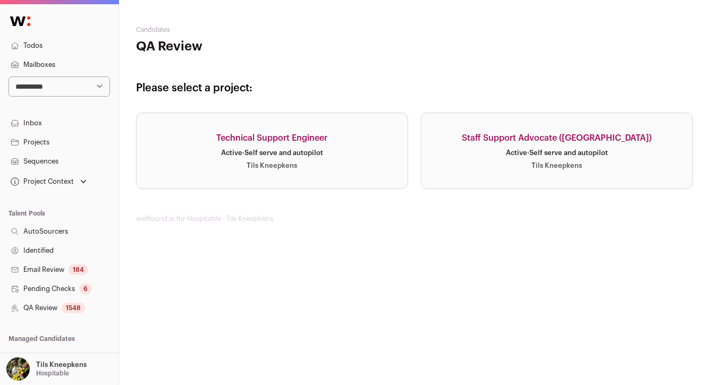
click at [264, 148] on link "Technical Support Engineer Active · Self serve and autopilot Tils Kneepkens" at bounding box center [272, 151] width 272 height 77
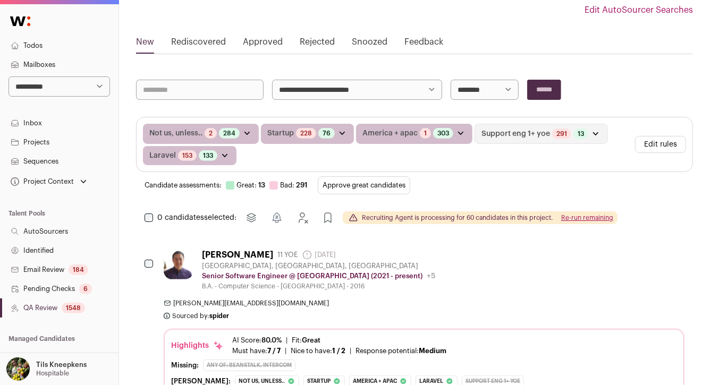
scroll to position [134, 0]
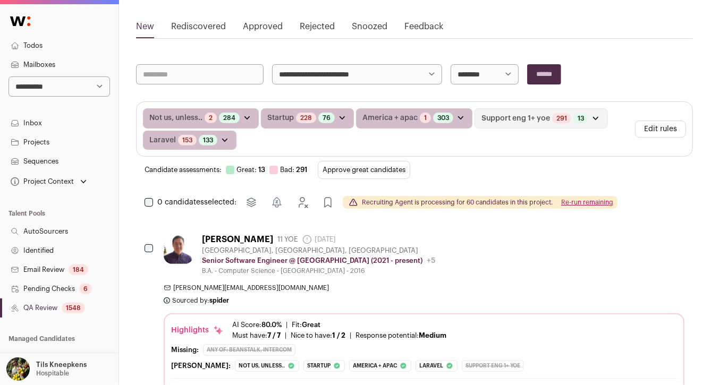
click at [351, 170] on button "Approve great candidates" at bounding box center [364, 170] width 92 height 18
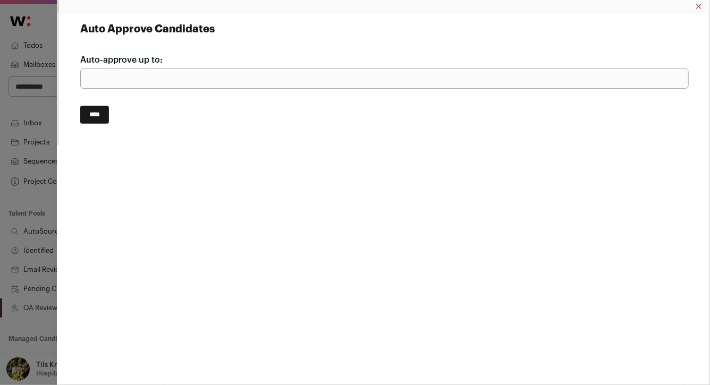
click at [92, 113] on input "****" at bounding box center [94, 115] width 29 height 18
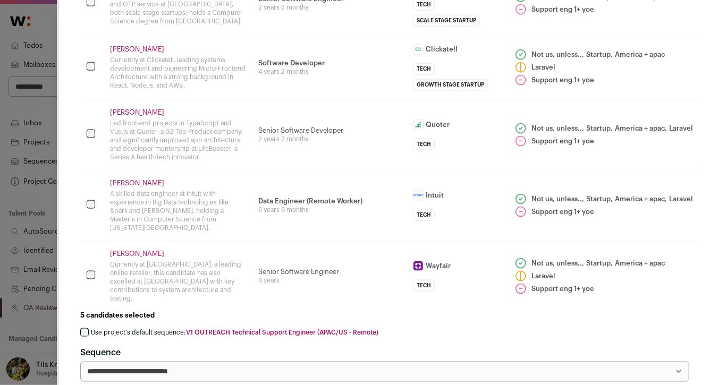
scroll to position [659, 0]
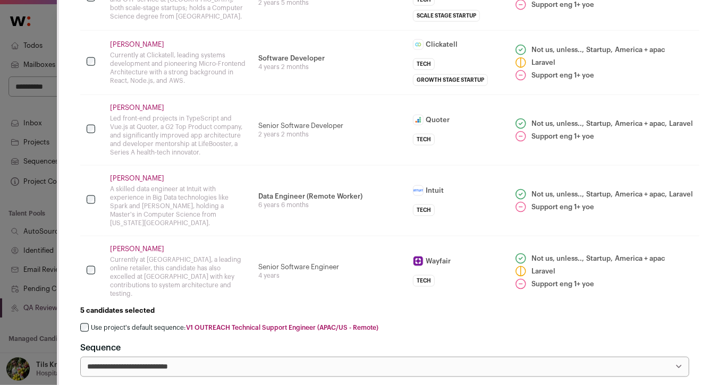
click at [129, 324] on label "Use project's default sequence: V1 OUTREACH Technical Support Engineer (APAC/US…" at bounding box center [235, 328] width 288 height 9
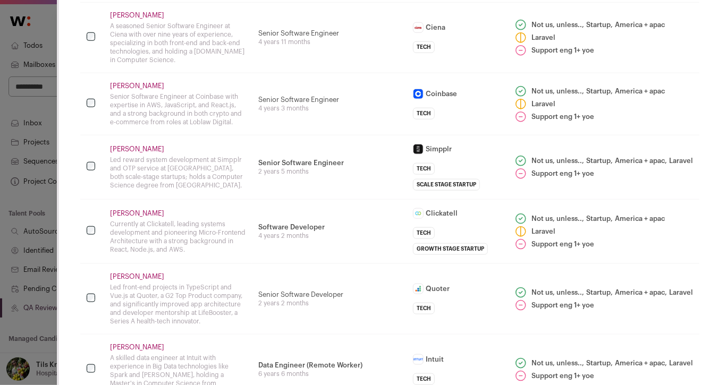
scroll to position [479, 0]
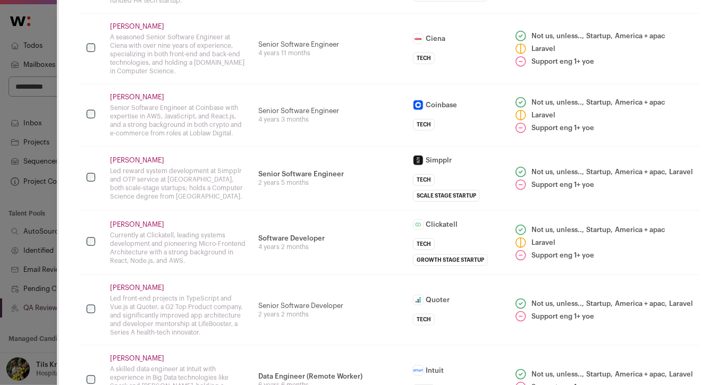
click at [248, 146] on td "Kam Lai Led reward system development at Simpplr and OTP service at Lalamove, b…" at bounding box center [178, 178] width 148 height 64
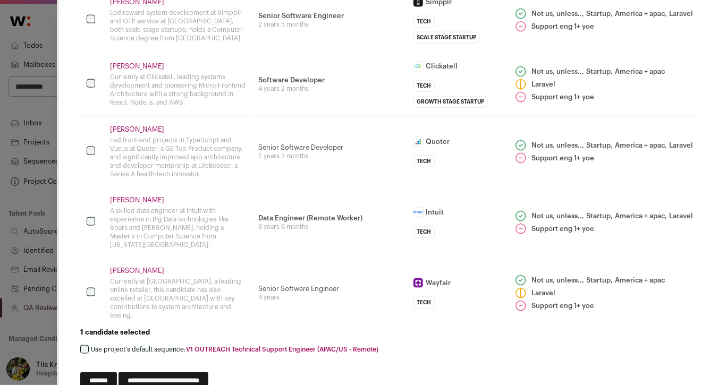
scroll to position [647, 0]
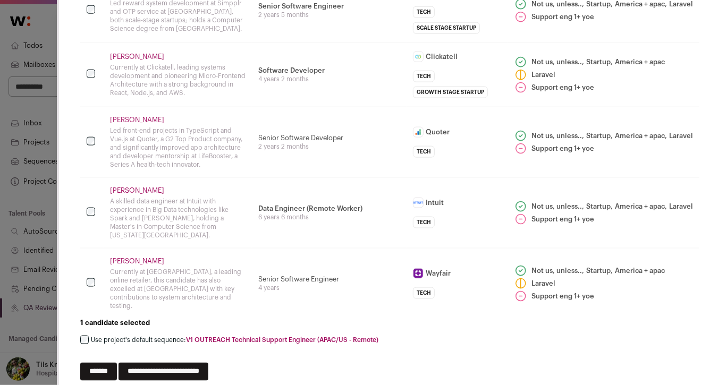
click at [208, 363] on input "**********" at bounding box center [164, 372] width 90 height 18
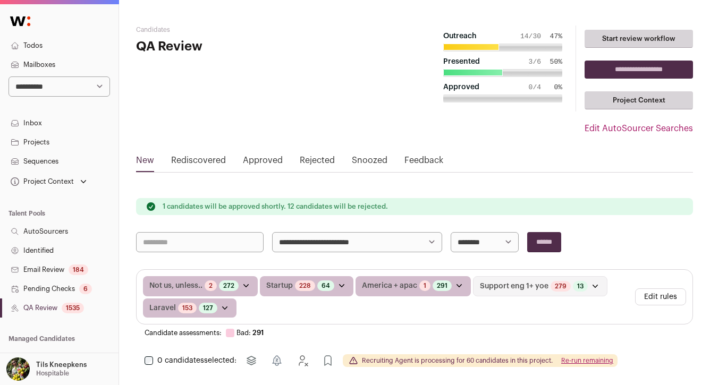
scroll to position [51, 0]
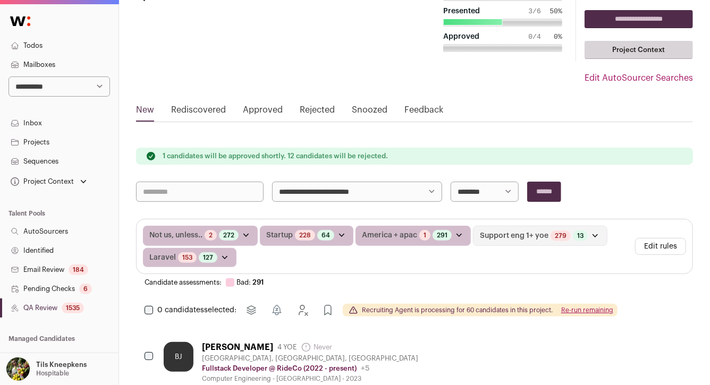
click at [667, 245] on button "Edit rules" at bounding box center [660, 246] width 51 height 17
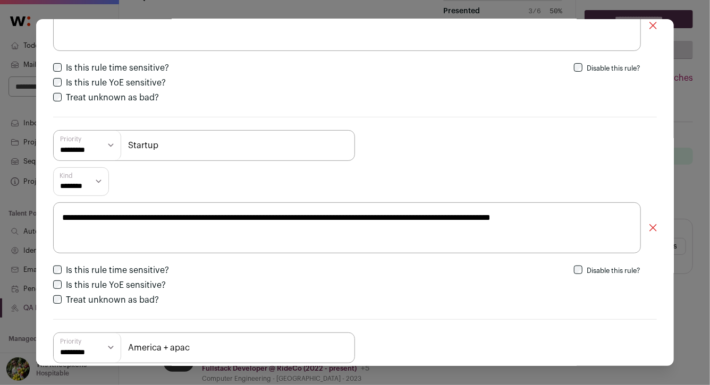
scroll to position [158, 0]
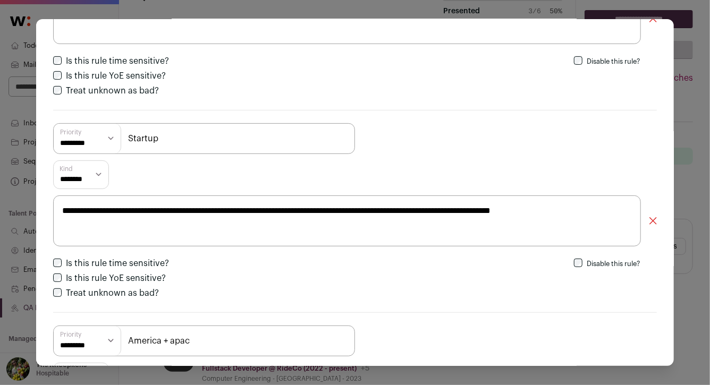
click at [109, 138] on select "**********" at bounding box center [88, 139] width 68 height 30
select select "**********"
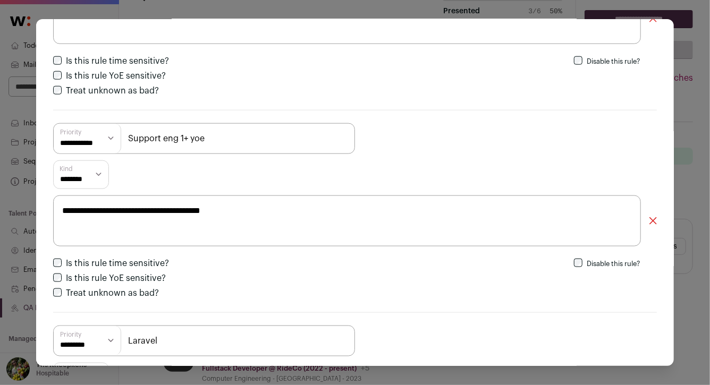
scroll to position [759, 0]
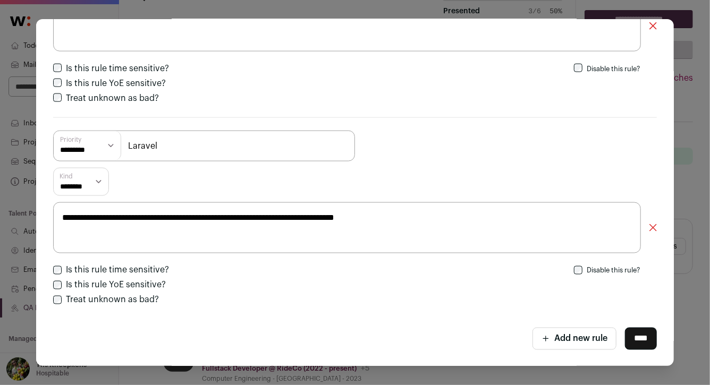
click at [632, 338] on input "****" at bounding box center [641, 339] width 32 height 22
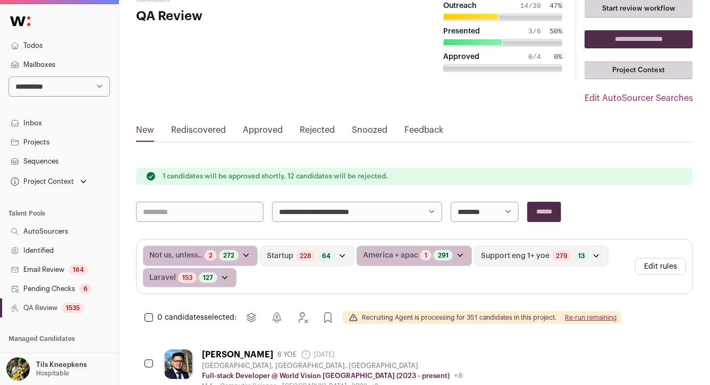
scroll to position [0, 0]
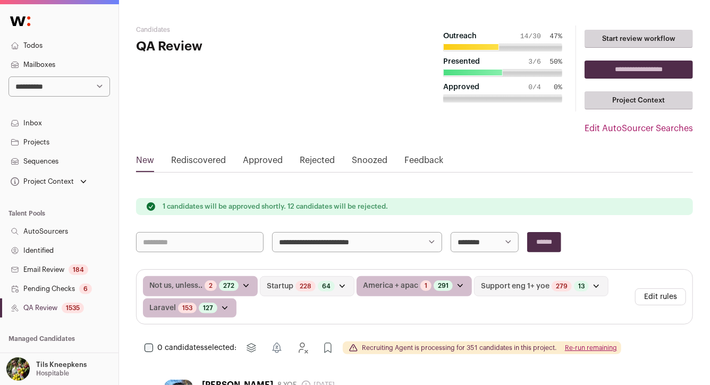
click at [306, 242] on select "**********" at bounding box center [357, 242] width 170 height 20
select select "*****"
click at [548, 242] on input "******" at bounding box center [544, 242] width 34 height 20
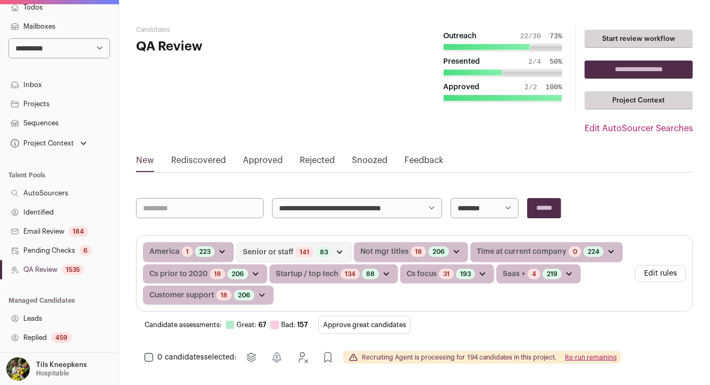
scroll to position [45, 0]
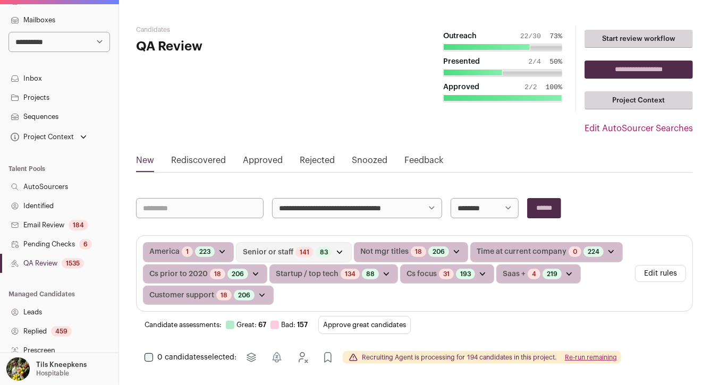
click at [79, 264] on div "1535" at bounding box center [73, 263] width 22 height 11
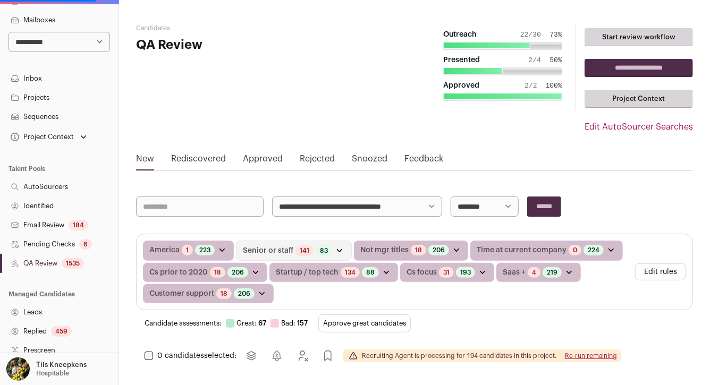
scroll to position [7, 0]
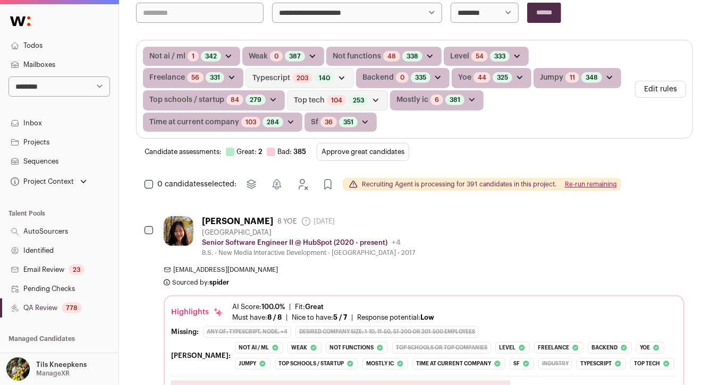
scroll to position [53, 0]
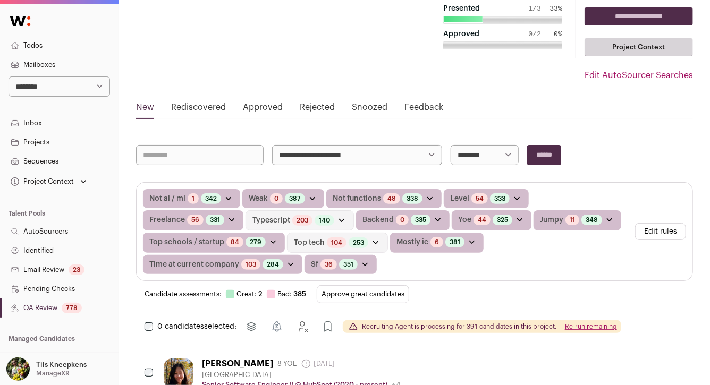
click at [339, 153] on select "**********" at bounding box center [357, 155] width 170 height 20
click at [103, 88] on select "**********" at bounding box center [60, 87] width 102 height 20
select select "****"
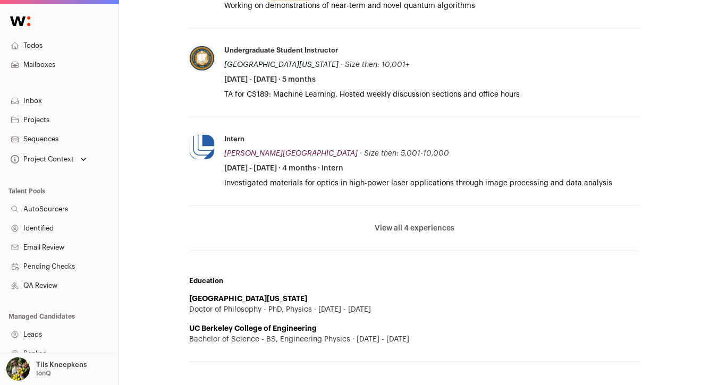
scroll to position [569, 0]
click at [435, 223] on button "View all 4 experiences" at bounding box center [415, 228] width 80 height 11
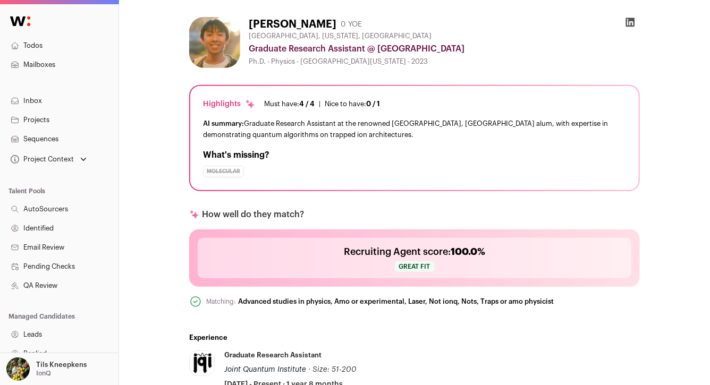
scroll to position [0, 0]
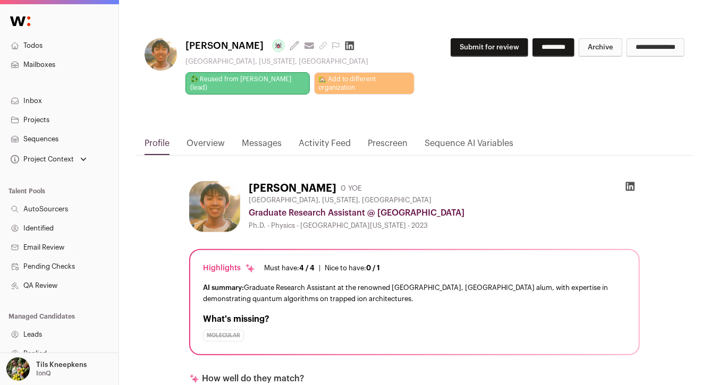
click at [628, 182] on icon at bounding box center [630, 186] width 9 height 9
click at [466, 53] on button "Submit for review" at bounding box center [490, 47] width 78 height 19
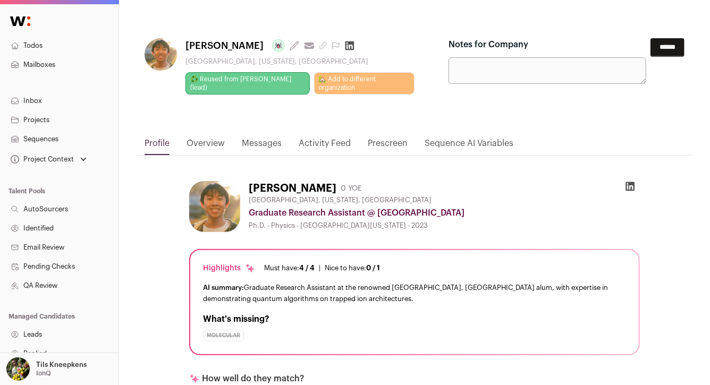
click at [666, 45] on input "******" at bounding box center [668, 47] width 34 height 19
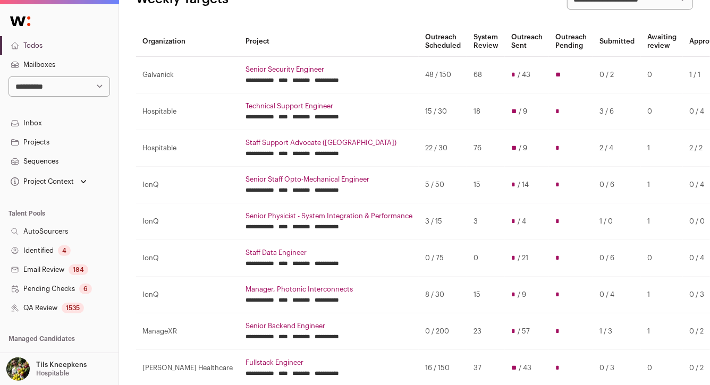
scroll to position [84, 0]
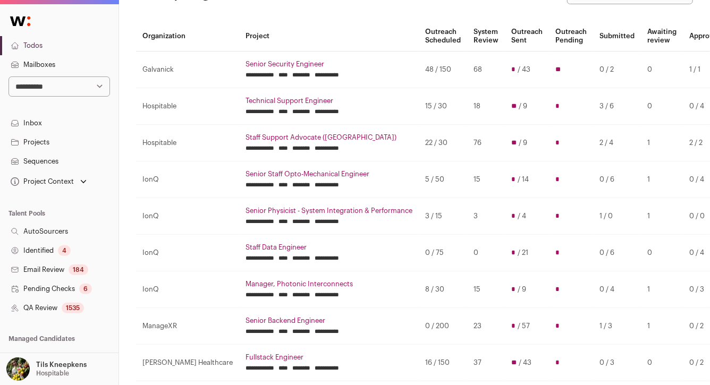
click at [246, 99] on link "Technical Support Engineer" at bounding box center [329, 101] width 167 height 9
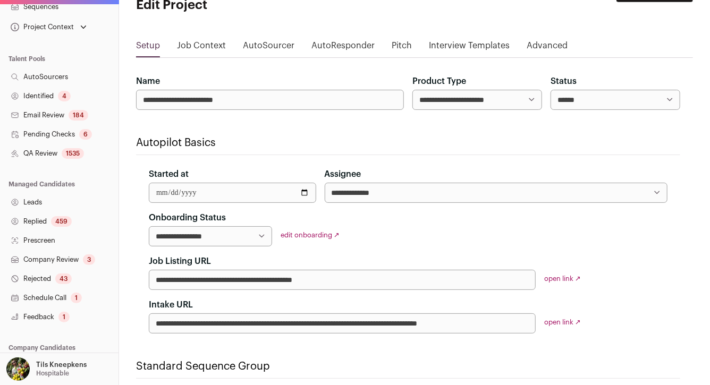
scroll to position [226, 0]
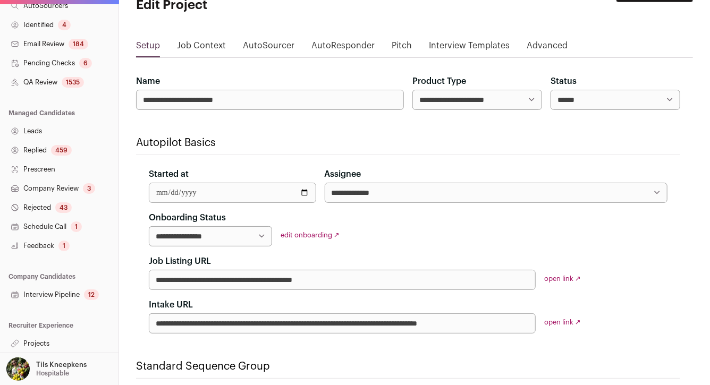
click at [80, 346] on link "Projects" at bounding box center [59, 343] width 119 height 19
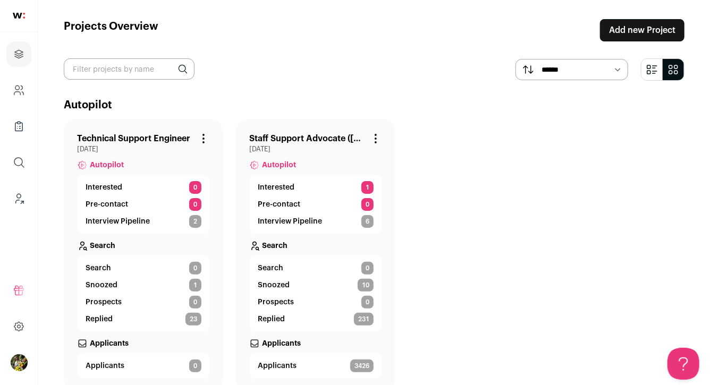
click at [163, 139] on link "Technical Support Engineer" at bounding box center [133, 138] width 113 height 13
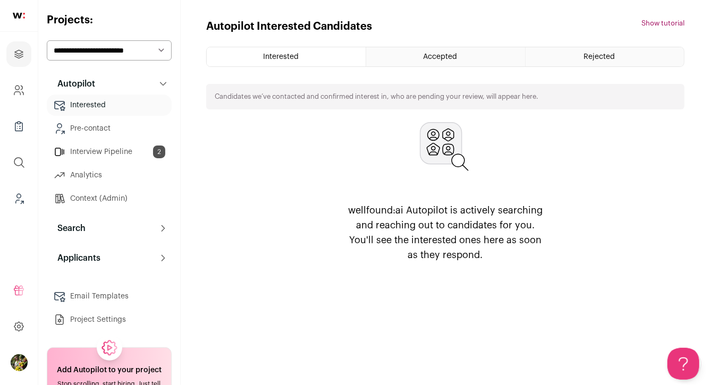
scroll to position [56, 0]
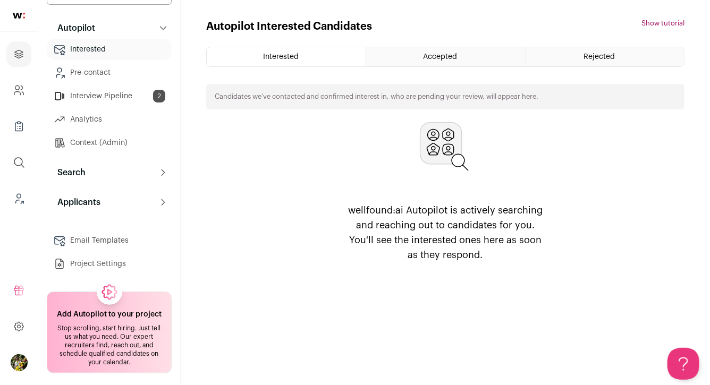
click at [123, 175] on button "Search" at bounding box center [109, 172] width 125 height 21
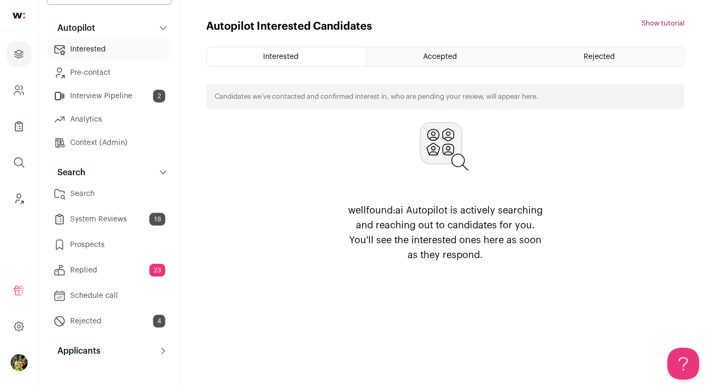
click at [124, 198] on link "Search" at bounding box center [109, 193] width 125 height 21
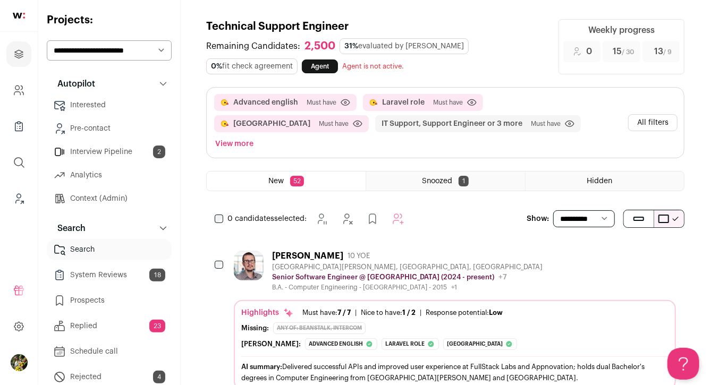
click at [256, 137] on button "View more" at bounding box center [234, 144] width 43 height 15
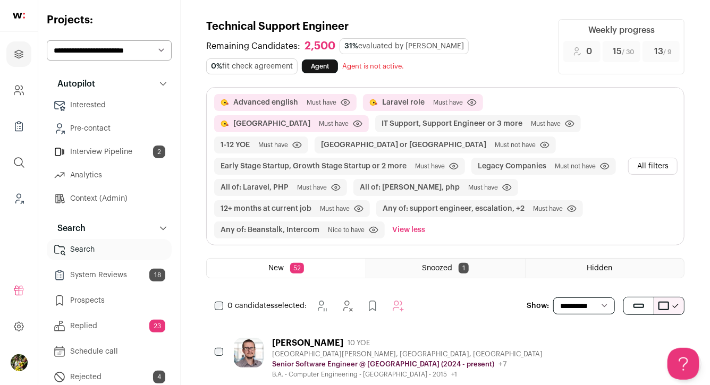
click at [658, 171] on button "All filters" at bounding box center [652, 166] width 49 height 17
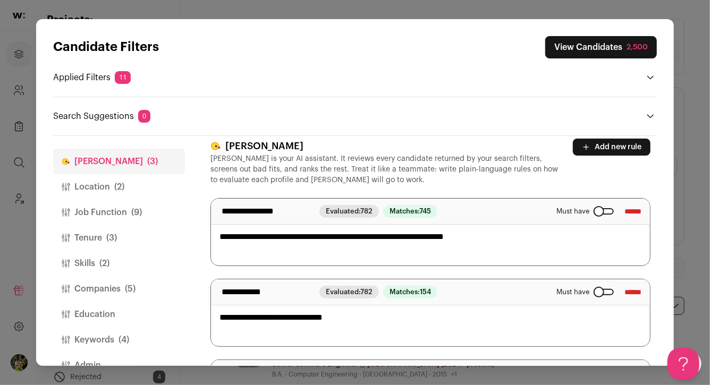
scroll to position [16, 0]
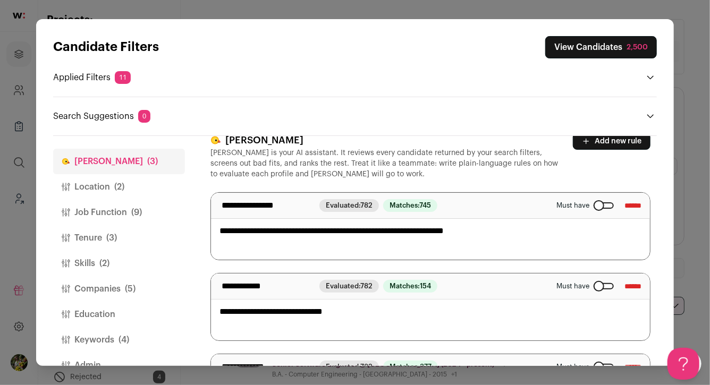
click at [134, 190] on button "Location (2)" at bounding box center [119, 187] width 132 height 26
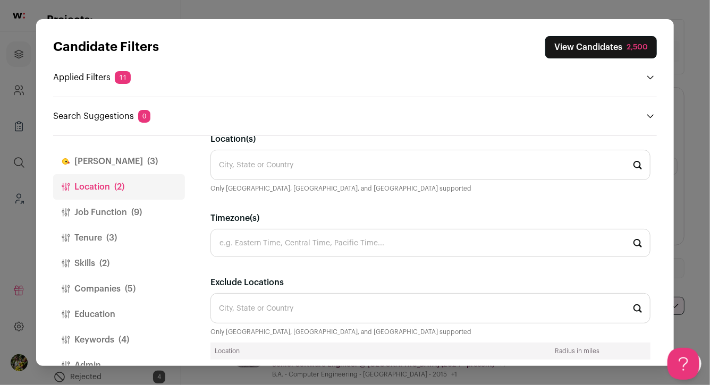
click at [132, 207] on span "(9)" at bounding box center [136, 212] width 11 height 13
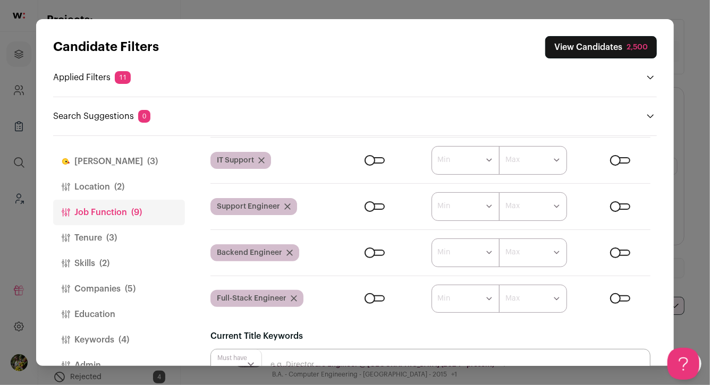
scroll to position [131, 0]
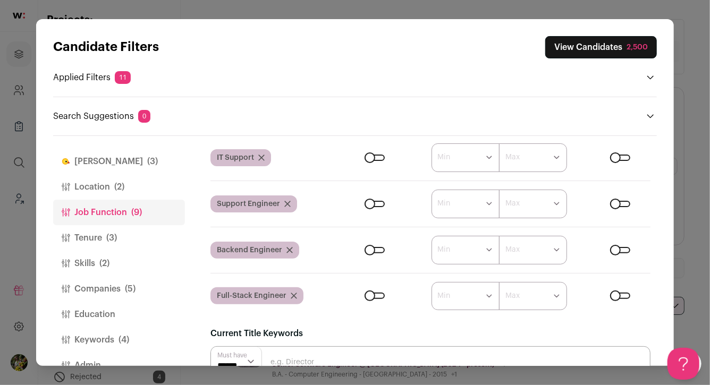
click at [293, 297] on icon "Close modal via background" at bounding box center [294, 296] width 6 height 6
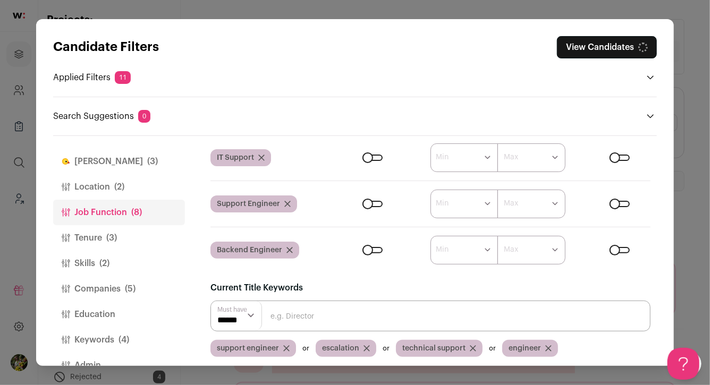
scroll to position [85, 0]
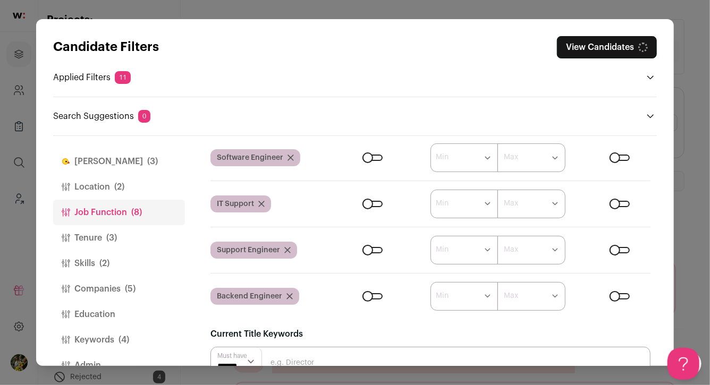
click at [289, 295] on icon "Close modal via background" at bounding box center [289, 296] width 5 height 5
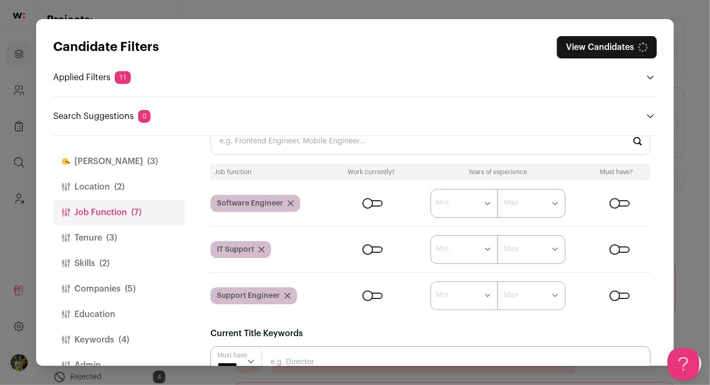
click at [290, 203] on icon "Close modal via background" at bounding box center [290, 203] width 5 height 5
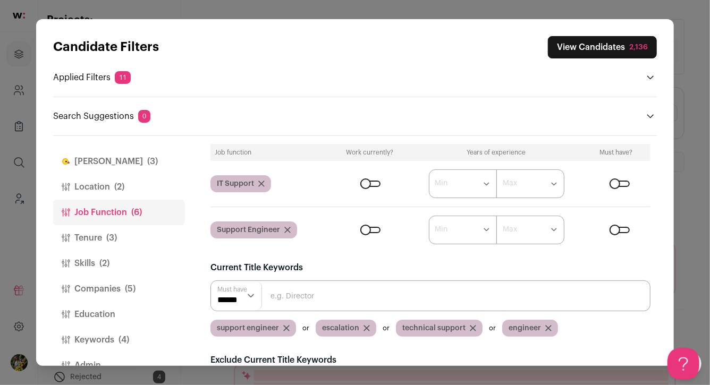
scroll to position [110, 0]
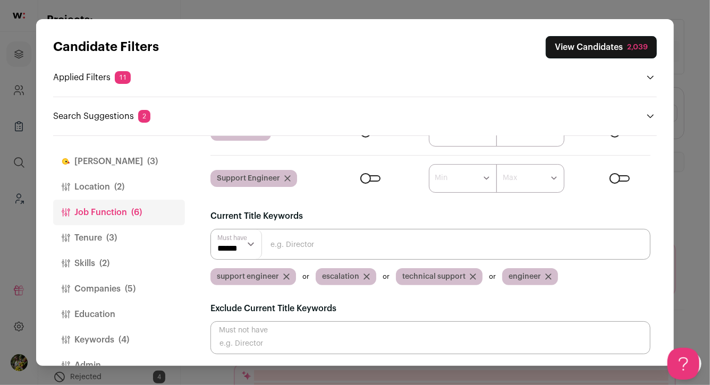
click at [546, 276] on icon "Close modal via background" at bounding box center [548, 276] width 5 height 5
click at [533, 251] on input "Close modal via background" at bounding box center [431, 244] width 440 height 31
type input "support"
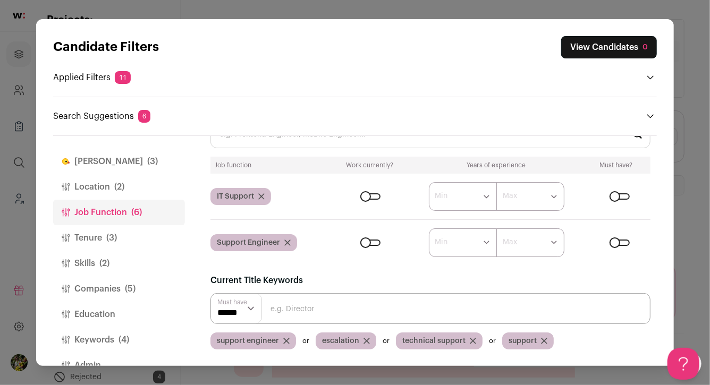
scroll to position [70, 0]
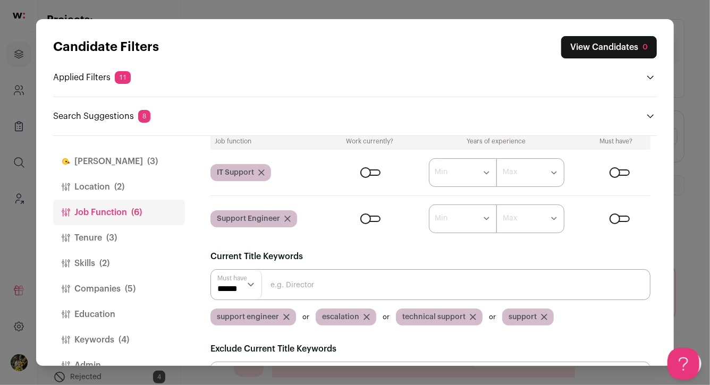
click at [435, 273] on input "Close modal via background" at bounding box center [431, 285] width 440 height 31
click at [434, 279] on input "Close modal via background" at bounding box center [431, 285] width 440 height 31
type input "engineer"
click at [591, 44] on button "View Candidates 2" at bounding box center [609, 47] width 95 height 22
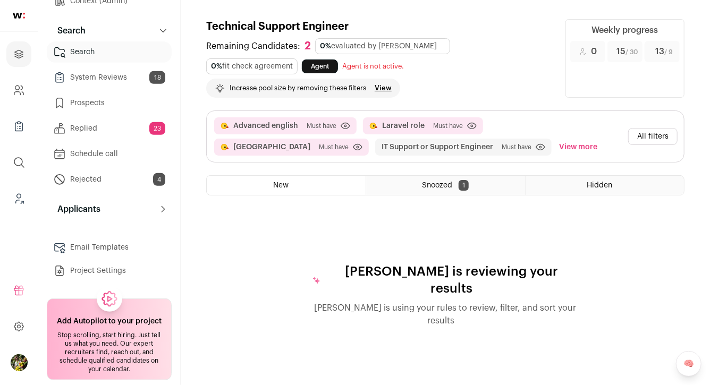
scroll to position [205, 0]
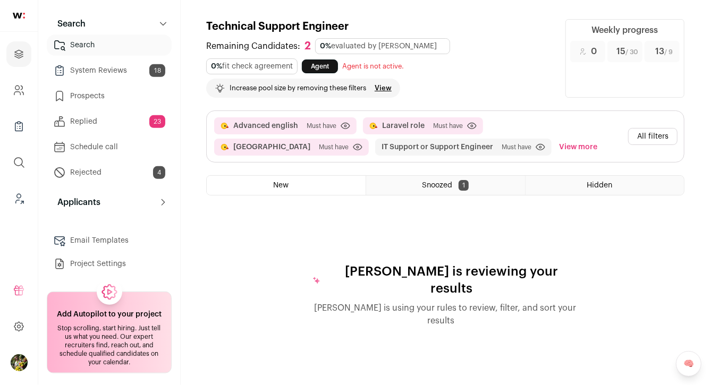
click at [557, 147] on button "View more" at bounding box center [578, 147] width 43 height 17
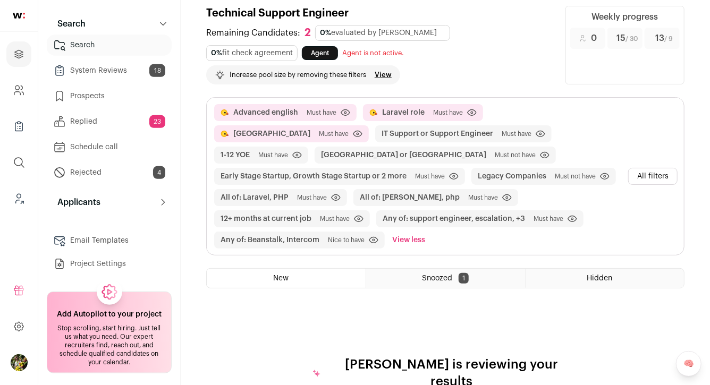
scroll to position [16, 0]
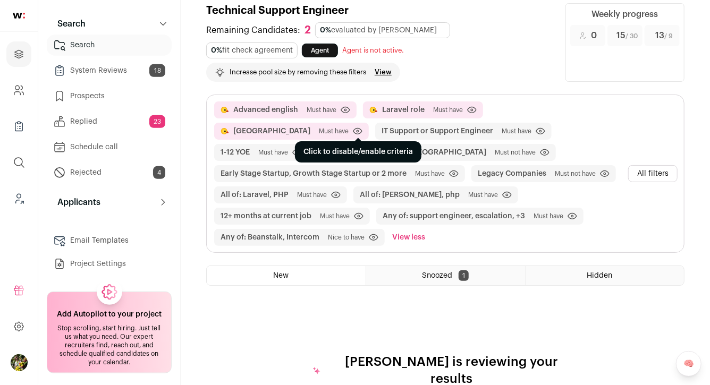
click at [363, 128] on icon at bounding box center [358, 131] width 10 height 7
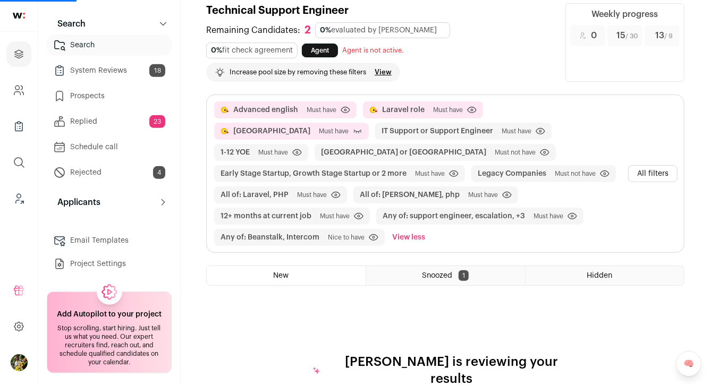
scroll to position [0, 0]
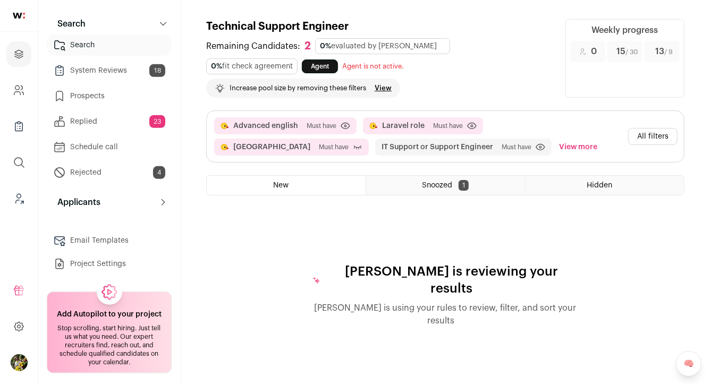
click at [645, 140] on button "All filters" at bounding box center [652, 136] width 49 height 17
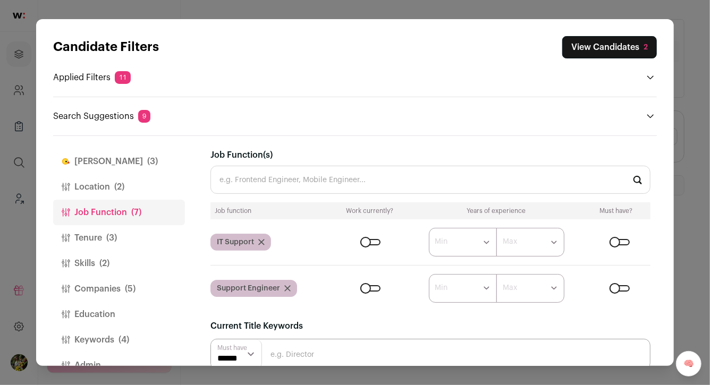
scroll to position [24, 0]
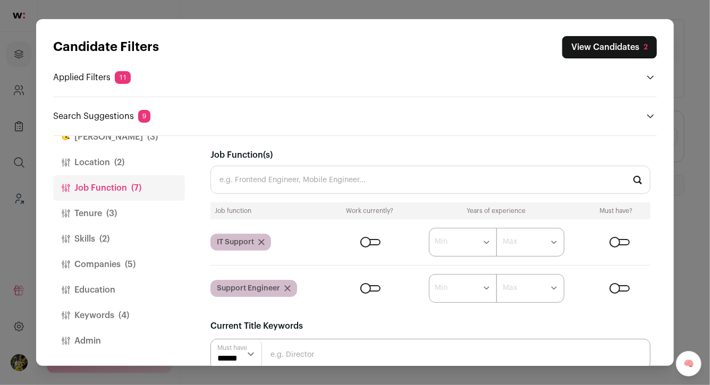
click at [124, 326] on button "Keywords (4)" at bounding box center [119, 316] width 132 height 26
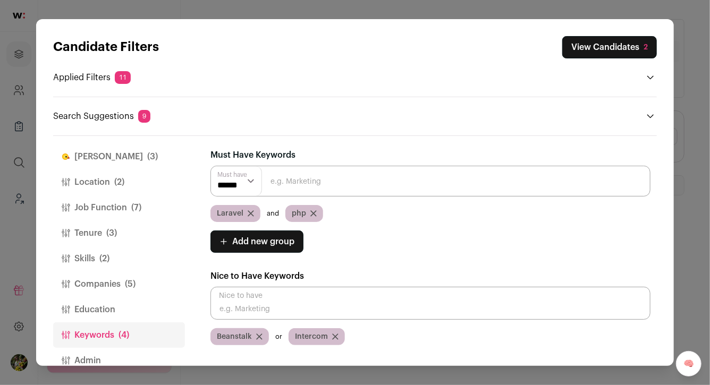
scroll to position [0, 0]
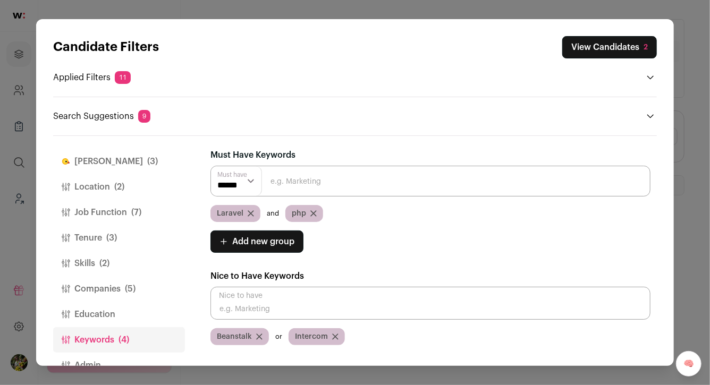
click at [144, 289] on button "Companies (5)" at bounding box center [119, 289] width 132 height 26
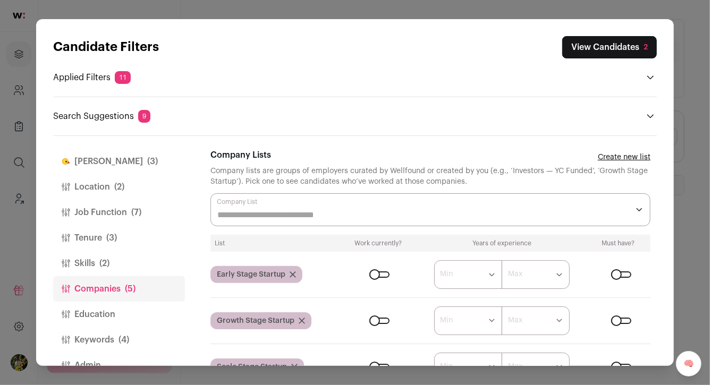
click at [139, 267] on button "Skills (2)" at bounding box center [119, 264] width 132 height 26
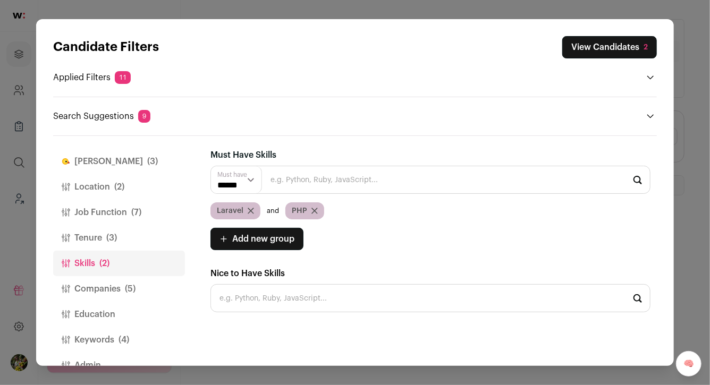
click at [140, 237] on button "Tenure (3)" at bounding box center [119, 238] width 132 height 26
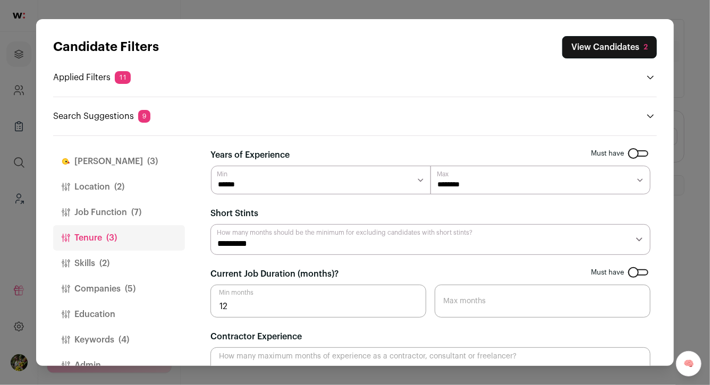
click at [155, 208] on button "Job Function (7)" at bounding box center [119, 213] width 132 height 26
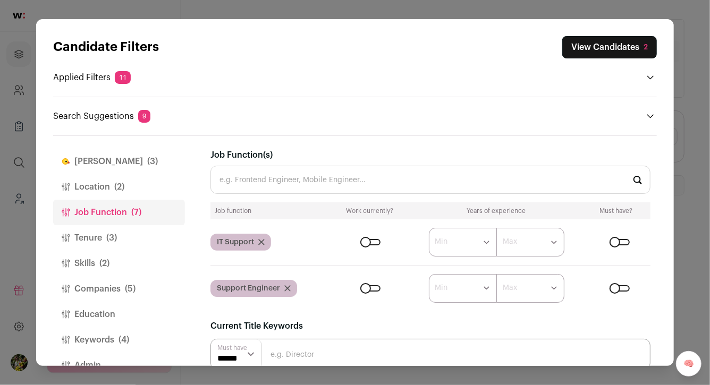
click at [153, 192] on button "Location (2)" at bounding box center [119, 187] width 132 height 26
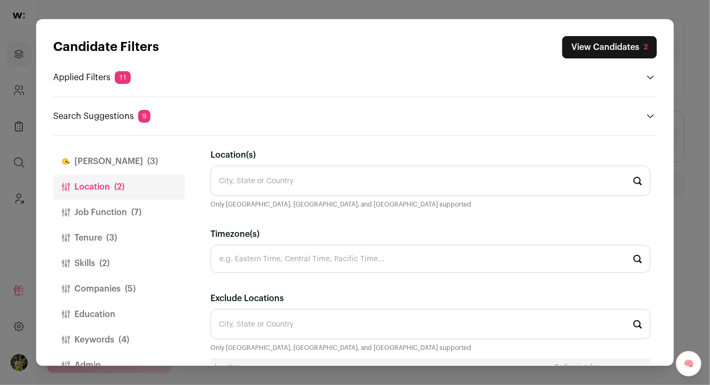
click at [138, 167] on button "Finch (3)" at bounding box center [119, 162] width 132 height 26
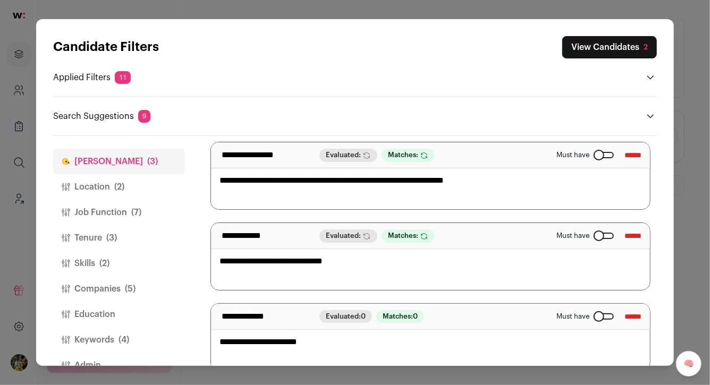
scroll to position [84, 0]
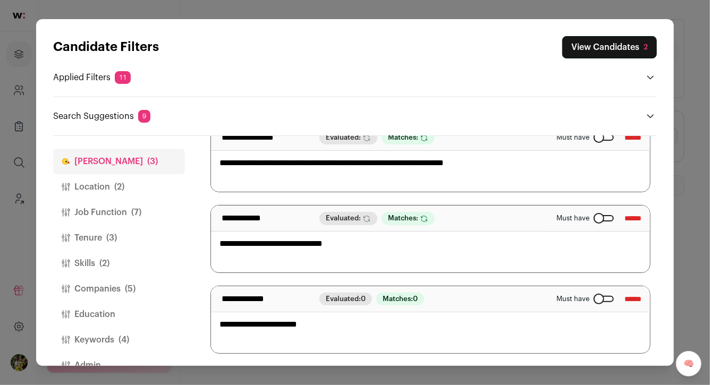
click at [150, 188] on button "Location (2)" at bounding box center [119, 187] width 132 height 26
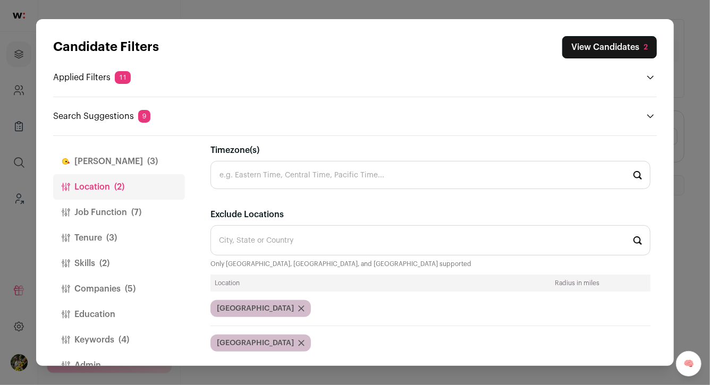
click at [135, 166] on button "Finch (3)" at bounding box center [119, 162] width 132 height 26
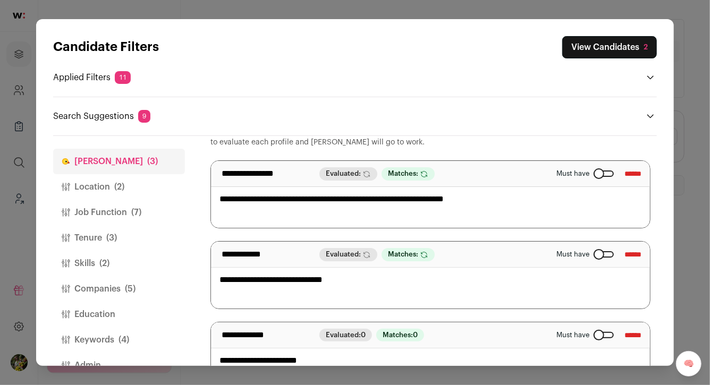
scroll to position [0, 0]
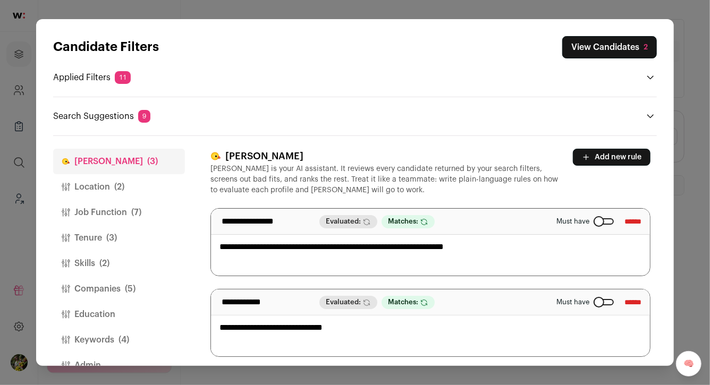
click at [163, 188] on button "Location (2)" at bounding box center [119, 187] width 132 height 26
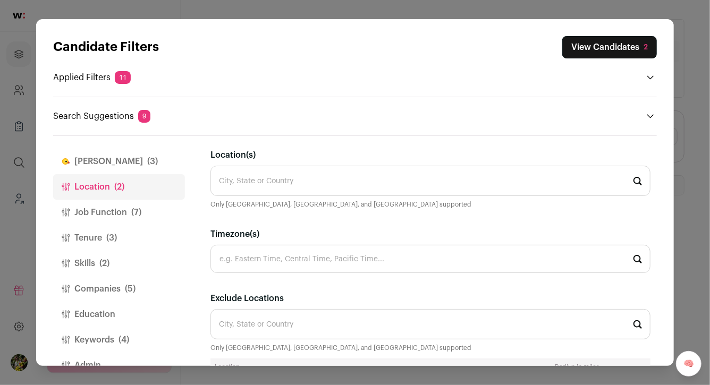
click at [154, 208] on button "Job Function (7)" at bounding box center [119, 213] width 132 height 26
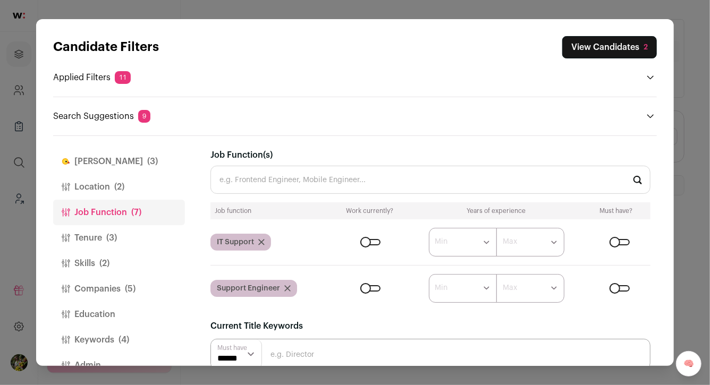
click at [145, 220] on button "Job Function (7)" at bounding box center [119, 213] width 132 height 26
click at [141, 241] on button "Tenure (3)" at bounding box center [119, 238] width 132 height 26
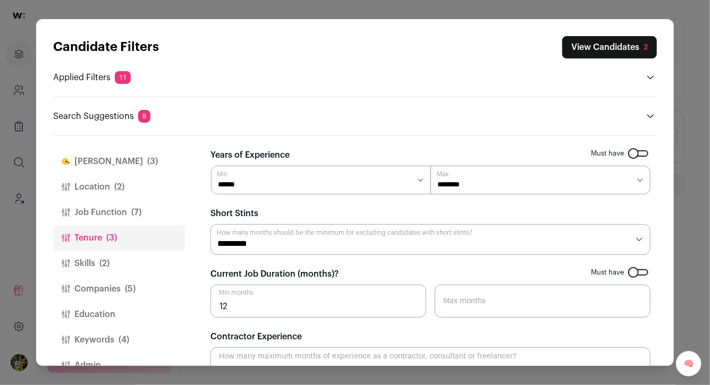
click at [139, 259] on button "Skills (2)" at bounding box center [119, 264] width 132 height 26
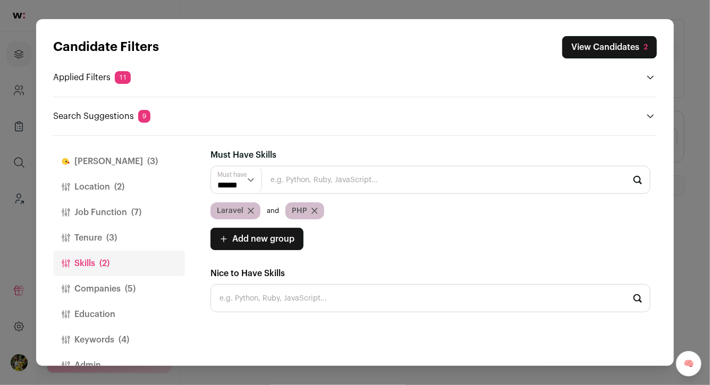
click at [140, 284] on button "Companies (5)" at bounding box center [119, 289] width 132 height 26
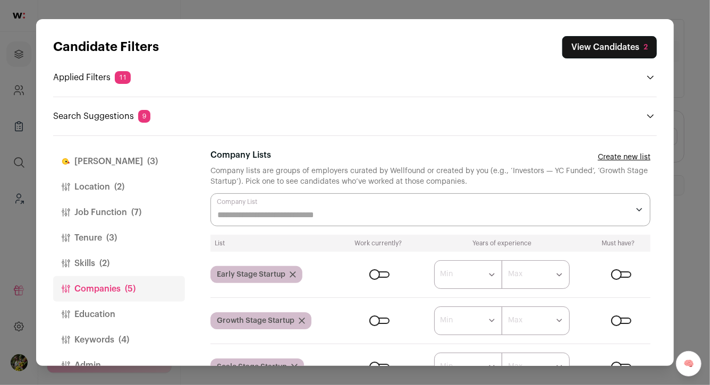
click at [203, 232] on div "Finch (3) Location (2) Job Function (7) Tenure (3) Skills (2) Companies (5) Edu…" at bounding box center [355, 251] width 604 height 230
click at [217, 145] on div "**********" at bounding box center [434, 251] width 447 height 230
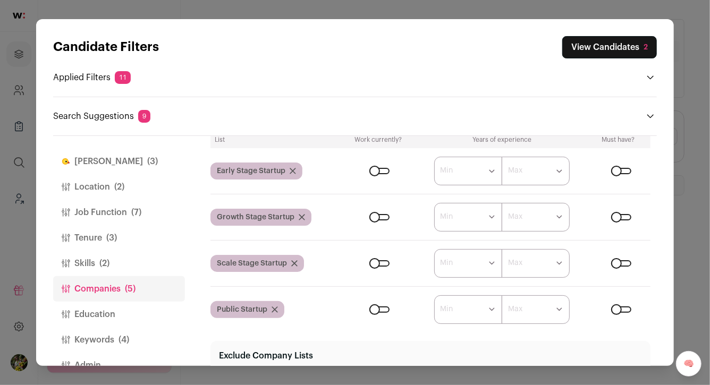
click at [619, 171] on div "Close modal via background" at bounding box center [621, 171] width 20 height 6
click at [619, 215] on div "Close modal via background" at bounding box center [621, 217] width 20 height 6
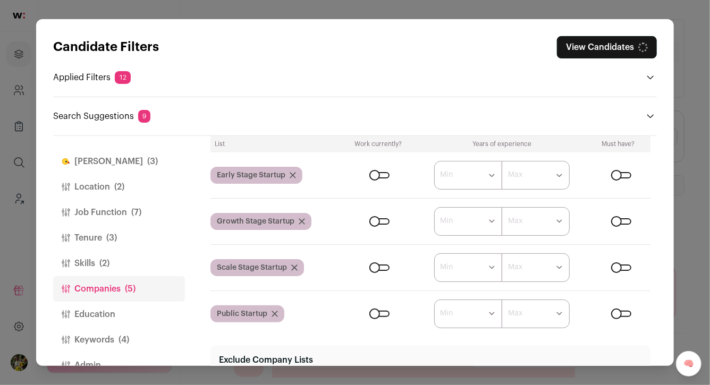
scroll to position [95, 0]
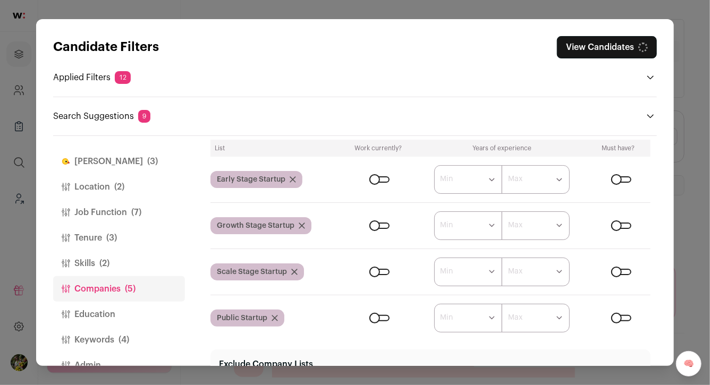
click at [615, 273] on div "Close modal via background" at bounding box center [621, 272] width 20 height 6
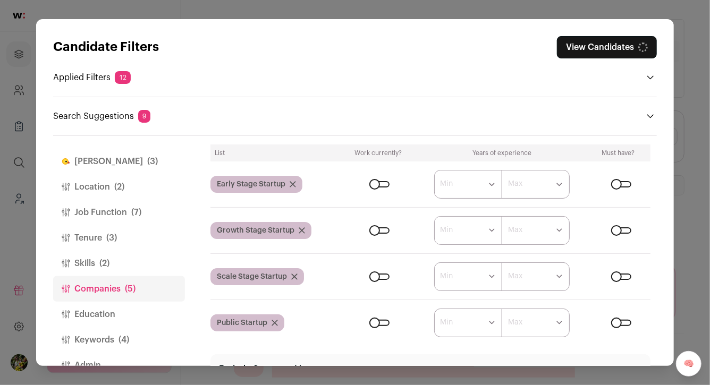
click at [614, 320] on div "Close modal via background" at bounding box center [621, 323] width 20 height 6
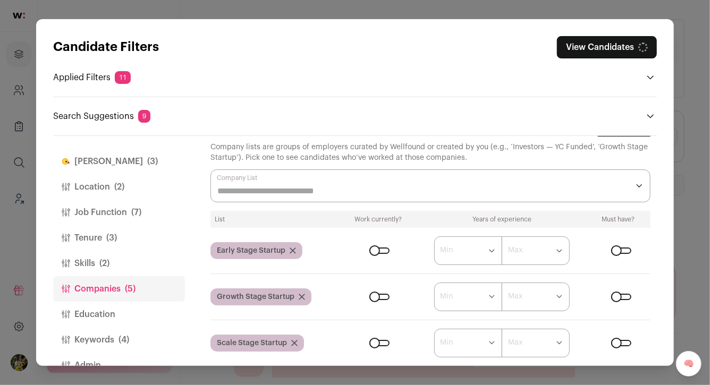
scroll to position [0, 0]
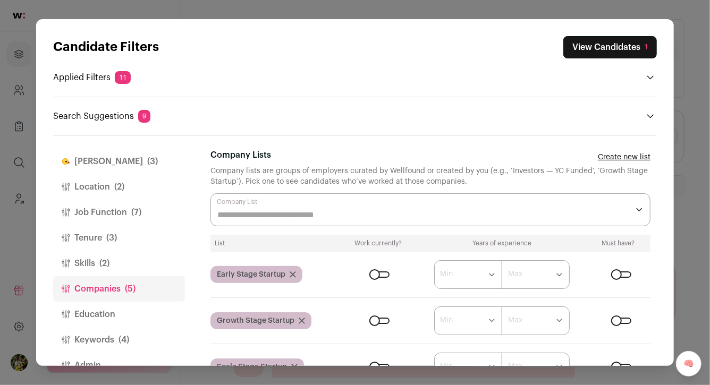
click at [627, 50] on button "View Candidates 1" at bounding box center [610, 47] width 94 height 22
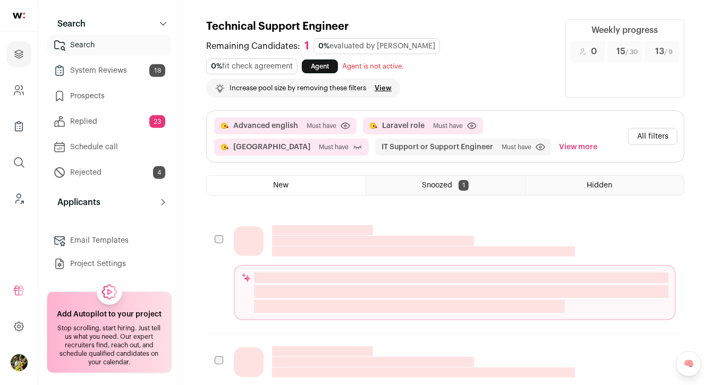
click at [557, 145] on button "View more" at bounding box center [578, 147] width 43 height 17
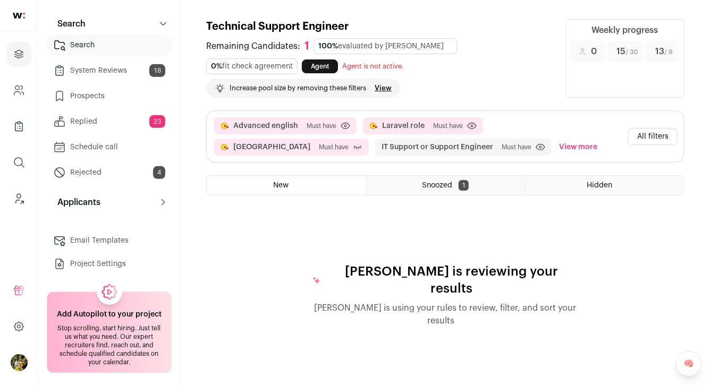
click at [557, 145] on button "View more" at bounding box center [578, 147] width 43 height 17
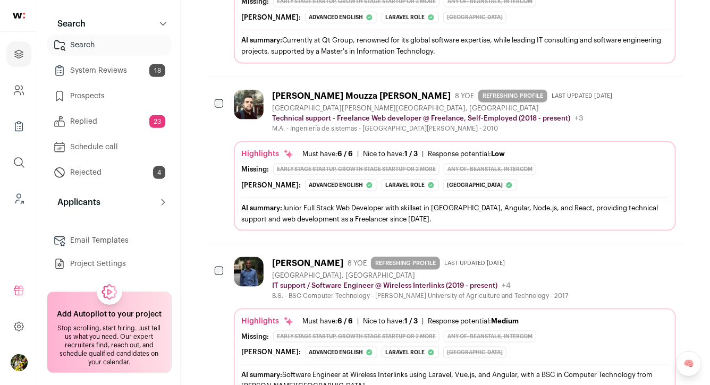
scroll to position [625, 0]
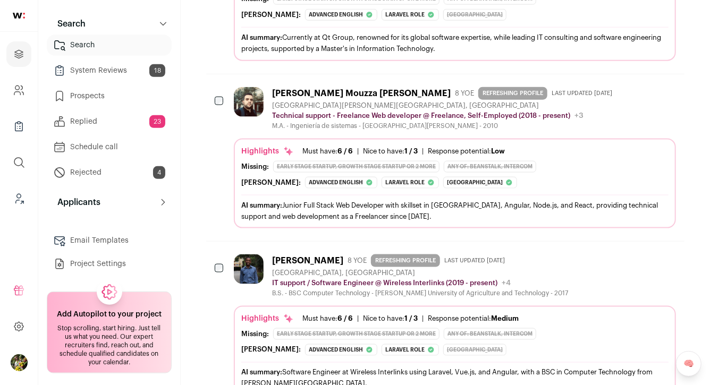
click at [568, 177] on div "Finch: Advanced english The profile is written in English and the language used…" at bounding box center [454, 183] width 427 height 12
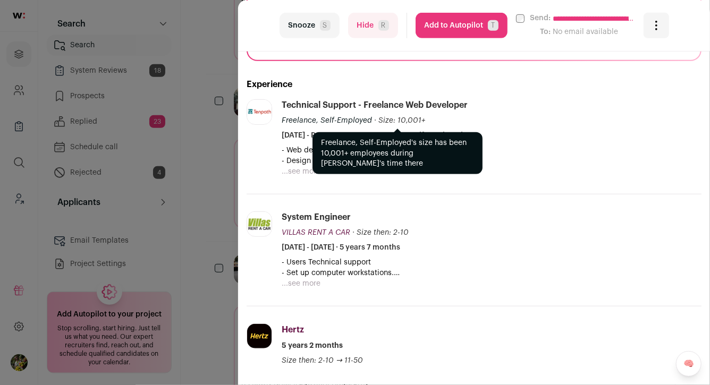
scroll to position [253, 0]
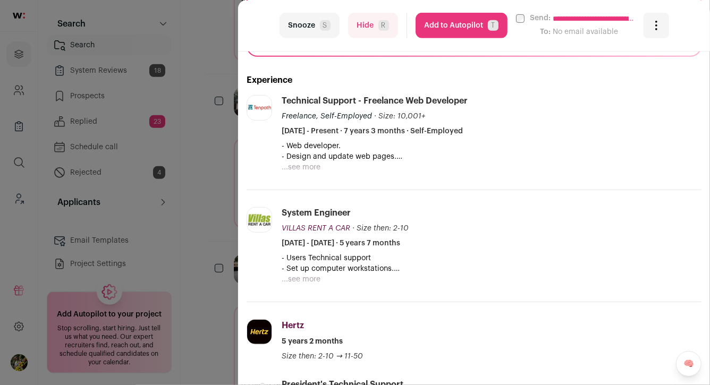
click at [317, 162] on button "...see more" at bounding box center [301, 167] width 39 height 11
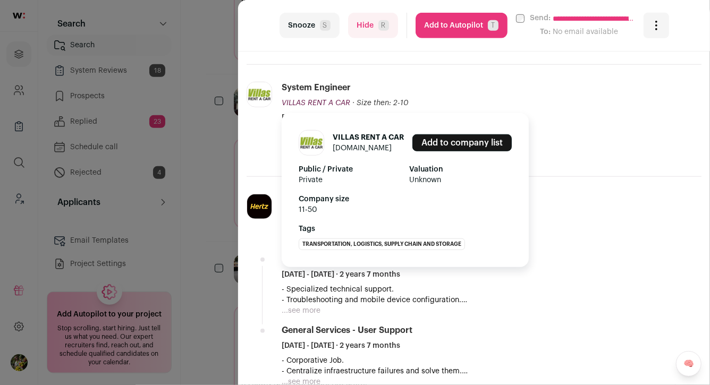
scroll to position [413, 0]
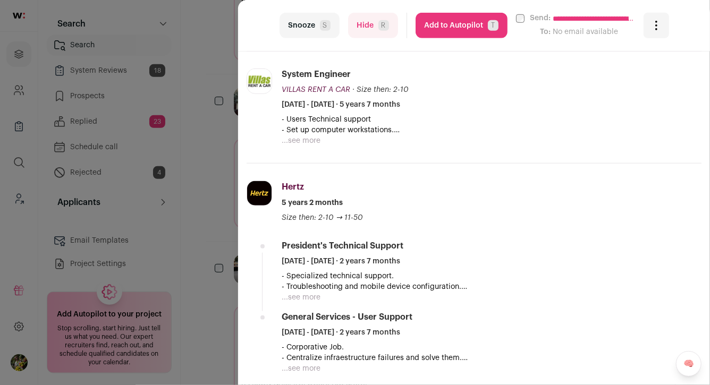
click at [297, 136] on button "...see more" at bounding box center [301, 141] width 39 height 11
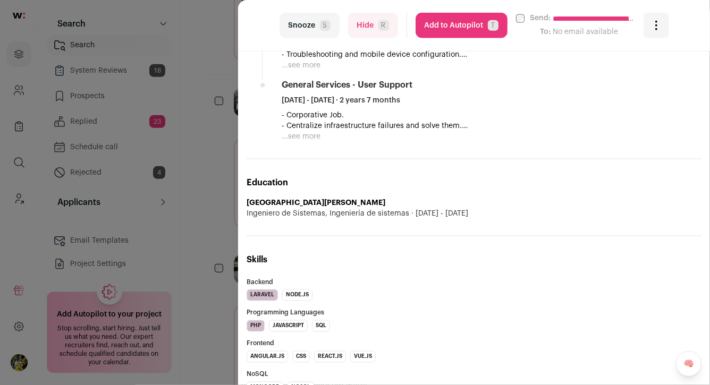
scroll to position [760, 0]
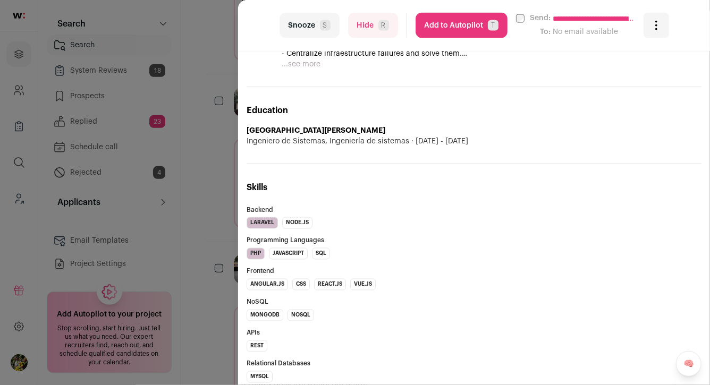
click at [225, 196] on div "**********" at bounding box center [355, 192] width 710 height 385
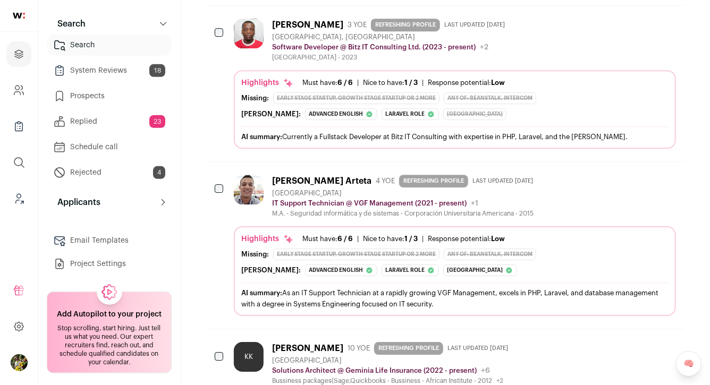
scroll to position [1563, 0]
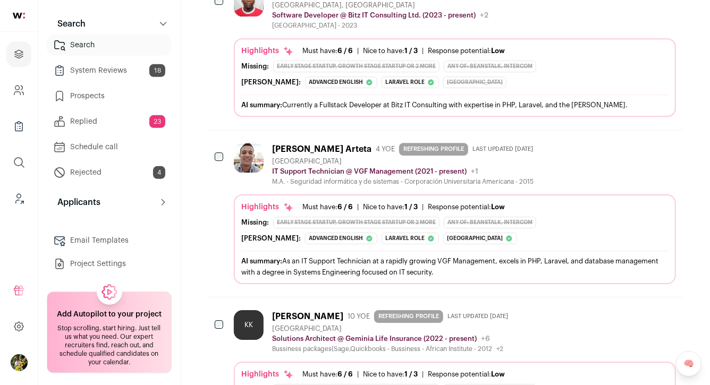
click at [291, 157] on div "Colombia" at bounding box center [404, 161] width 265 height 9
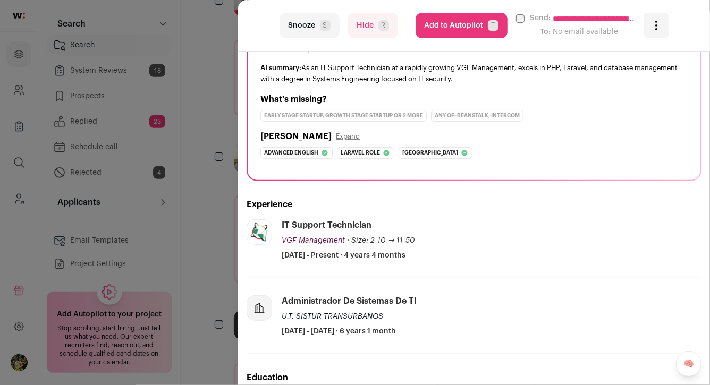
scroll to position [0, 0]
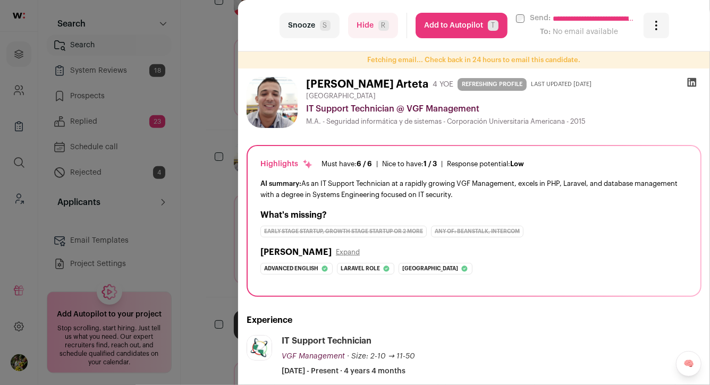
click at [233, 170] on div "**********" at bounding box center [355, 192] width 710 height 385
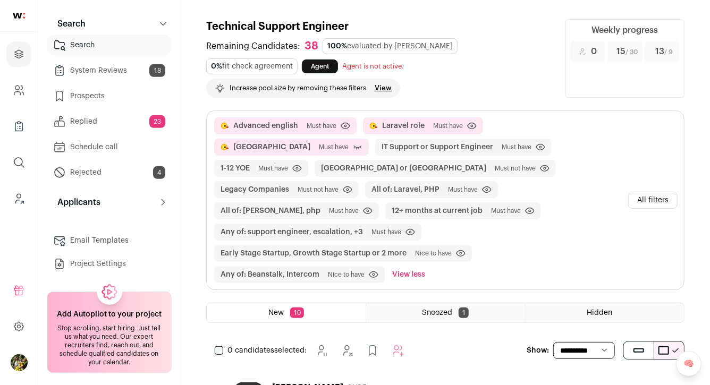
click at [648, 192] on button "All filters" at bounding box center [652, 200] width 49 height 17
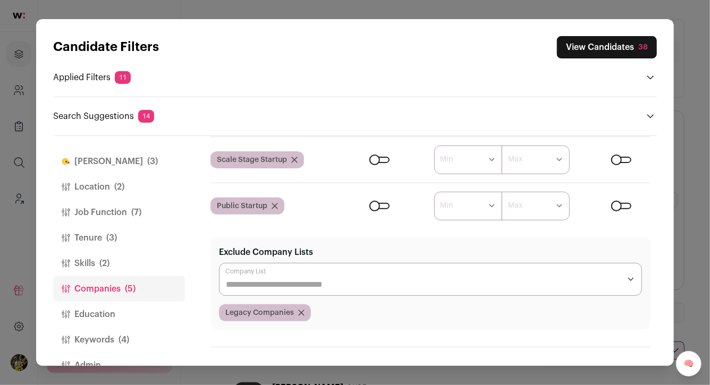
click at [130, 187] on button "Location (2)" at bounding box center [119, 187] width 132 height 26
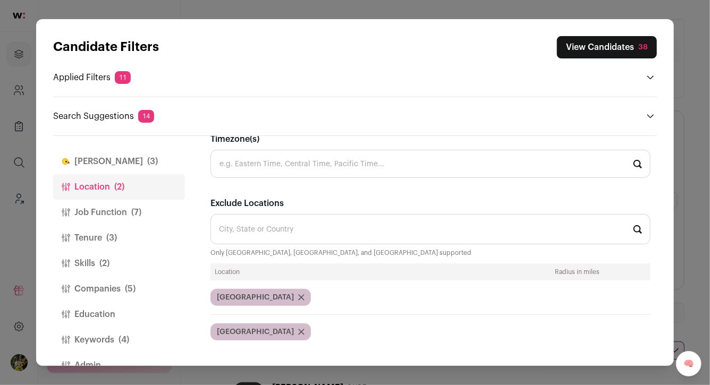
scroll to position [95, 0]
click at [298, 296] on icon "Close modal via background" at bounding box center [301, 298] width 6 height 6
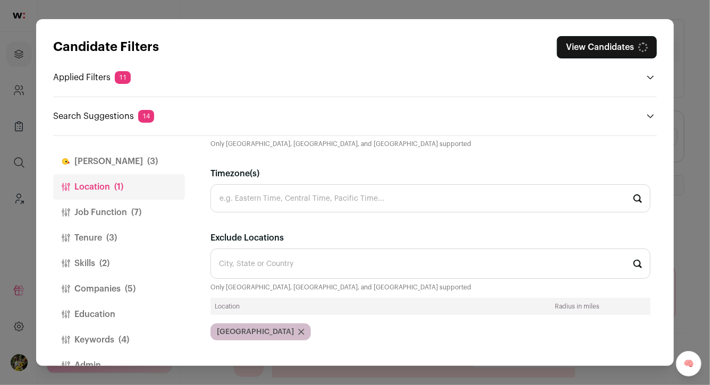
scroll to position [60, 0]
click at [298, 331] on icon "Close modal via background" at bounding box center [301, 333] width 6 height 6
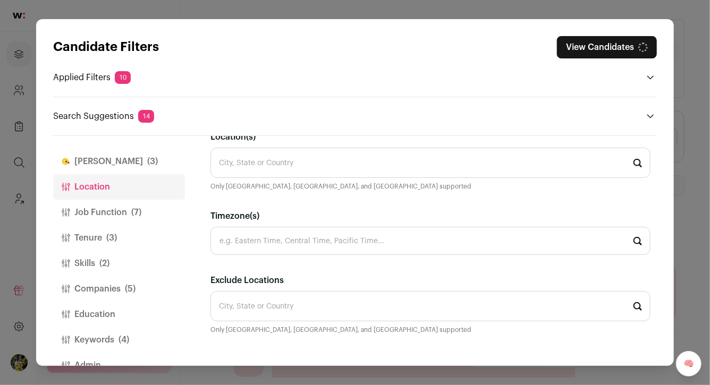
scroll to position [18, 0]
click at [122, 232] on button "Tenure (3)" at bounding box center [119, 238] width 132 height 26
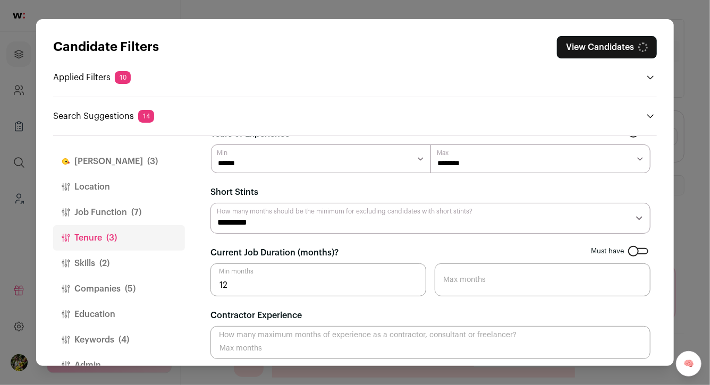
scroll to position [0, 0]
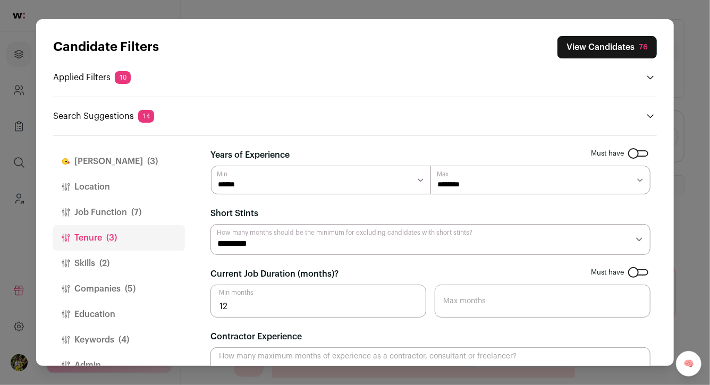
click at [460, 171] on select "******* ******* ******* ******* ******* ******* ******* ******* ******** ******…" at bounding box center [541, 180] width 220 height 29
select select "*"
click at [388, 180] on select "******* ****** ******* *******" at bounding box center [321, 180] width 220 height 29
click at [585, 39] on button "View Candidates 35" at bounding box center [607, 47] width 99 height 22
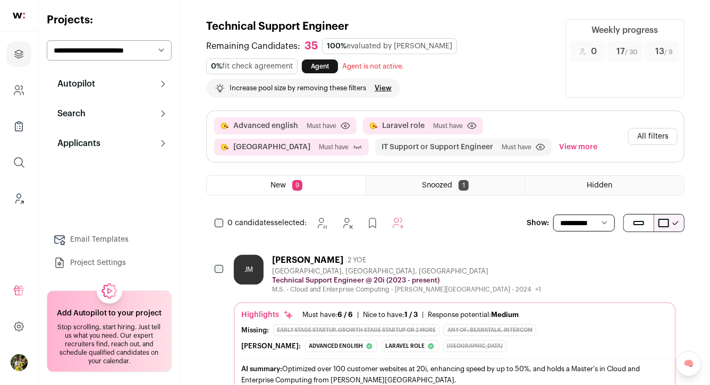
click at [557, 147] on button "View more" at bounding box center [578, 147] width 43 height 17
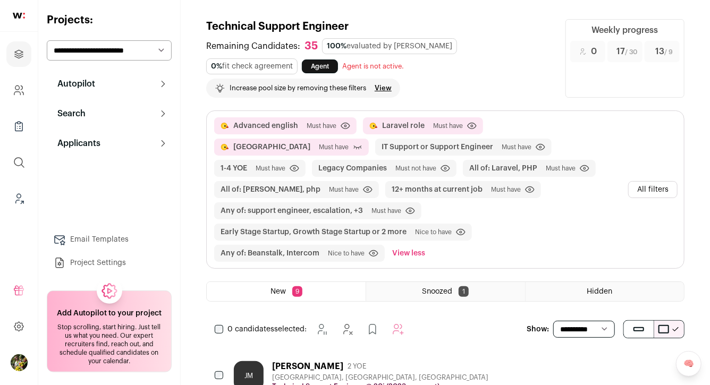
click at [655, 190] on button "All filters" at bounding box center [652, 189] width 49 height 17
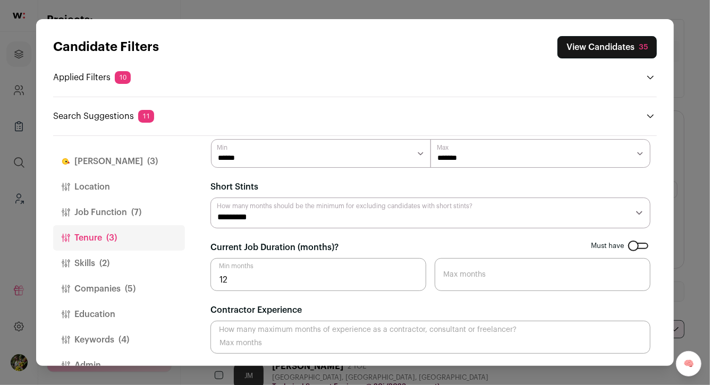
scroll to position [24, 0]
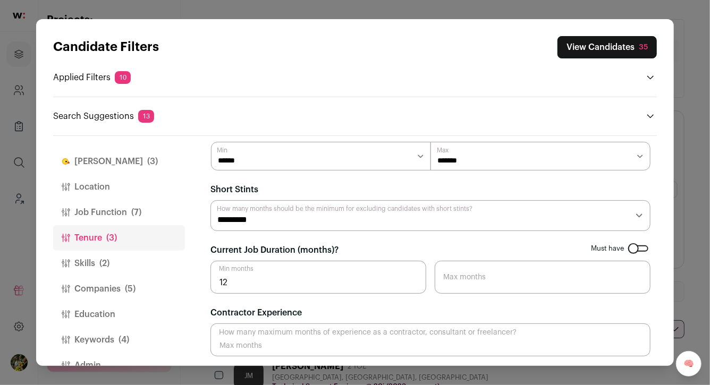
click at [124, 187] on button "Location" at bounding box center [119, 187] width 132 height 26
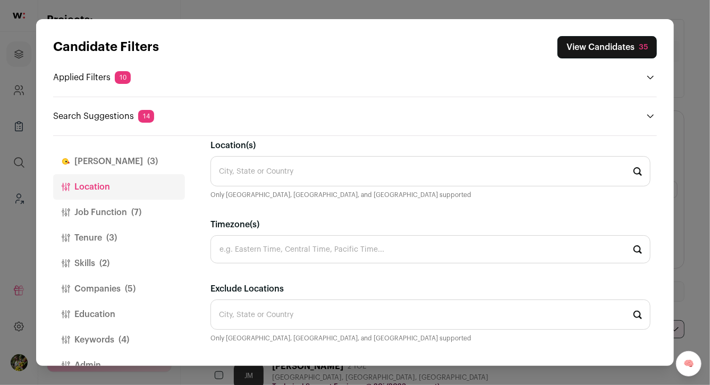
scroll to position [18, 0]
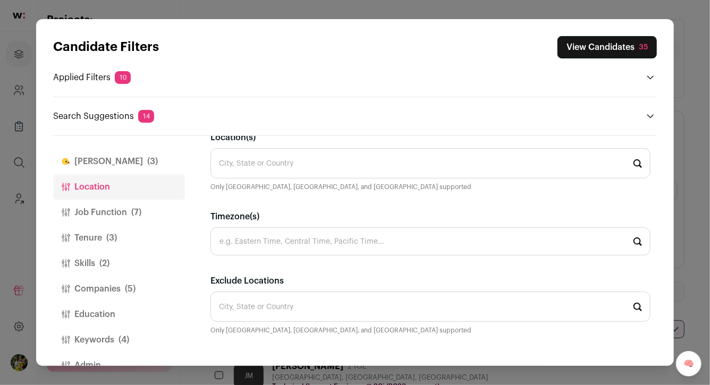
click at [261, 170] on input "Location(s)" at bounding box center [431, 163] width 440 height 30
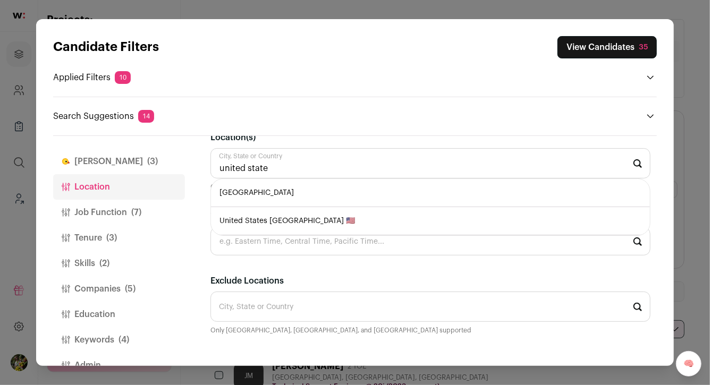
click at [260, 186] on li "[GEOGRAPHIC_DATA]" at bounding box center [430, 193] width 439 height 28
type input "[GEOGRAPHIC_DATA]"
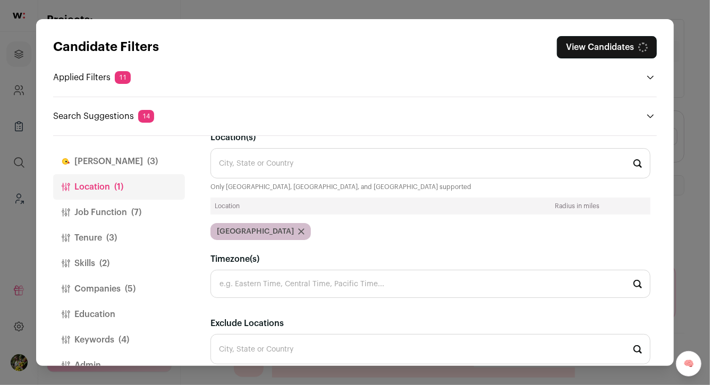
scroll to position [0, 0]
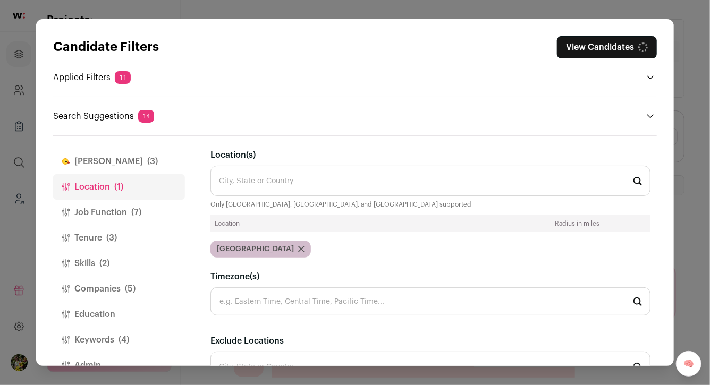
click at [302, 180] on input "Location(s)" at bounding box center [431, 181] width 440 height 30
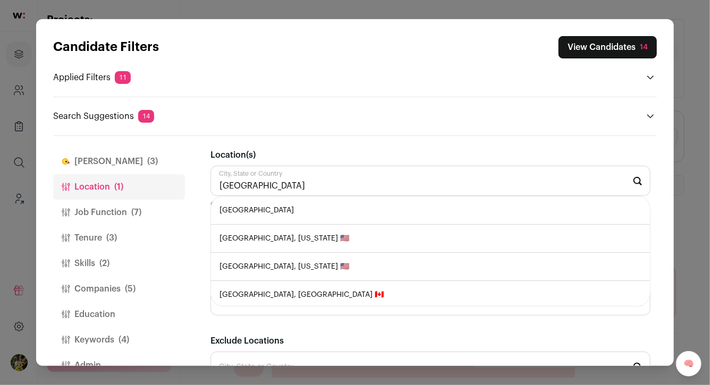
click at [298, 200] on li "Canada" at bounding box center [430, 211] width 439 height 28
type input "Canada"
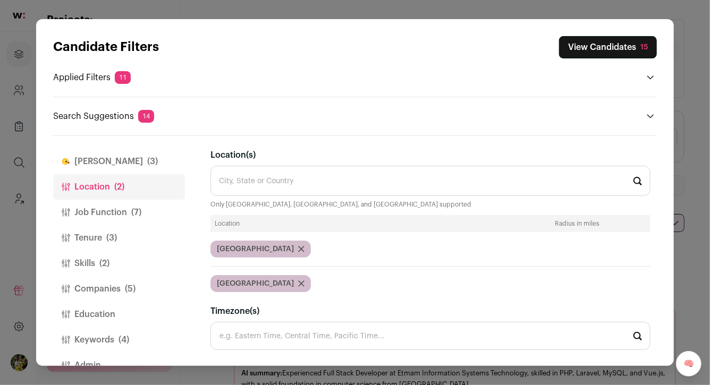
click at [622, 49] on button "View Candidates 15" at bounding box center [608, 47] width 98 height 22
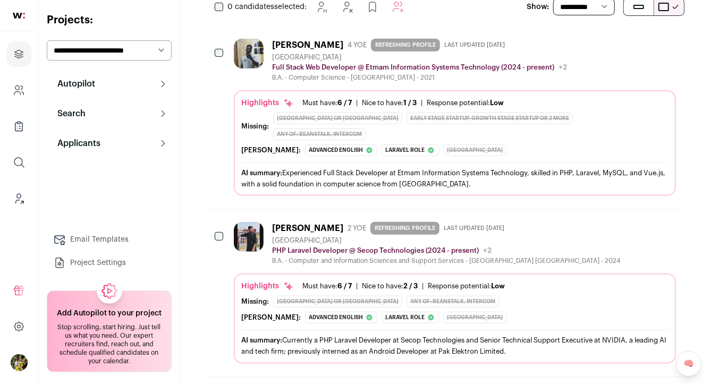
scroll to position [215, 0]
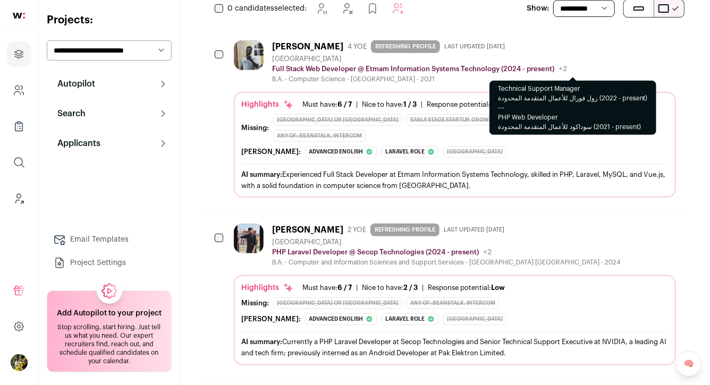
click at [557, 73] on div "+2" at bounding box center [560, 69] width 13 height 11
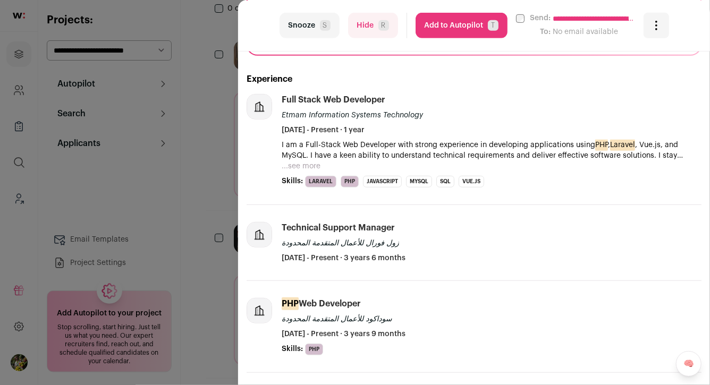
scroll to position [248, 0]
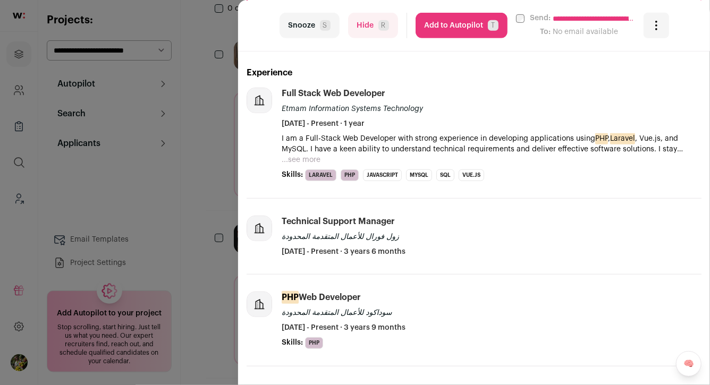
click at [305, 158] on button "...see more" at bounding box center [301, 160] width 39 height 11
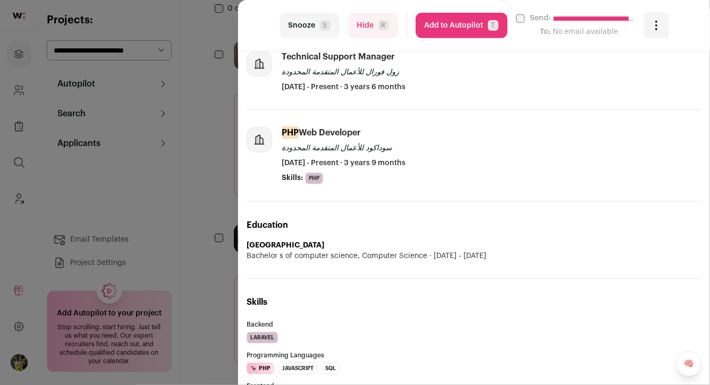
scroll to position [436, 0]
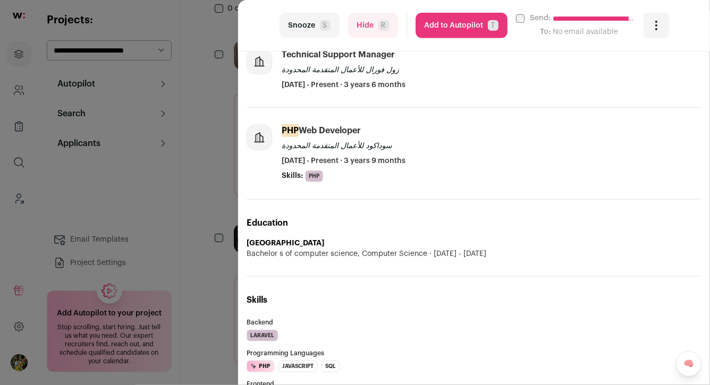
click at [229, 124] on div "**********" at bounding box center [355, 192] width 710 height 385
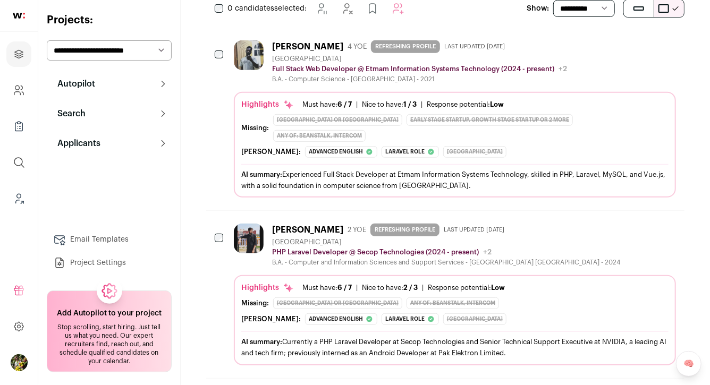
click at [608, 42] on icon "Hide" at bounding box center [609, 45] width 13 height 13
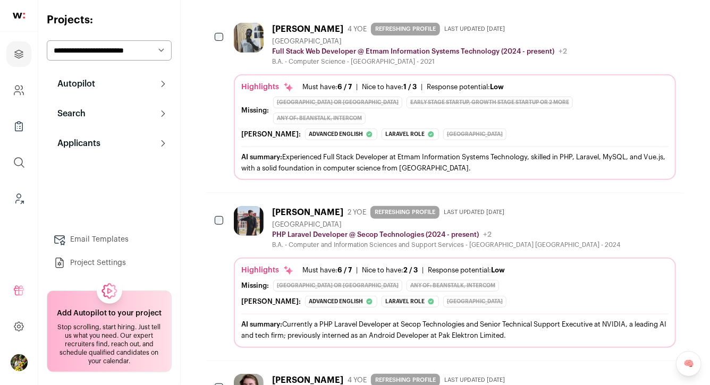
scroll to position [255, 0]
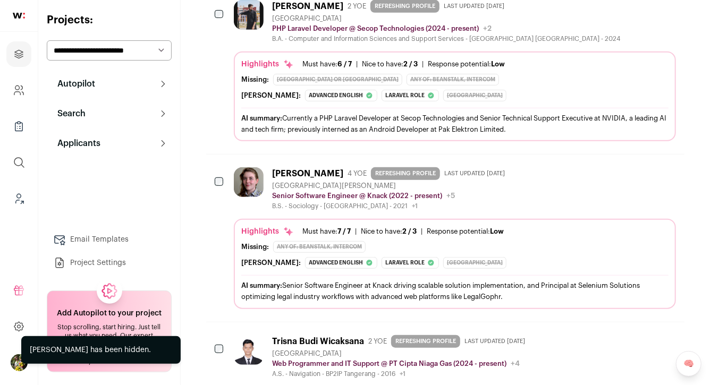
click at [529, 41] on div "B.A. - Computer and Information Sciences and Support Services - Minhaj Universi…" at bounding box center [446, 39] width 348 height 9
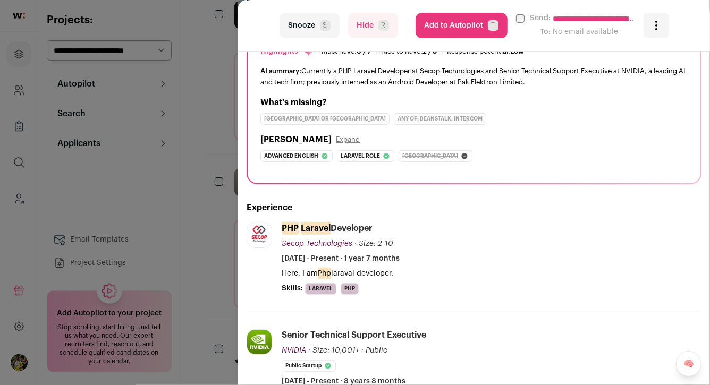
scroll to position [0, 0]
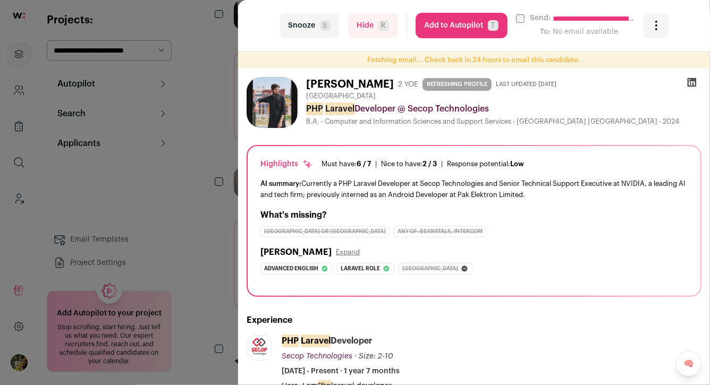
click at [694, 82] on icon at bounding box center [692, 82] width 11 height 11
click at [374, 33] on button "Hide R" at bounding box center [373, 26] width 50 height 26
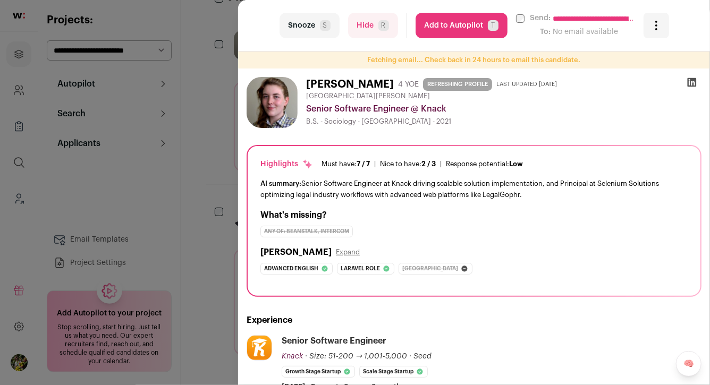
click at [372, 32] on button "Hide R" at bounding box center [373, 26] width 50 height 26
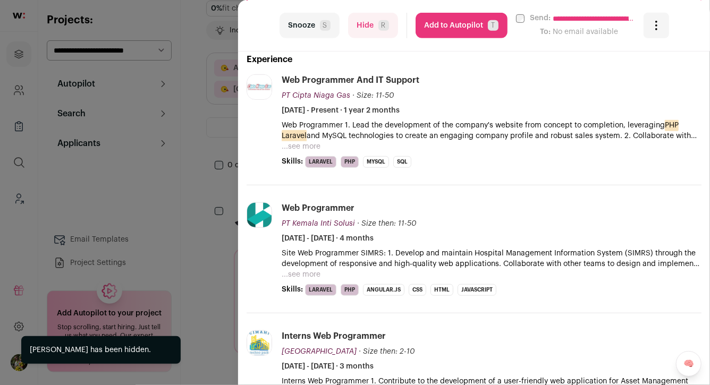
scroll to position [279, 0]
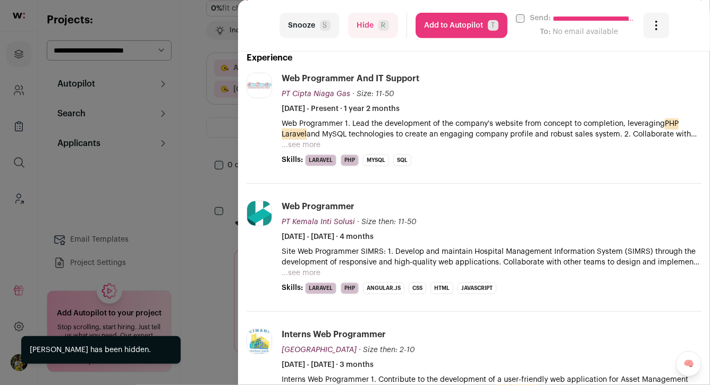
click at [306, 146] on button "...see more" at bounding box center [301, 145] width 39 height 11
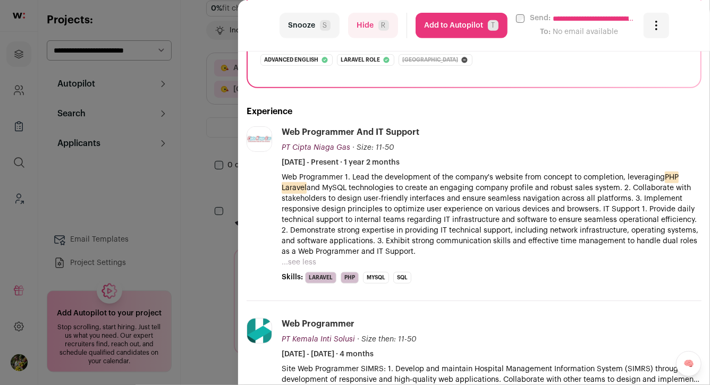
scroll to position [0, 0]
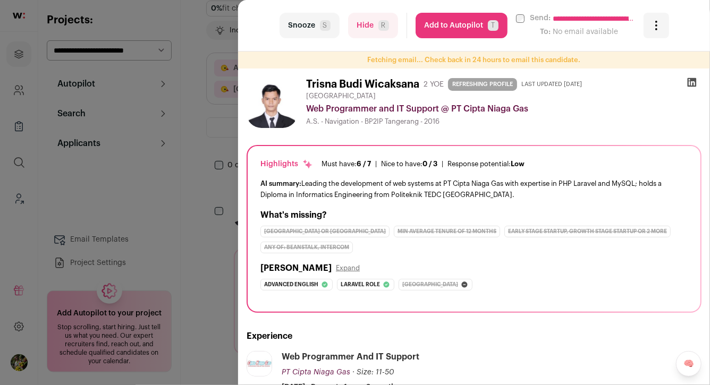
click at [694, 82] on icon at bounding box center [692, 82] width 11 height 11
click at [216, 140] on div "**********" at bounding box center [355, 192] width 710 height 385
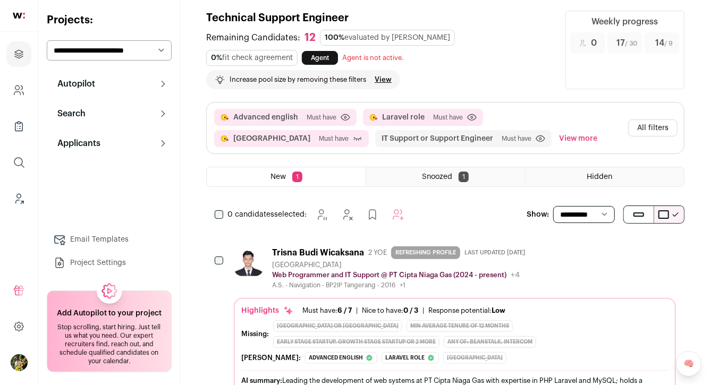
scroll to position [4, 0]
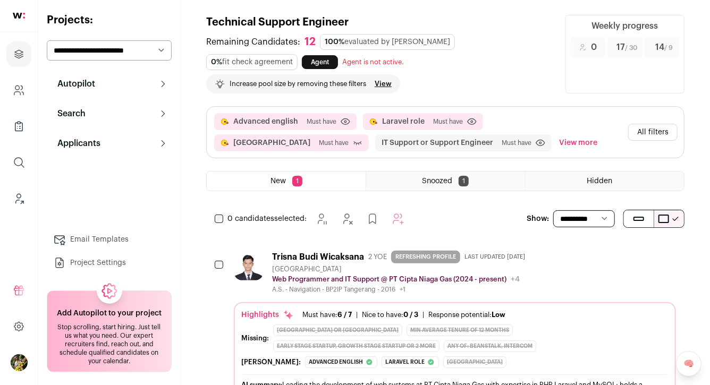
click at [664, 250] on icon "Add to Prospects" at bounding box center [667, 255] width 13 height 13
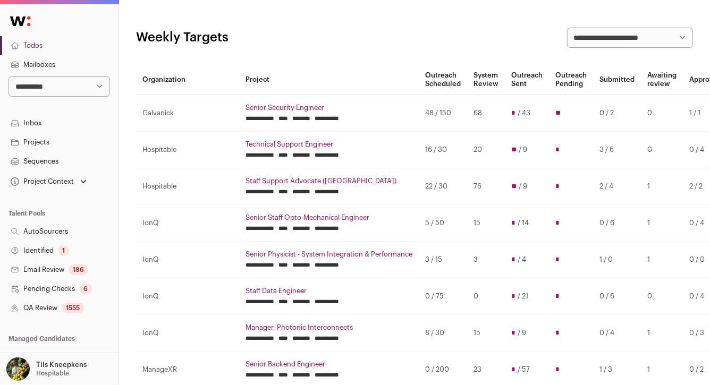
scroll to position [44, 0]
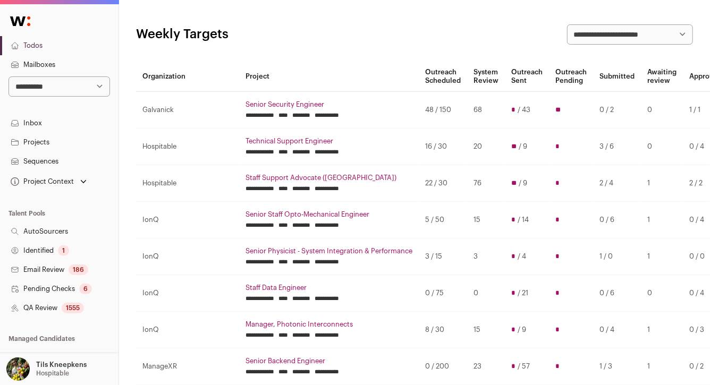
click at [246, 137] on link "Technical Support Engineer" at bounding box center [329, 141] width 167 height 9
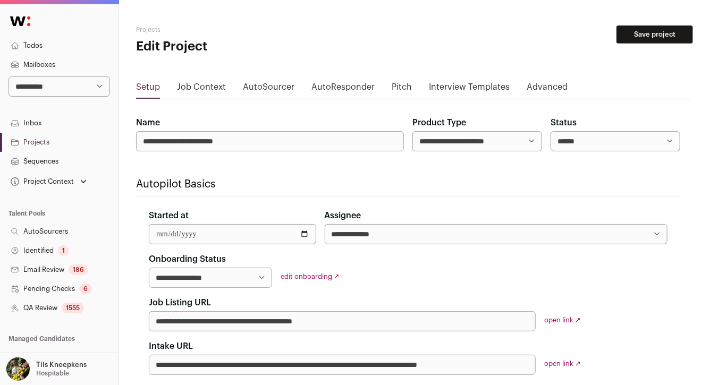
select select "*****"
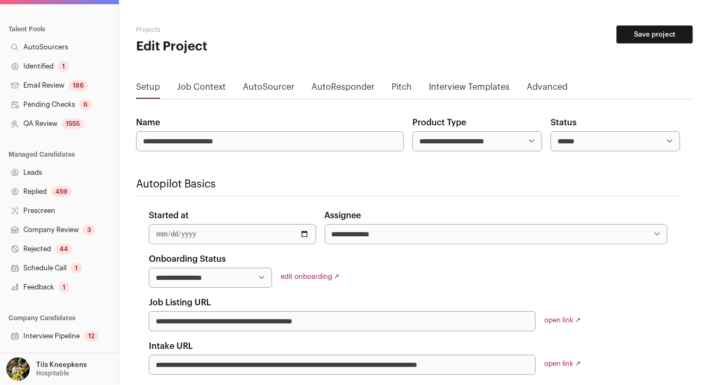
scroll to position [226, 0]
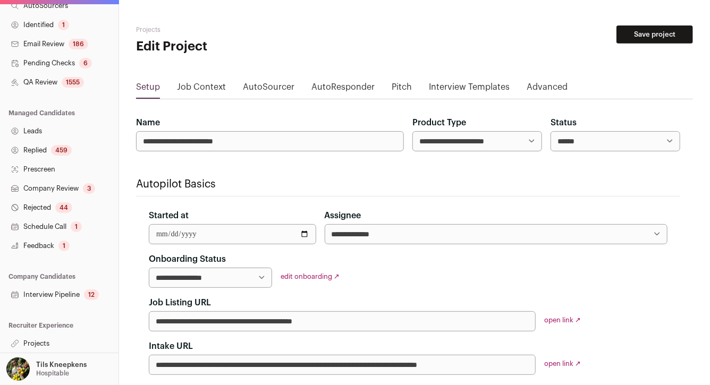
click at [72, 292] on link "Interview Pipeline 12" at bounding box center [59, 294] width 119 height 19
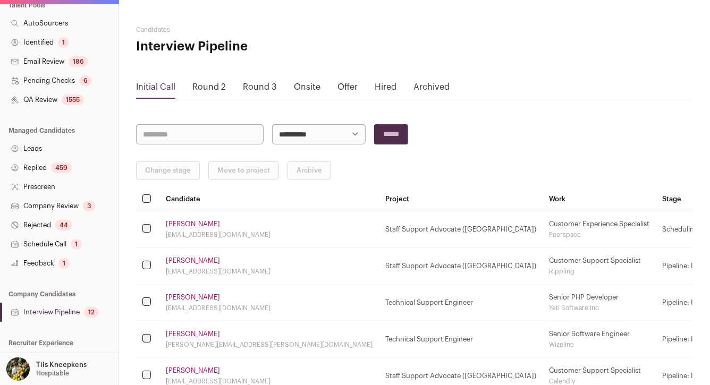
scroll to position [226, 0]
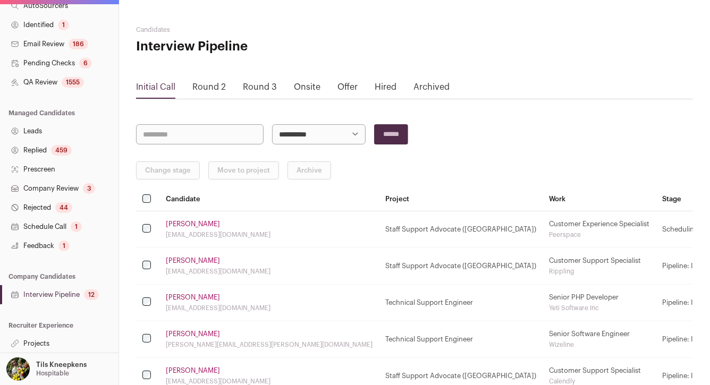
click at [49, 190] on link "Company Review 3" at bounding box center [59, 188] width 119 height 19
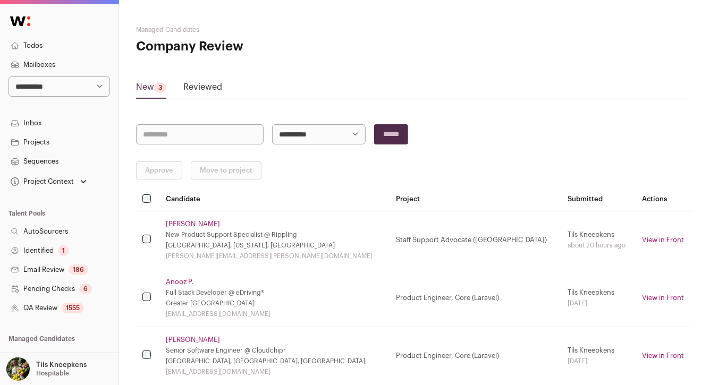
click at [198, 83] on link "Reviewed" at bounding box center [202, 89] width 39 height 17
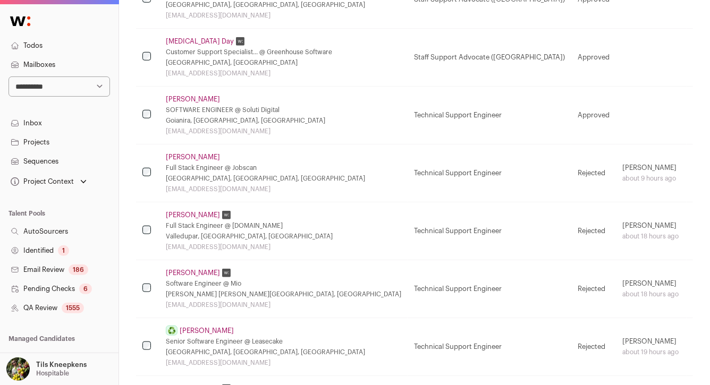
scroll to position [626, 0]
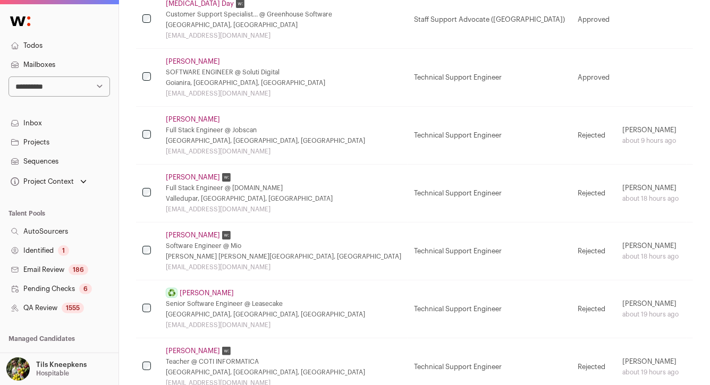
click at [195, 116] on link "[PERSON_NAME]" at bounding box center [193, 119] width 54 height 9
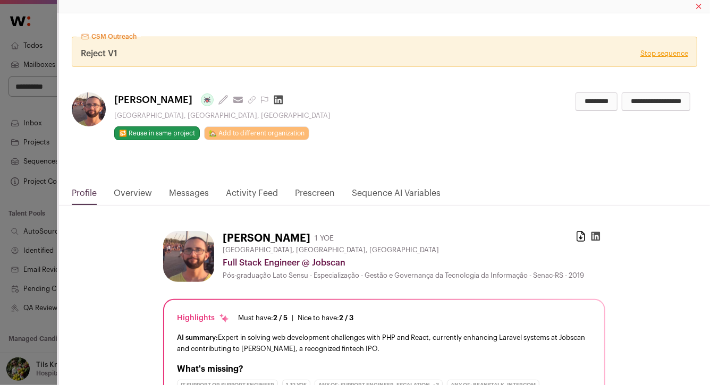
click at [654, 51] on link "Stop sequence" at bounding box center [665, 53] width 48 height 9
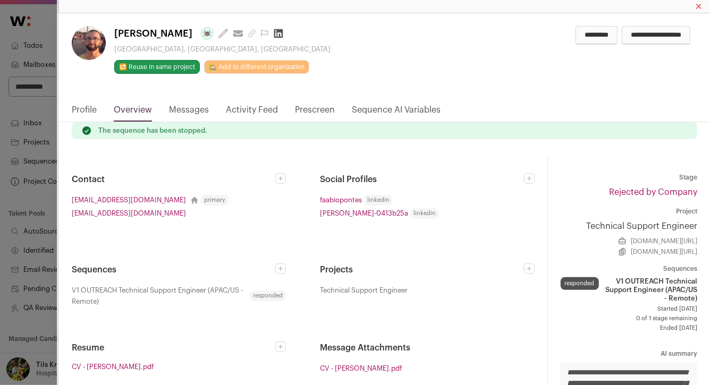
click at [630, 40] on input "**********" at bounding box center [656, 35] width 69 height 19
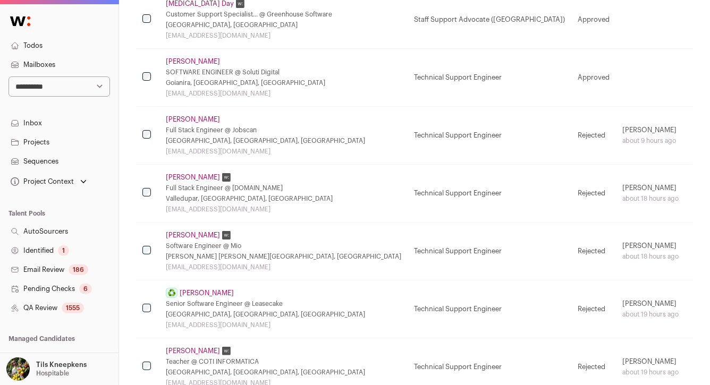
click at [195, 118] on link "[PERSON_NAME]" at bounding box center [193, 119] width 54 height 9
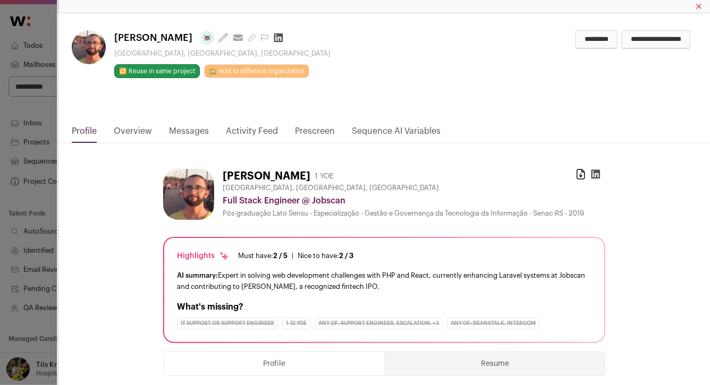
click at [576, 43] on input "*********" at bounding box center [597, 39] width 42 height 19
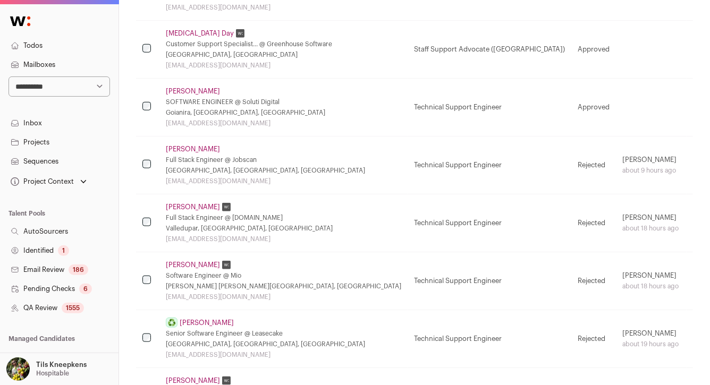
scroll to position [631, 0]
click at [189, 148] on link "[PERSON_NAME]" at bounding box center [193, 149] width 54 height 9
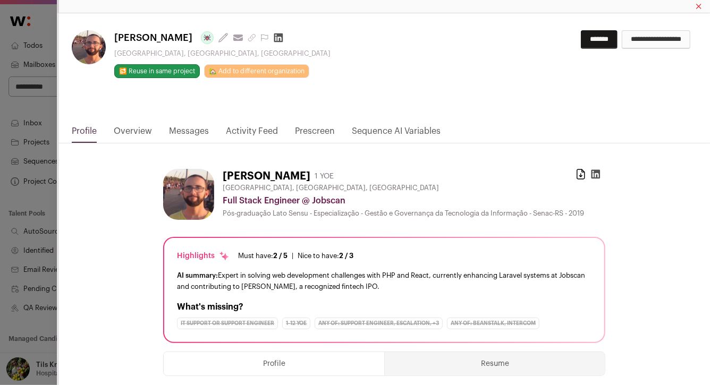
click at [652, 43] on input "**********" at bounding box center [656, 39] width 69 height 19
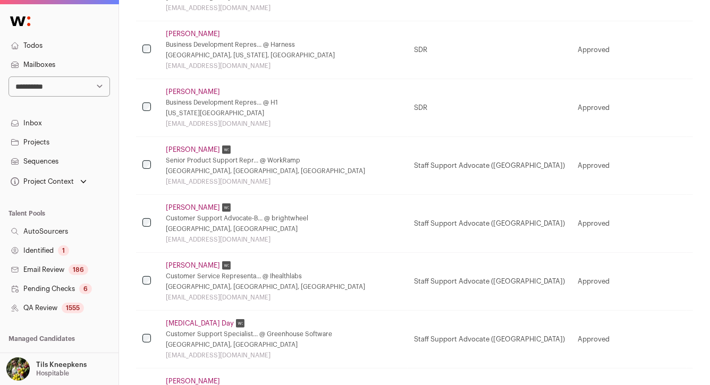
scroll to position [0, 0]
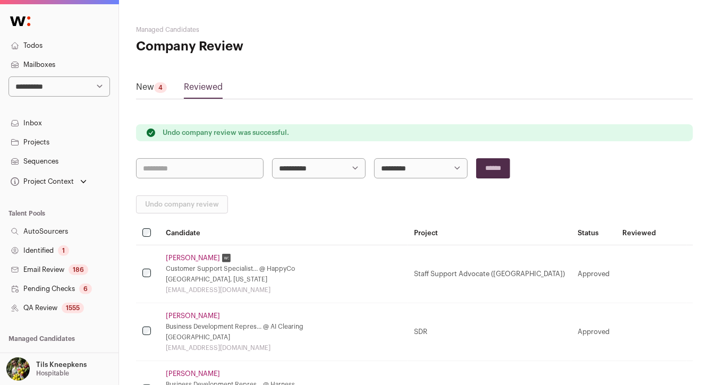
click at [158, 89] on div "4" at bounding box center [160, 87] width 13 height 11
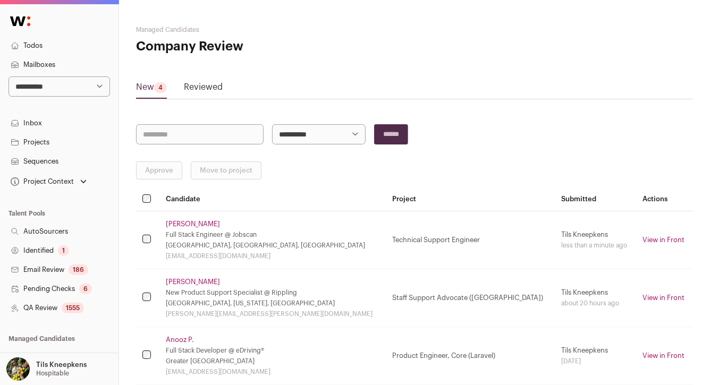
click at [196, 220] on link "[PERSON_NAME]" at bounding box center [193, 224] width 54 height 9
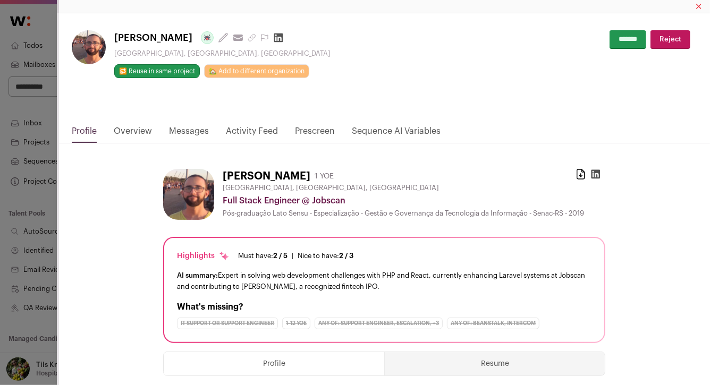
click at [610, 42] on input "*******" at bounding box center [628, 39] width 37 height 19
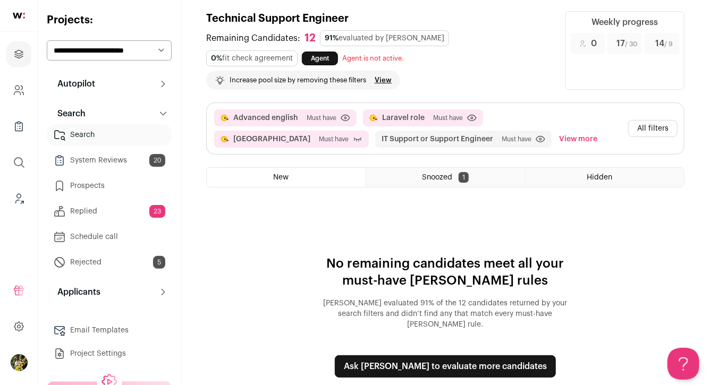
click at [557, 139] on button "View more" at bounding box center [578, 139] width 43 height 17
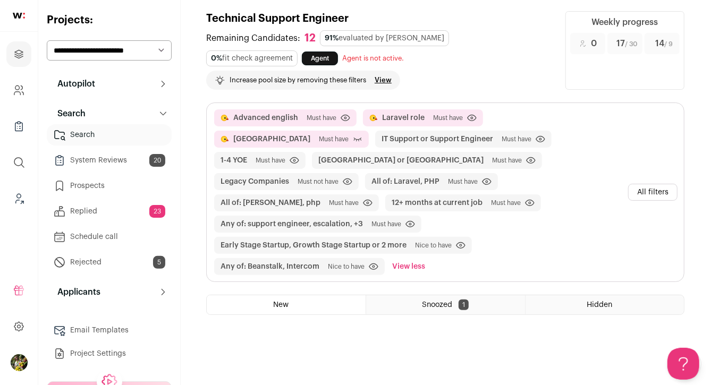
click at [642, 184] on button "All filters" at bounding box center [652, 192] width 49 height 17
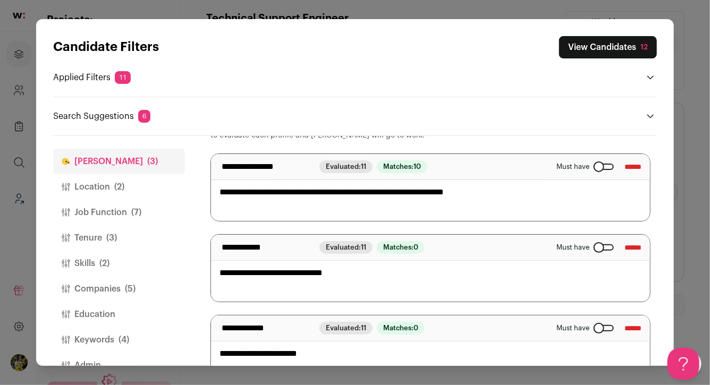
scroll to position [84, 0]
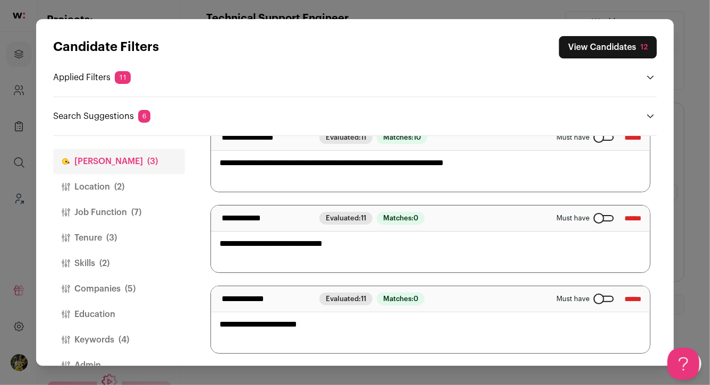
click at [154, 181] on button "Location (2)" at bounding box center [119, 187] width 132 height 26
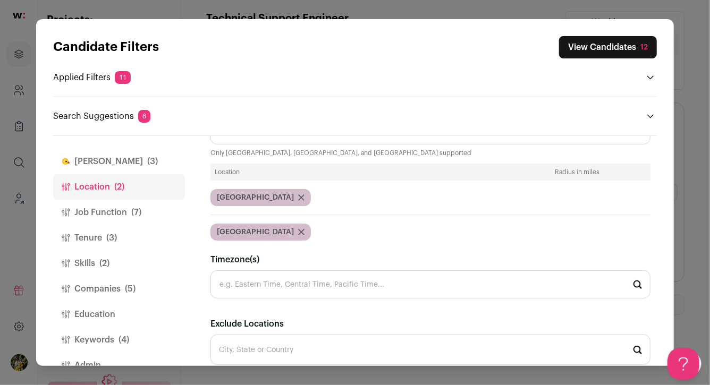
scroll to position [0, 0]
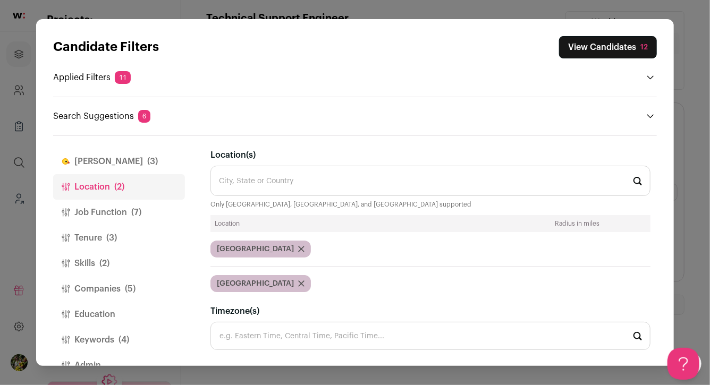
click at [298, 248] on icon "Close modal via background" at bounding box center [301, 249] width 6 height 6
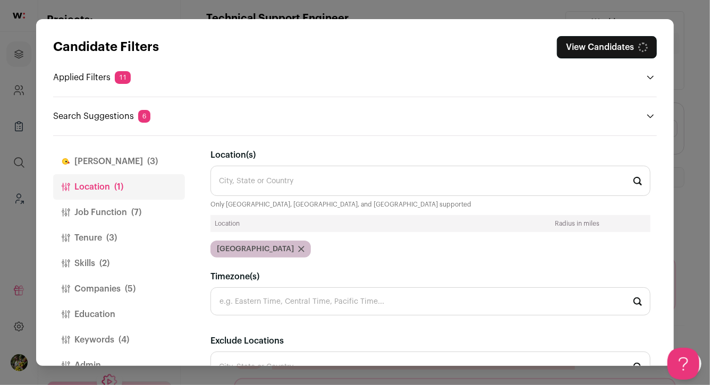
click at [299, 249] on icon "Close modal via background" at bounding box center [301, 249] width 5 height 5
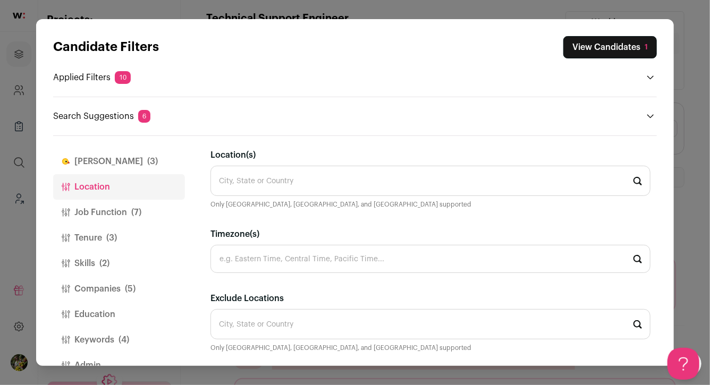
click at [126, 234] on button "Tenure (3)" at bounding box center [119, 238] width 132 height 26
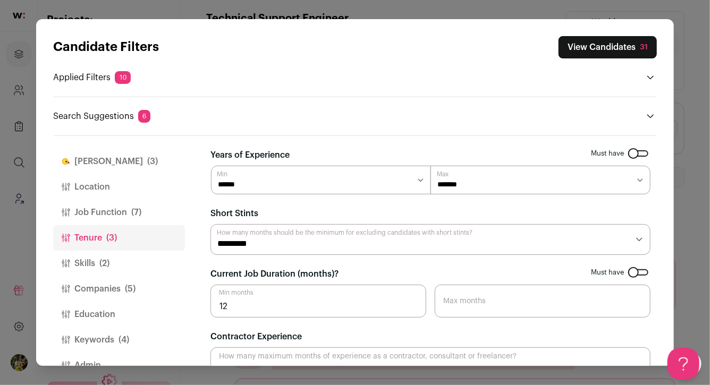
click at [448, 190] on select "******* ******* ******* ******* ******* ******* ******* ******* ******** ******…" at bounding box center [541, 180] width 220 height 29
select select "**"
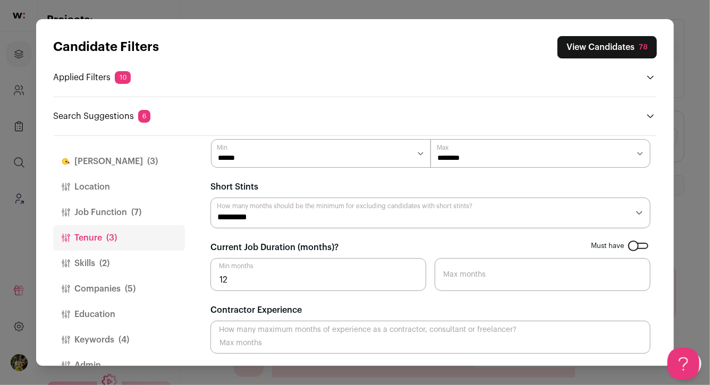
click at [123, 183] on button "Location" at bounding box center [119, 187] width 132 height 26
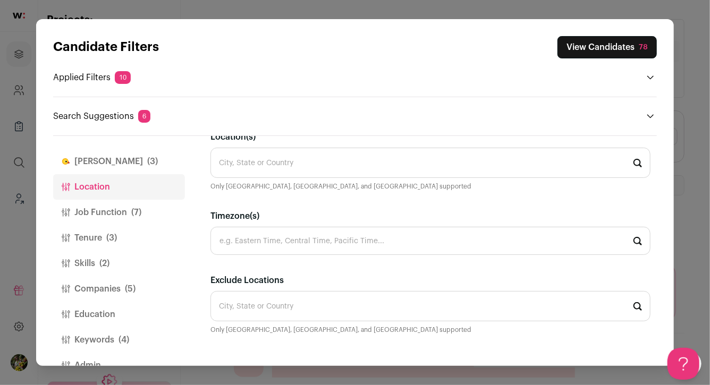
scroll to position [18, 0]
click at [314, 307] on input "Exclude Locations" at bounding box center [431, 307] width 440 height 30
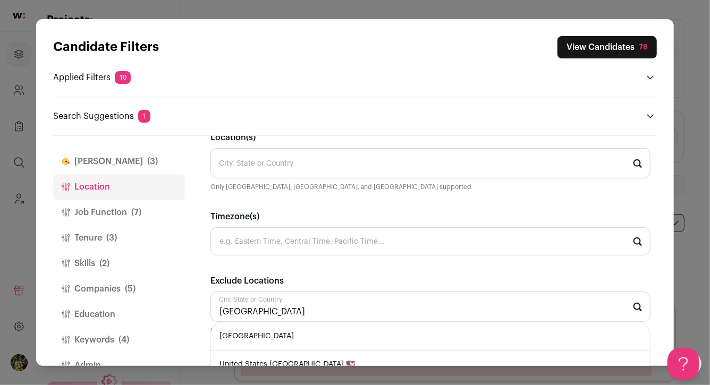
scroll to position [0, 0]
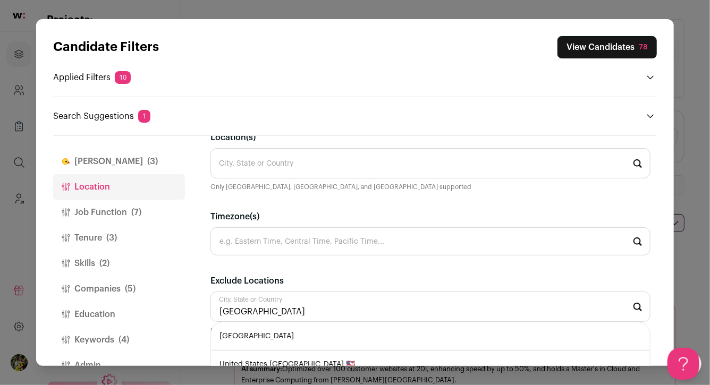
click at [318, 333] on li "[GEOGRAPHIC_DATA]" at bounding box center [430, 337] width 439 height 28
type input "[GEOGRAPHIC_DATA]"
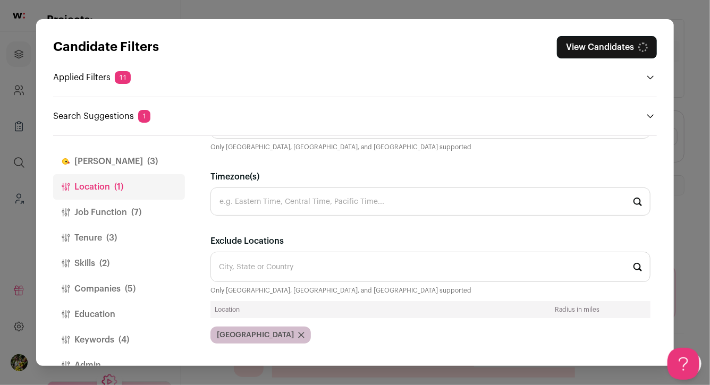
scroll to position [60, 0]
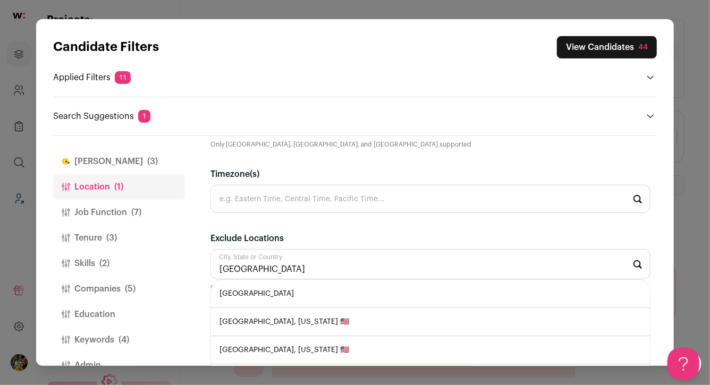
click at [317, 284] on li "[GEOGRAPHIC_DATA]" at bounding box center [430, 294] width 439 height 28
type input "[GEOGRAPHIC_DATA]"
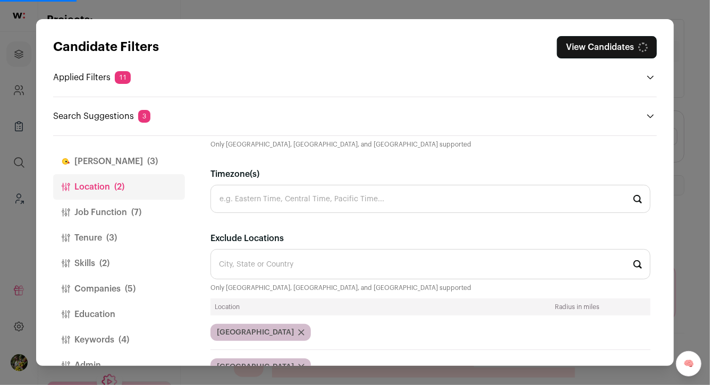
drag, startPoint x: 577, startPoint y: 47, endPoint x: 420, endPoint y: 183, distance: 207.2
click at [422, 183] on div "Candidate Filters View Candidates Applied Filters 11 Advanced english, Laravel …" at bounding box center [355, 192] width 638 height 347
click at [143, 159] on button "[PERSON_NAME] (3)" at bounding box center [119, 162] width 132 height 26
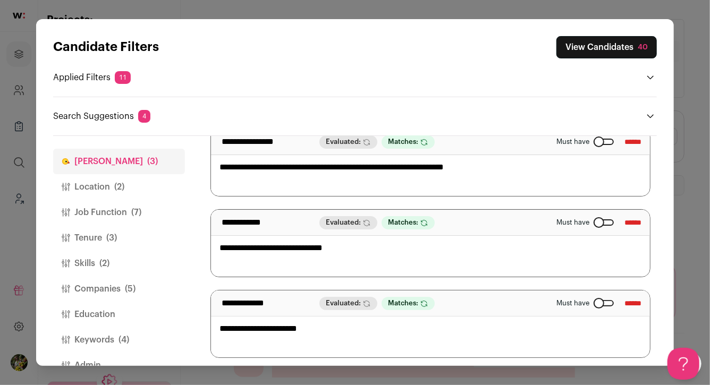
scroll to position [84, 0]
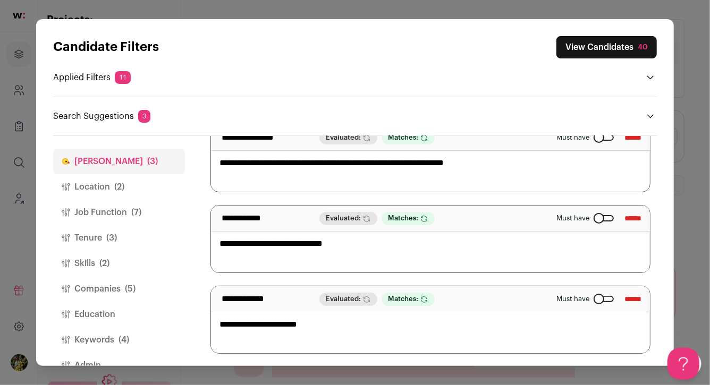
click at [356, 323] on textarea "**********" at bounding box center [430, 320] width 439 height 67
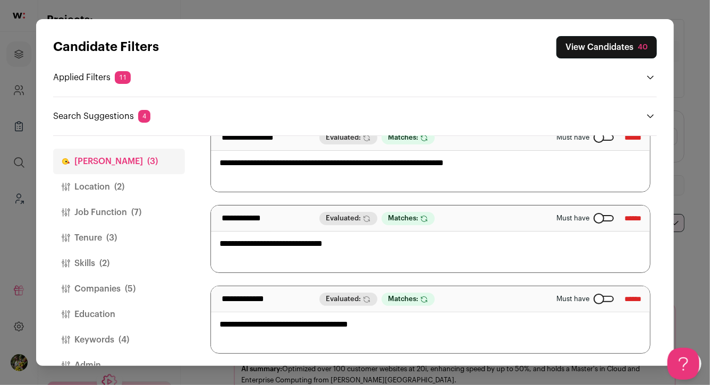
scroll to position [0, 0]
type textarea "**********"
click at [465, 292] on div "**********" at bounding box center [430, 300] width 439 height 26
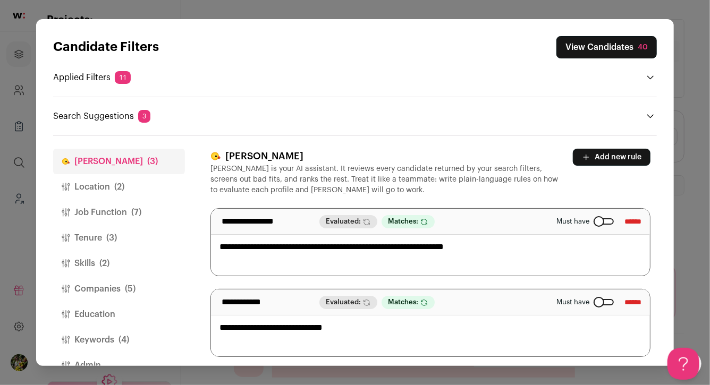
click at [624, 54] on button "View Candidates 40" at bounding box center [607, 47] width 100 height 22
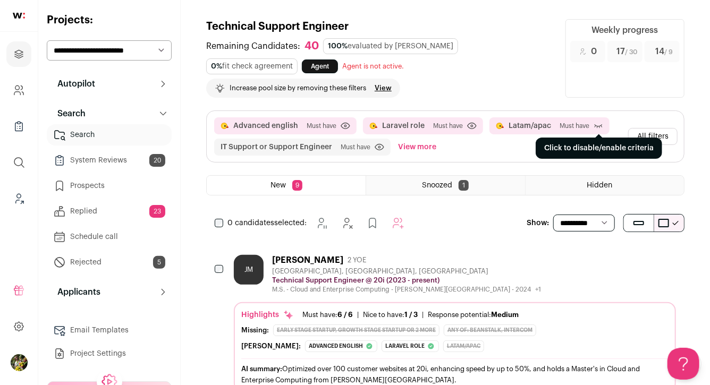
click at [595, 125] on icon at bounding box center [599, 126] width 8 height 4
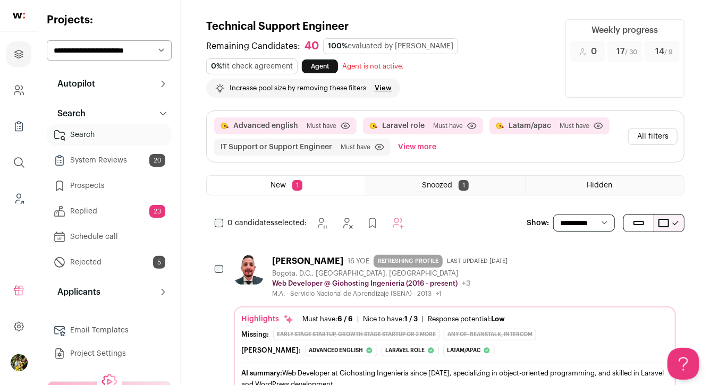
click at [343, 257] on div "[PERSON_NAME]" at bounding box center [307, 261] width 71 height 11
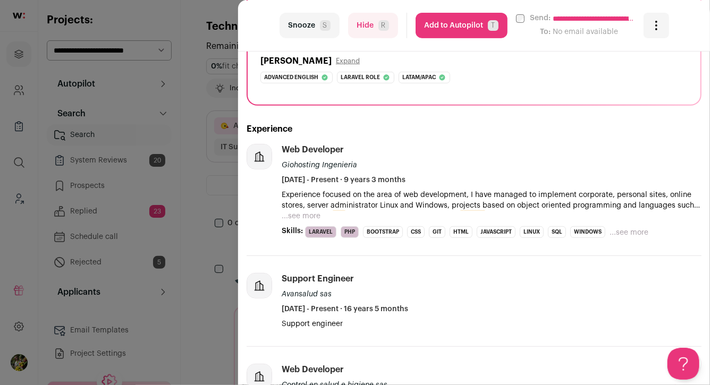
scroll to position [192, 0]
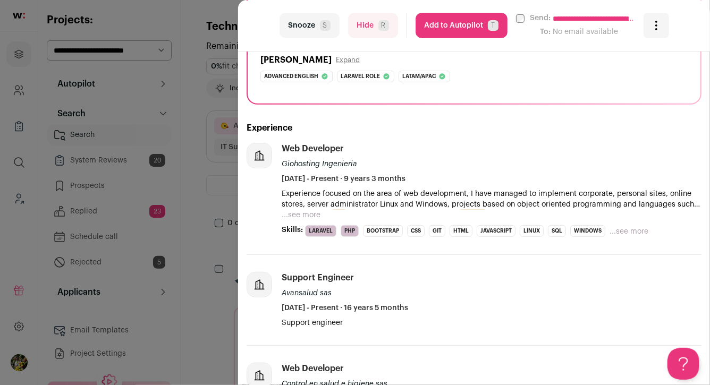
click at [320, 216] on div "Experience focused on the area of web development, I have managed to implement …" at bounding box center [492, 205] width 420 height 32
click at [308, 216] on button "...see more" at bounding box center [301, 215] width 39 height 11
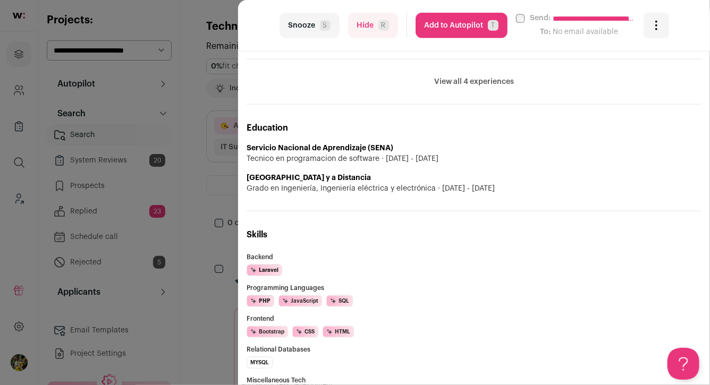
scroll to position [0, 0]
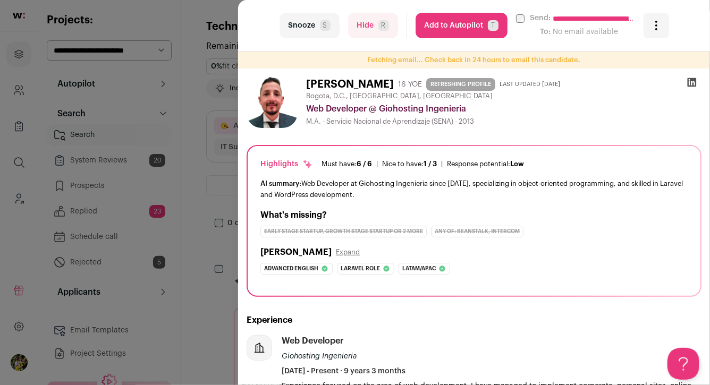
click at [692, 83] on icon at bounding box center [692, 82] width 11 height 11
click at [228, 104] on div "**********" at bounding box center [355, 192] width 710 height 385
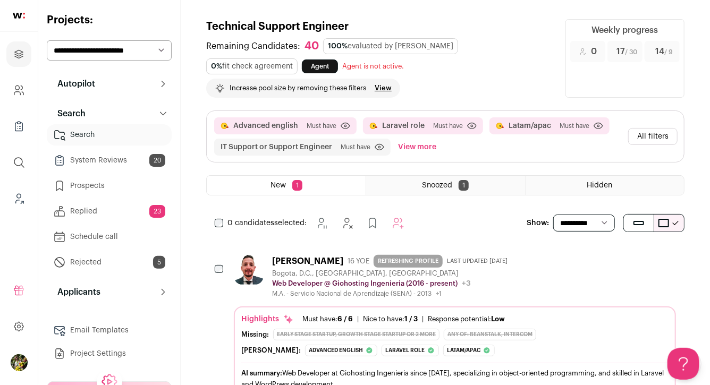
click at [415, 145] on button "View more" at bounding box center [417, 147] width 43 height 17
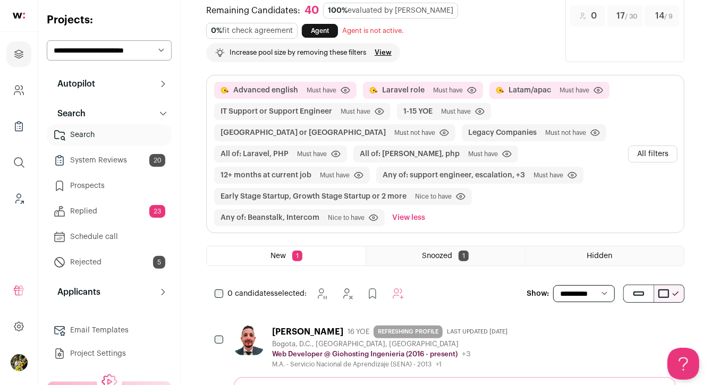
scroll to position [36, 0]
click at [652, 154] on button "All filters" at bounding box center [652, 153] width 49 height 17
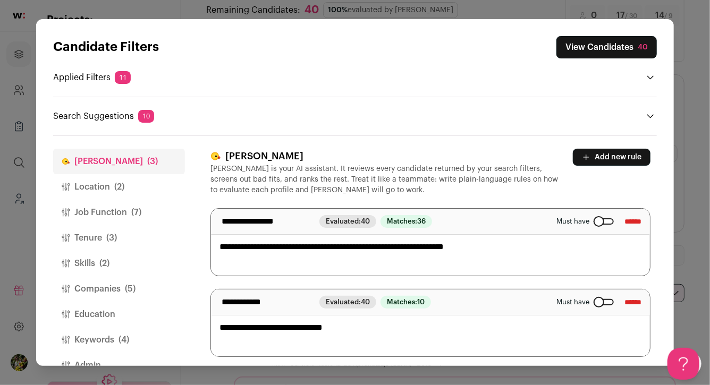
click at [120, 193] on button "Location (2)" at bounding box center [119, 187] width 132 height 26
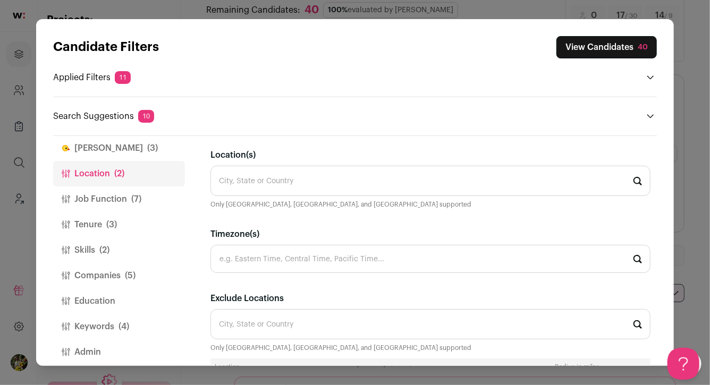
scroll to position [24, 0]
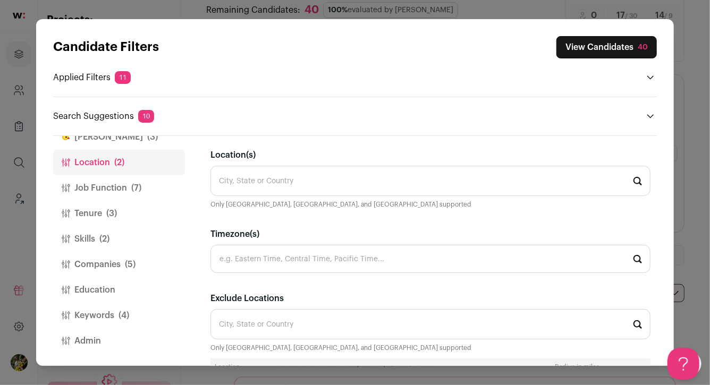
click at [152, 188] on button "Job Function (7)" at bounding box center [119, 188] width 132 height 26
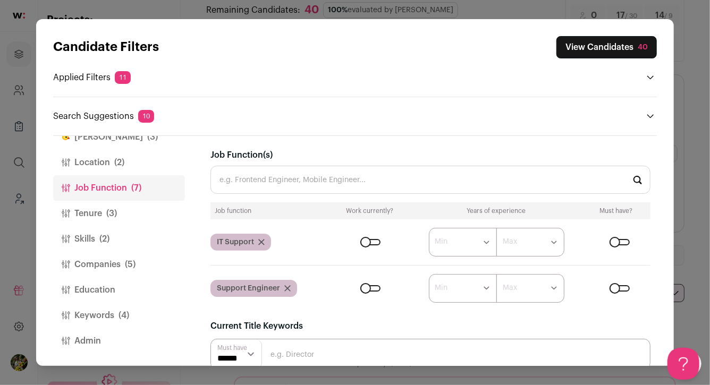
click at [283, 181] on input "Job Function(s)" at bounding box center [431, 180] width 440 height 28
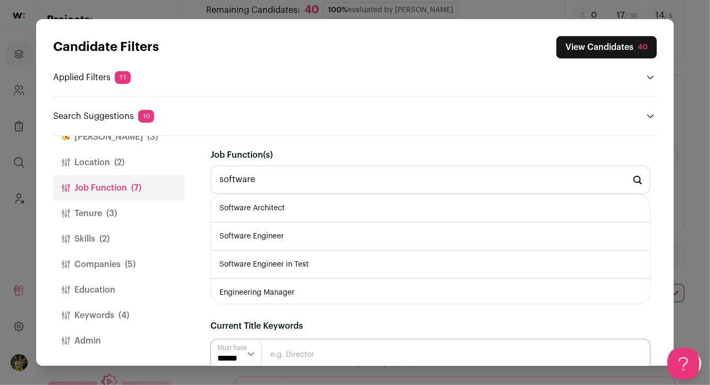
click at [274, 232] on li "Software Engineer" at bounding box center [430, 237] width 439 height 28
type input "Software Engineer"
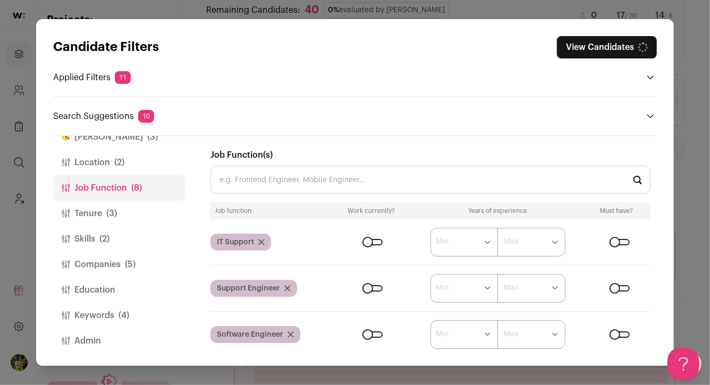
click at [297, 184] on input "Job Function(s)" at bounding box center [431, 180] width 440 height 28
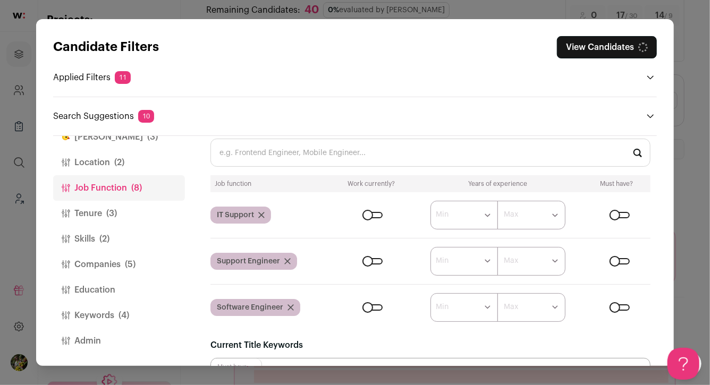
scroll to position [28, 0]
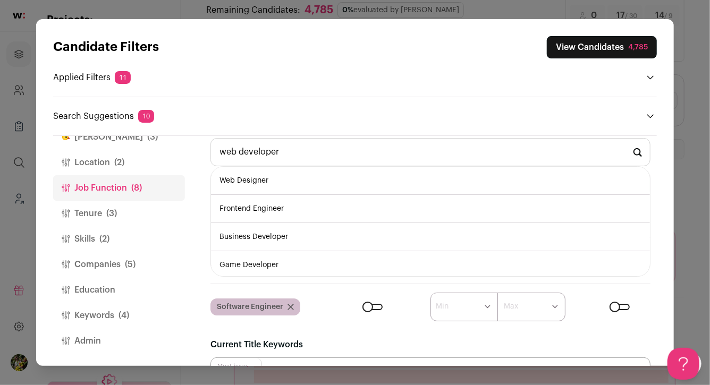
click at [290, 150] on input "web developer" at bounding box center [431, 152] width 440 height 28
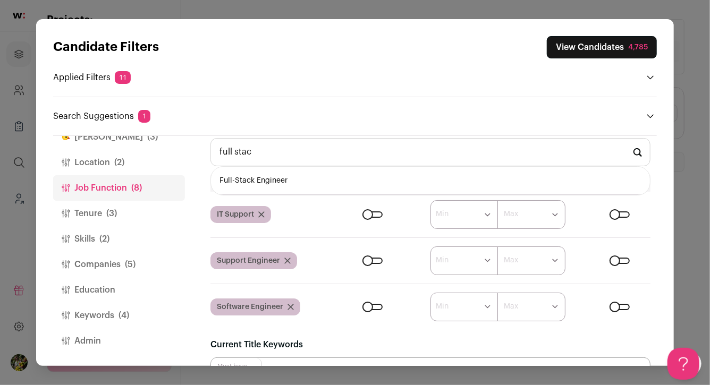
scroll to position [0, 0]
click at [294, 174] on li "Full-Stack Engineer" at bounding box center [430, 181] width 439 height 28
type input "Full-Stack Engineer"
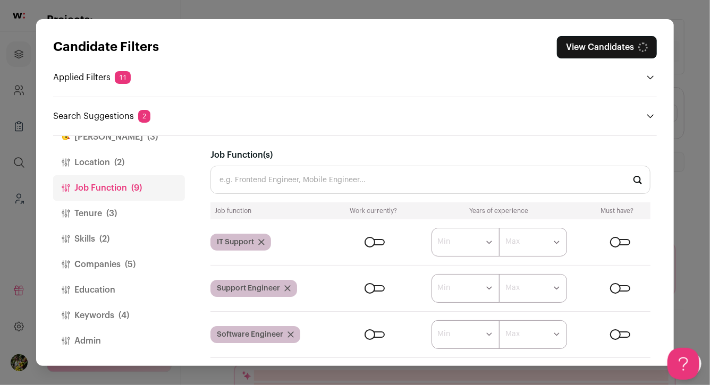
click at [294, 182] on input "Job Function(s)" at bounding box center [431, 180] width 440 height 28
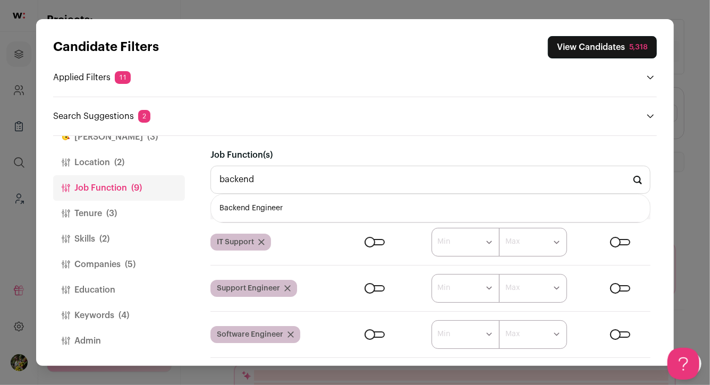
click at [293, 207] on li "Backend Engineer" at bounding box center [430, 209] width 439 height 28
type input "Backend Engineer"
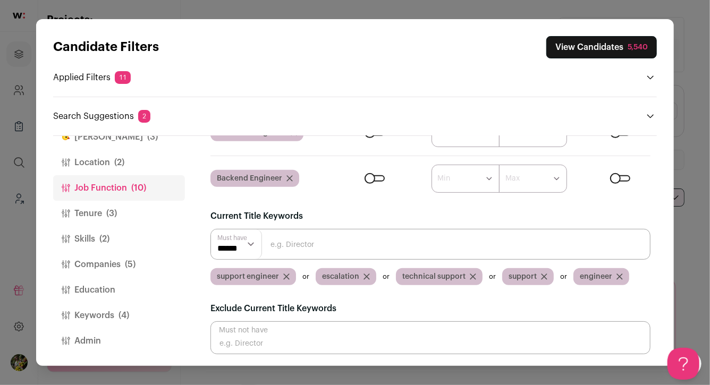
click at [306, 257] on input "Close modal via background" at bounding box center [431, 244] width 440 height 31
type input "developer"
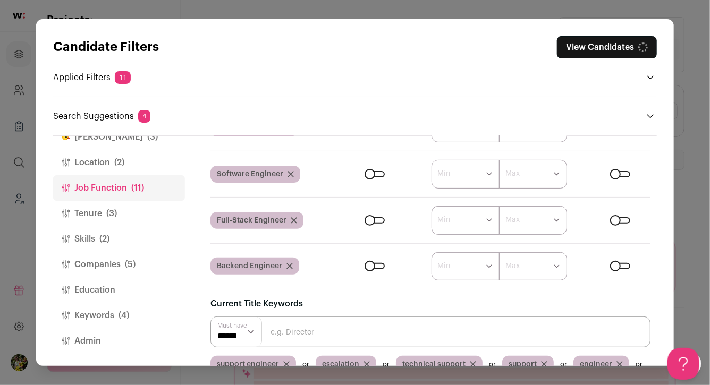
scroll to position [159, 0]
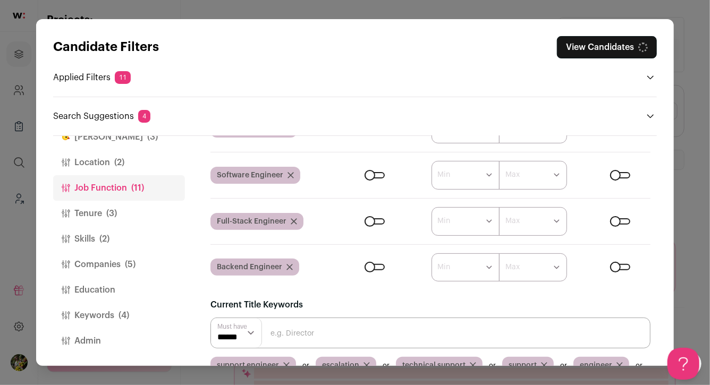
click at [157, 309] on button "Keywords (4)" at bounding box center [119, 316] width 132 height 26
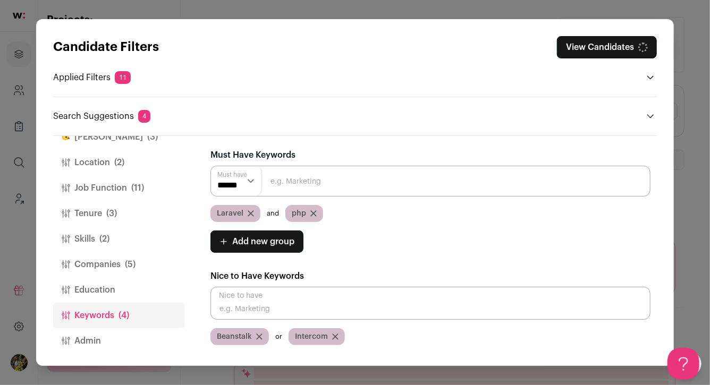
scroll to position [0, 0]
click at [274, 249] on button "Add new group" at bounding box center [257, 242] width 93 height 22
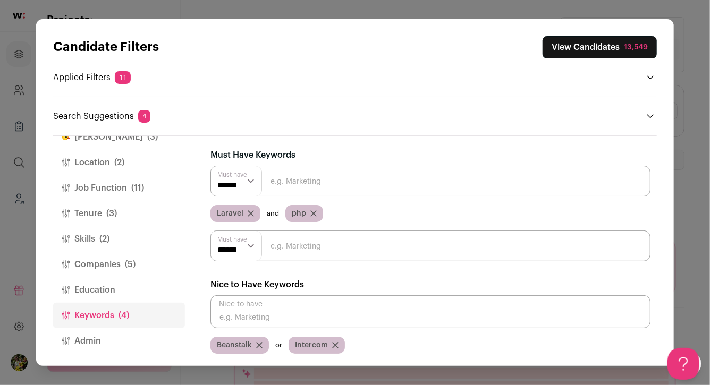
click at [273, 256] on input "Close modal via background" at bounding box center [431, 246] width 440 height 31
type input "intercom"
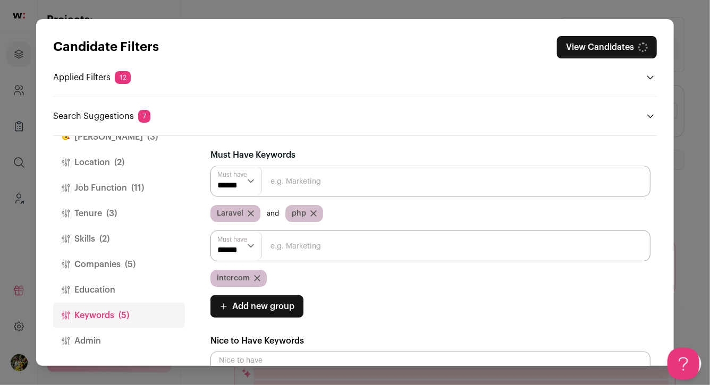
click at [276, 250] on input "Close modal via background" at bounding box center [431, 246] width 440 height 31
type input "zendesk"
click at [279, 250] on input "Close modal via background" at bounding box center [431, 246] width 440 height 31
type input "h"
click at [247, 251] on select "****** ******" at bounding box center [236, 246] width 51 height 30
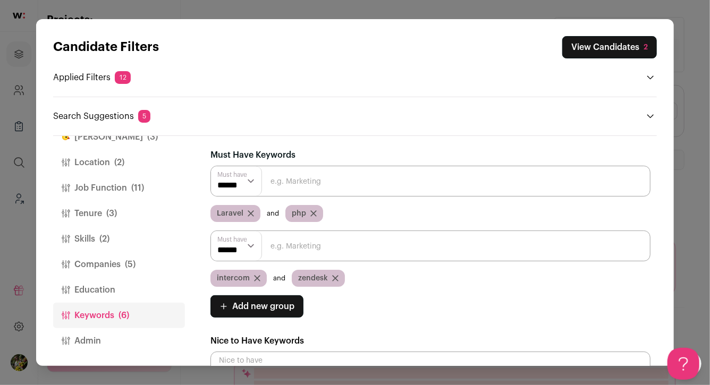
select select "**"
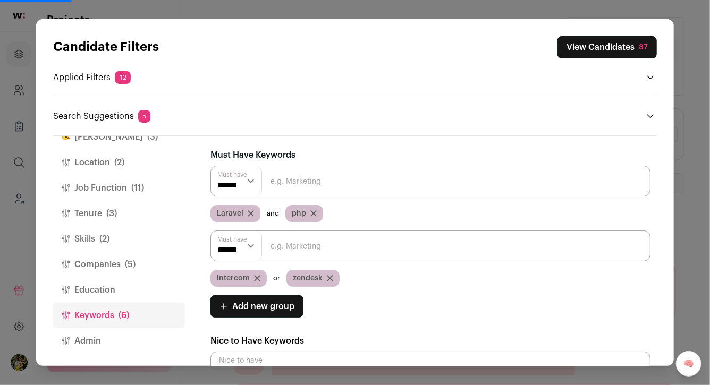
click at [601, 47] on button "View Candidates 87" at bounding box center [607, 47] width 99 height 22
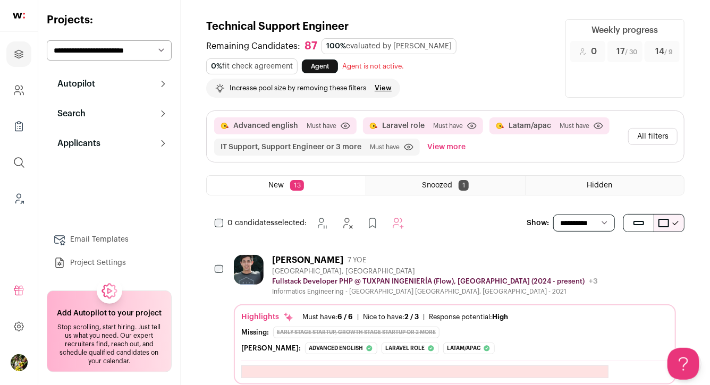
click at [164, 45] on select "**********" at bounding box center [109, 50] width 125 height 20
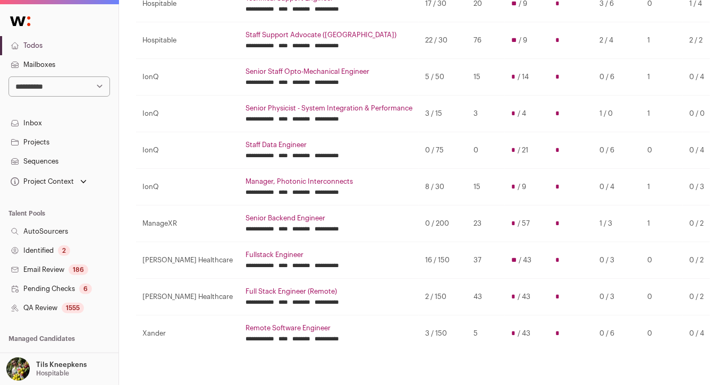
scroll to position [188, 0]
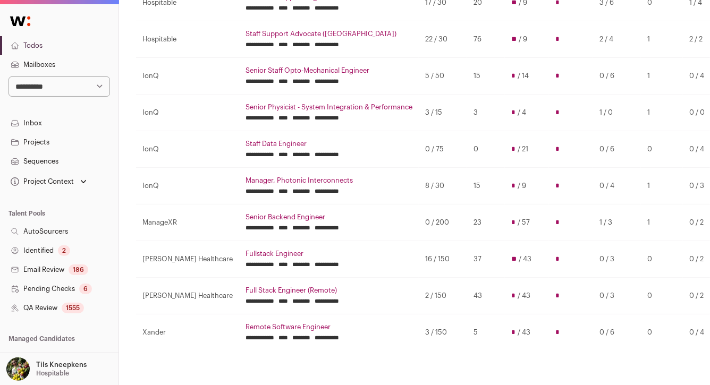
click at [281, 289] on link "Full Stack Engineer (Remote)" at bounding box center [329, 291] width 167 height 9
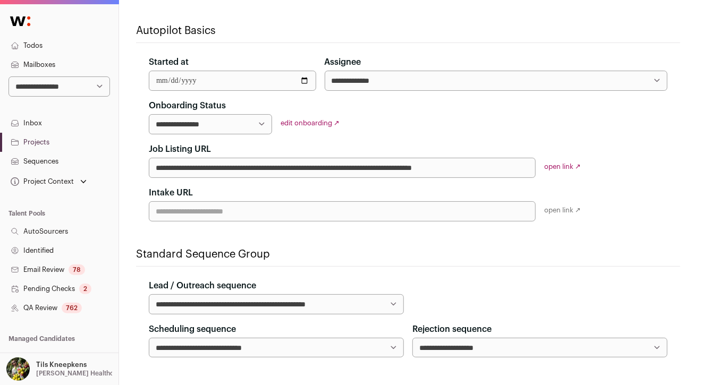
select select "*****"
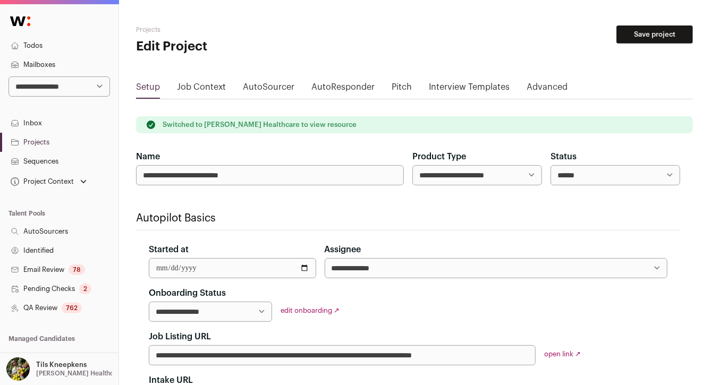
click at [91, 302] on link "QA Review 762" at bounding box center [59, 308] width 119 height 19
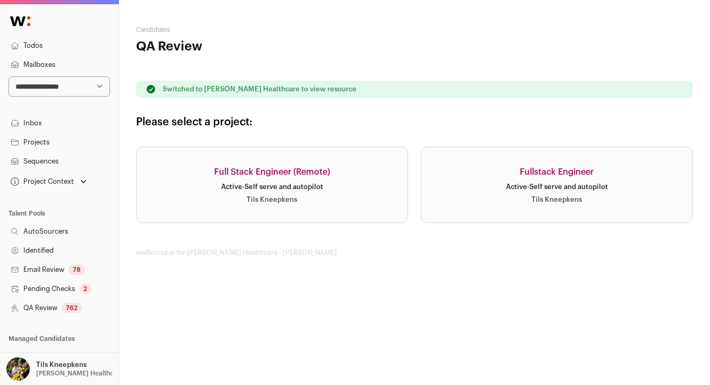
click at [219, 204] on link "Full Stack Engineer (Remote) Active · Self serve and autopilot Tils Kneepkens" at bounding box center [272, 185] width 272 height 77
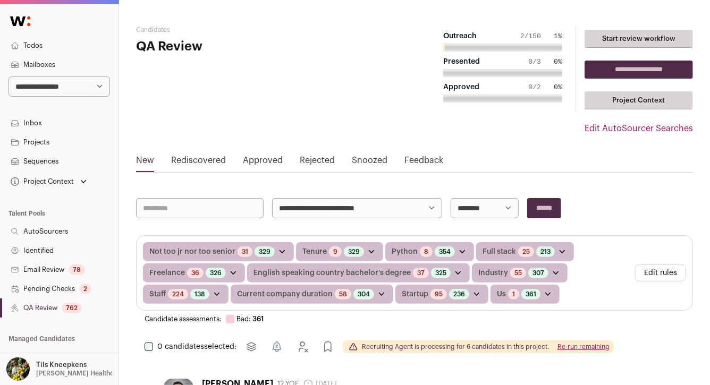
click at [73, 52] on link "Todos" at bounding box center [59, 45] width 119 height 19
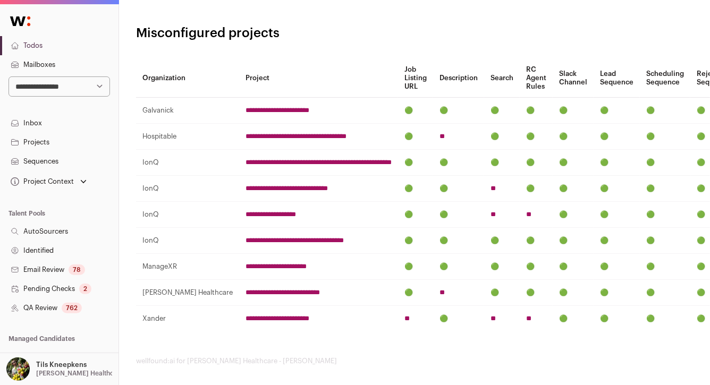
scroll to position [562, 0]
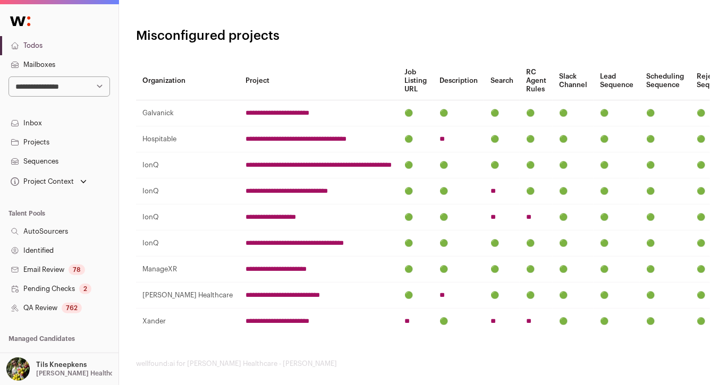
click at [78, 45] on link "Todos" at bounding box center [59, 45] width 119 height 19
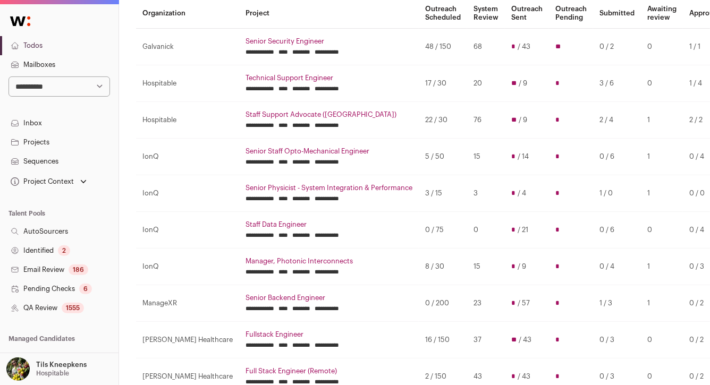
scroll to position [96, 0]
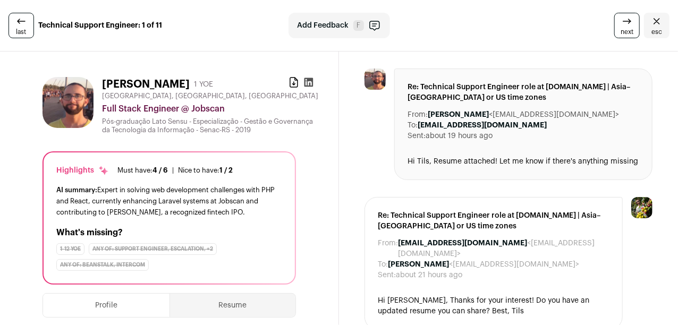
click at [655, 24] on icon "Close" at bounding box center [657, 21] width 13 height 13
